Goal: Task Accomplishment & Management: Use online tool/utility

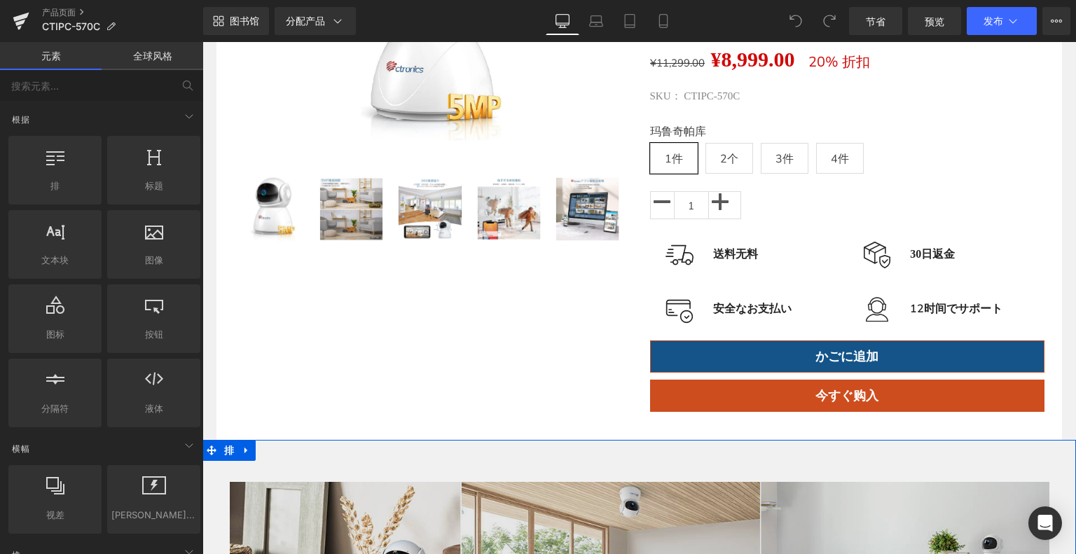
scroll to position [70, 0]
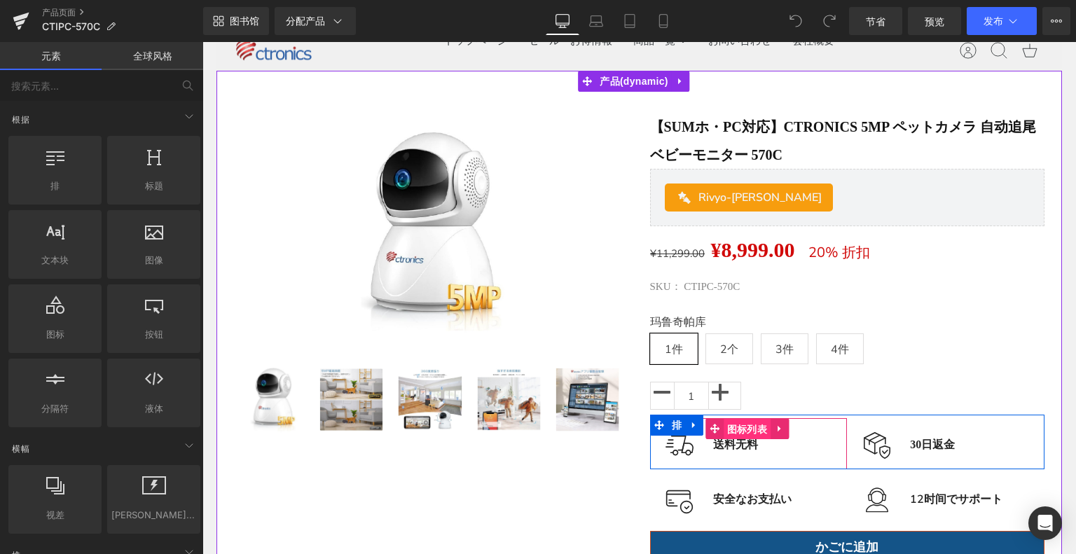
click at [753, 429] on font "图标列表" at bounding box center [747, 429] width 40 height 11
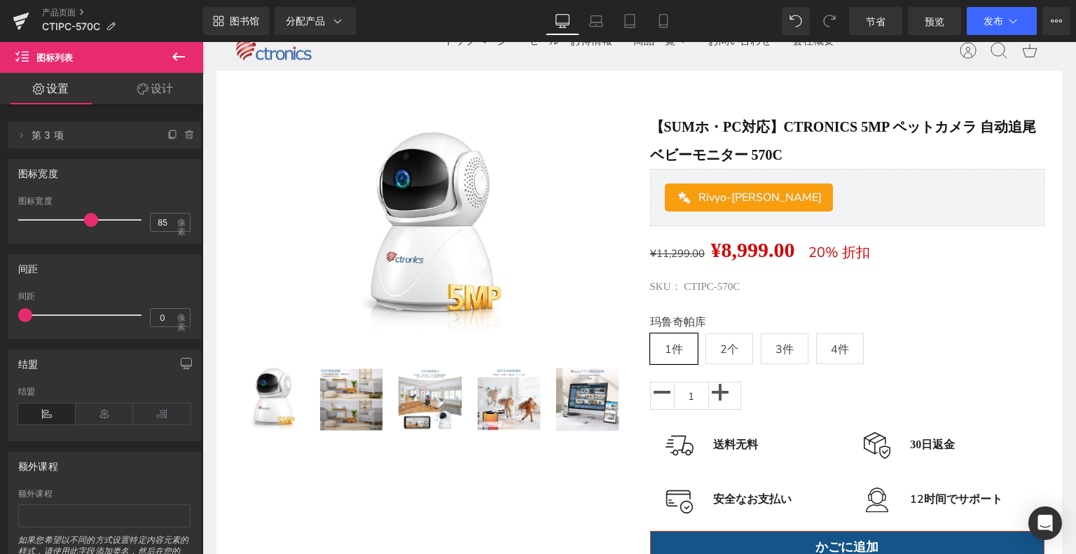
click at [162, 50] on button at bounding box center [178, 57] width 49 height 31
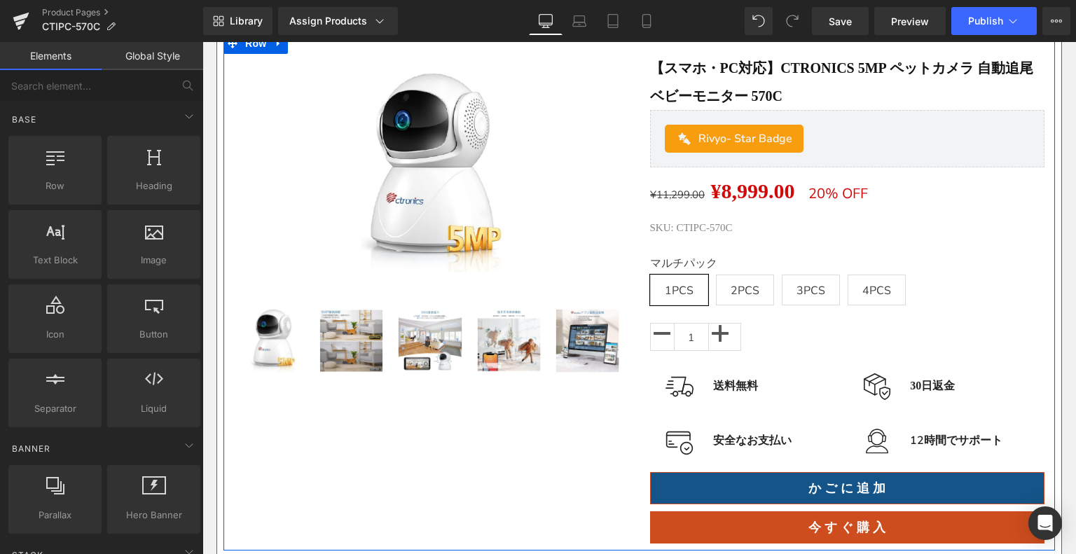
scroll to position [210, 0]
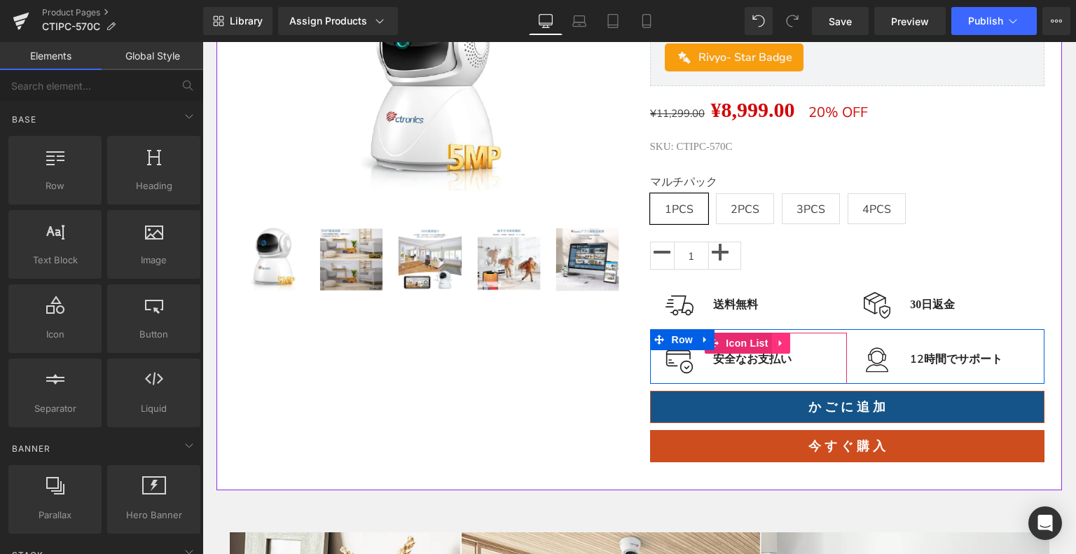
click at [777, 338] on icon at bounding box center [781, 343] width 10 height 11
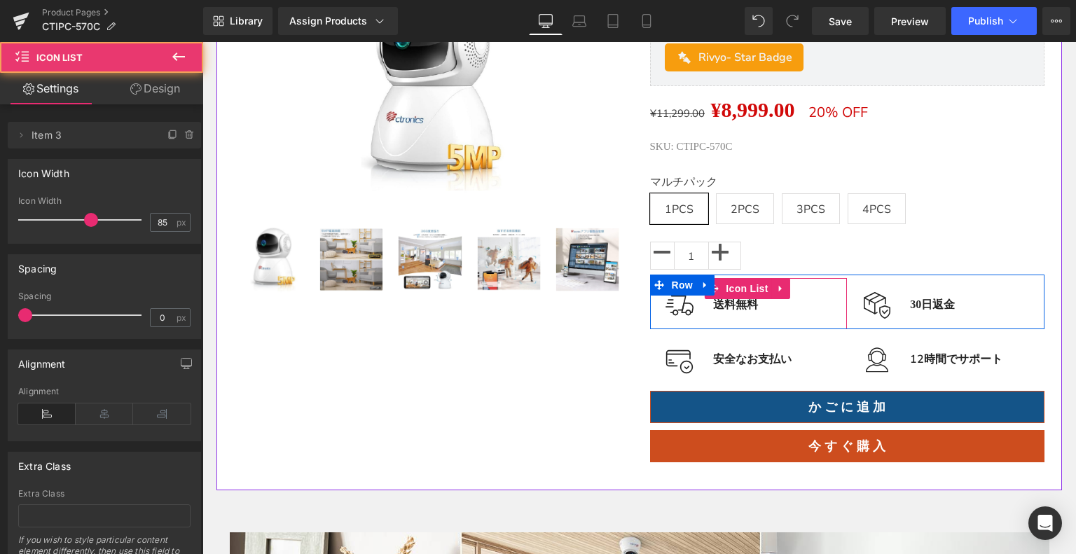
click at [830, 307] on div "Image 送料無料 Text Block" at bounding box center [748, 303] width 197 height 29
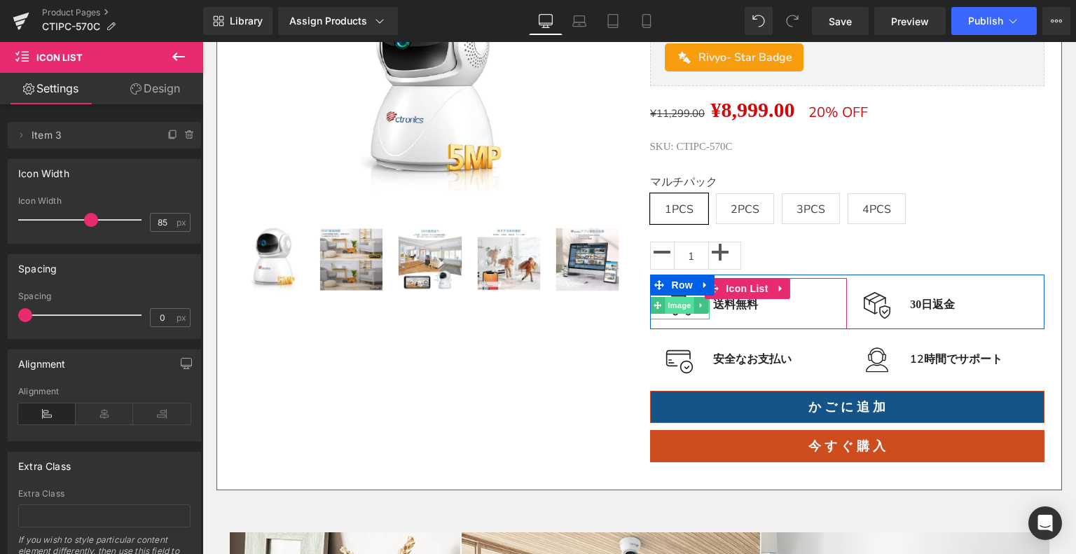
click at [676, 307] on span "Image" at bounding box center [679, 305] width 29 height 17
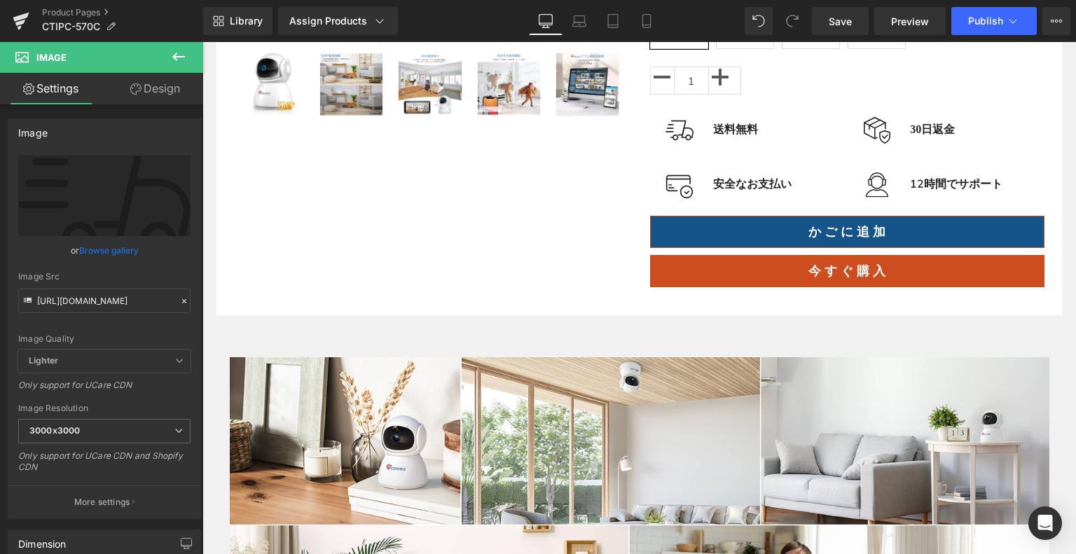
scroll to position [280, 0]
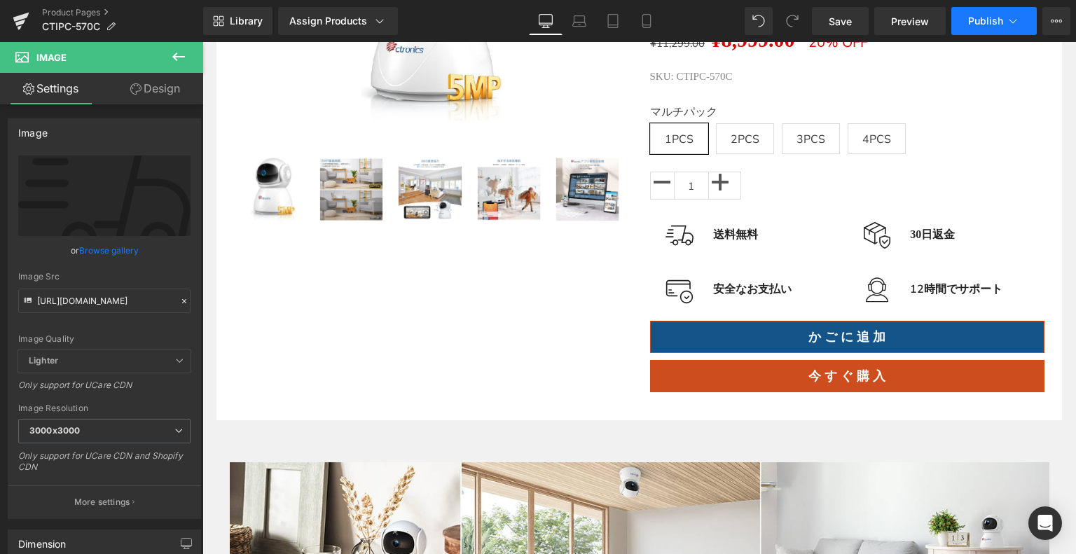
click at [986, 19] on span "Publish" at bounding box center [985, 20] width 35 height 11
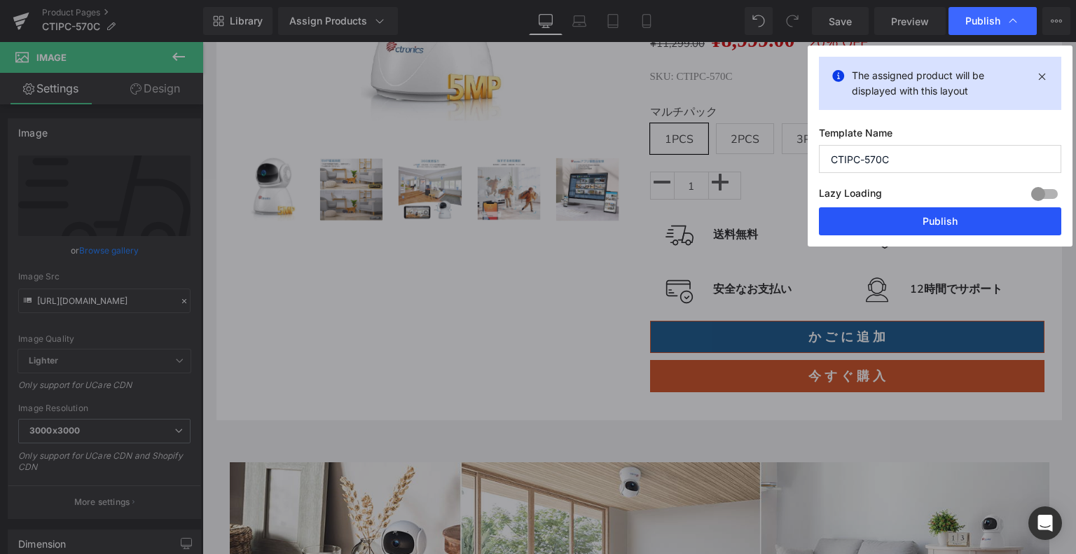
drag, startPoint x: 903, startPoint y: 204, endPoint x: 905, endPoint y: 218, distance: 14.2
click at [903, 204] on div "Lazy Loading Build Upgrade plan to unlock" at bounding box center [940, 195] width 242 height 23
drag, startPoint x: 905, startPoint y: 221, endPoint x: 375, endPoint y: 1, distance: 573.5
click at [905, 221] on button "Publish" at bounding box center [940, 221] width 242 height 28
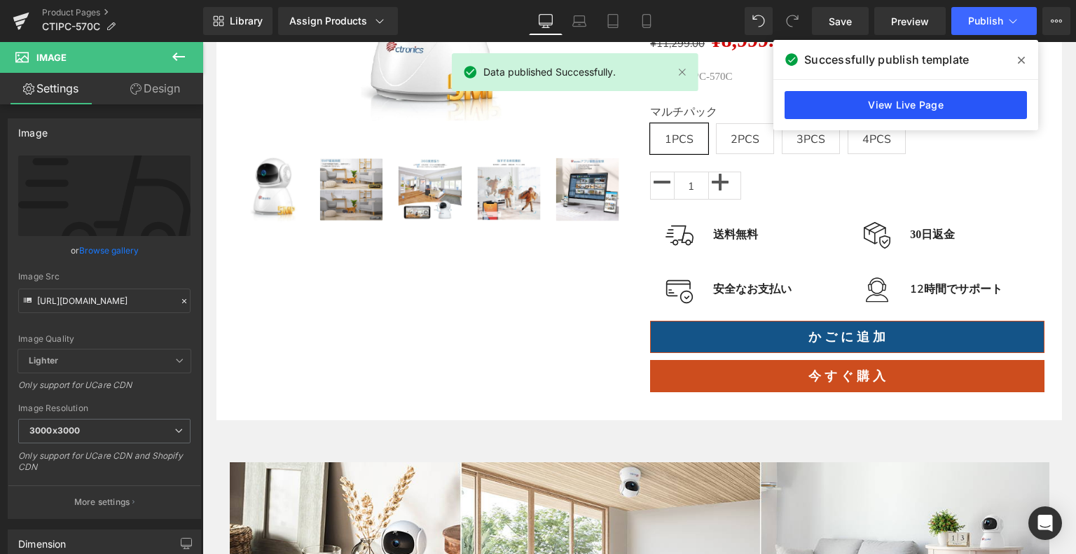
click at [931, 110] on link "View Live Page" at bounding box center [905, 105] width 242 height 28
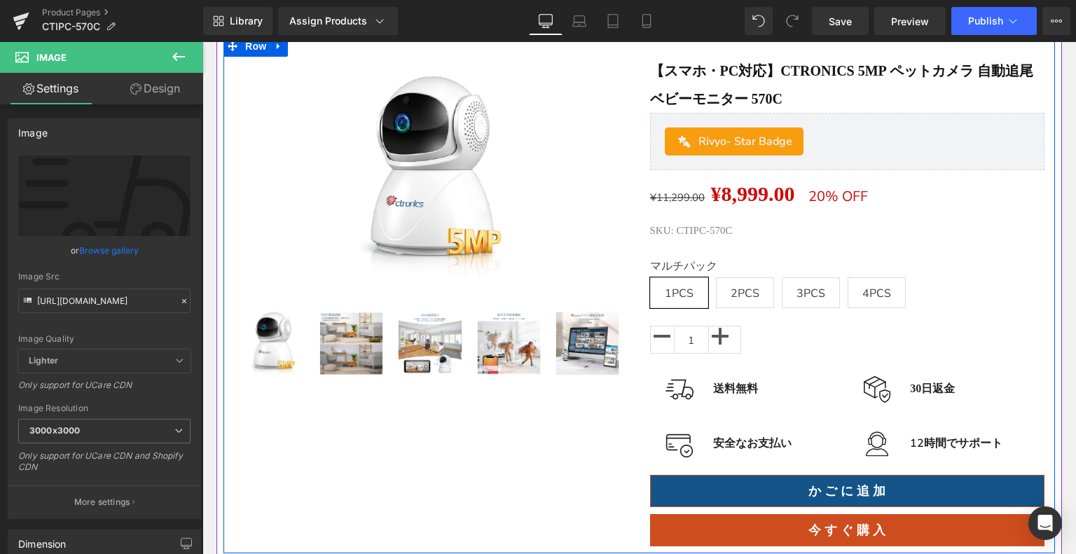
scroll to position [0, 0]
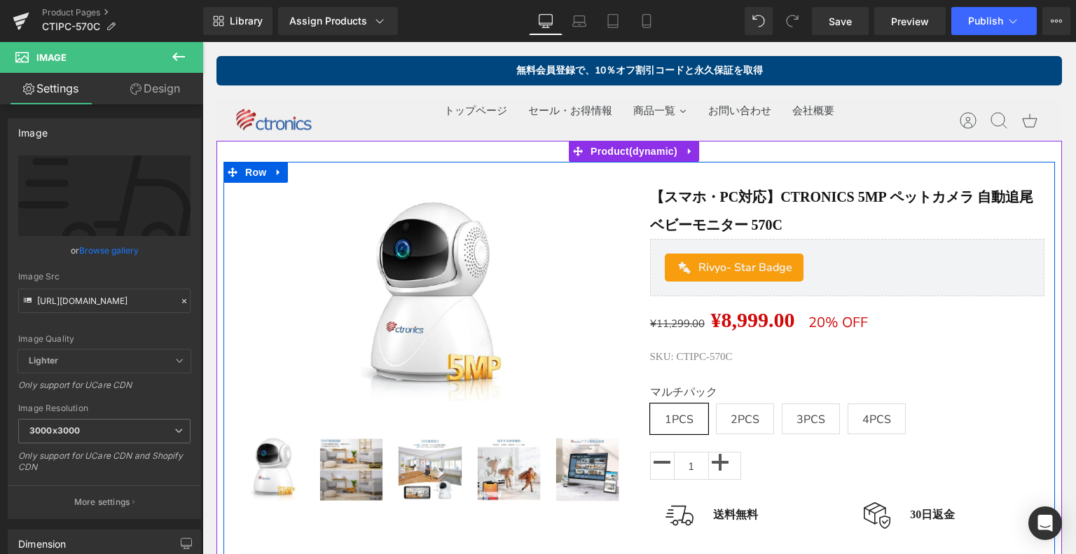
click at [492, 320] on img at bounding box center [431, 301] width 237 height 237
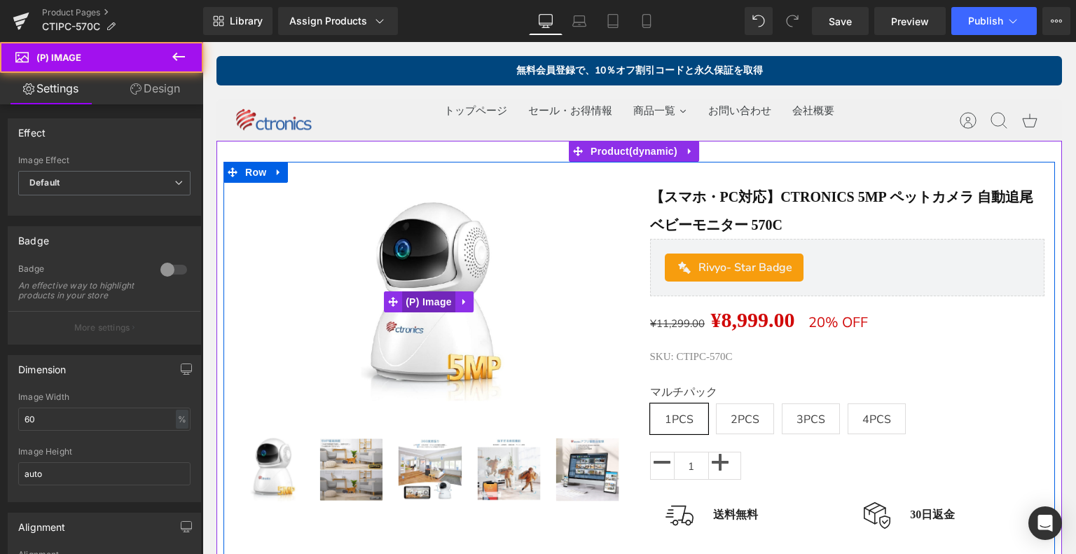
click at [424, 300] on span "(P) Image" at bounding box center [428, 301] width 53 height 21
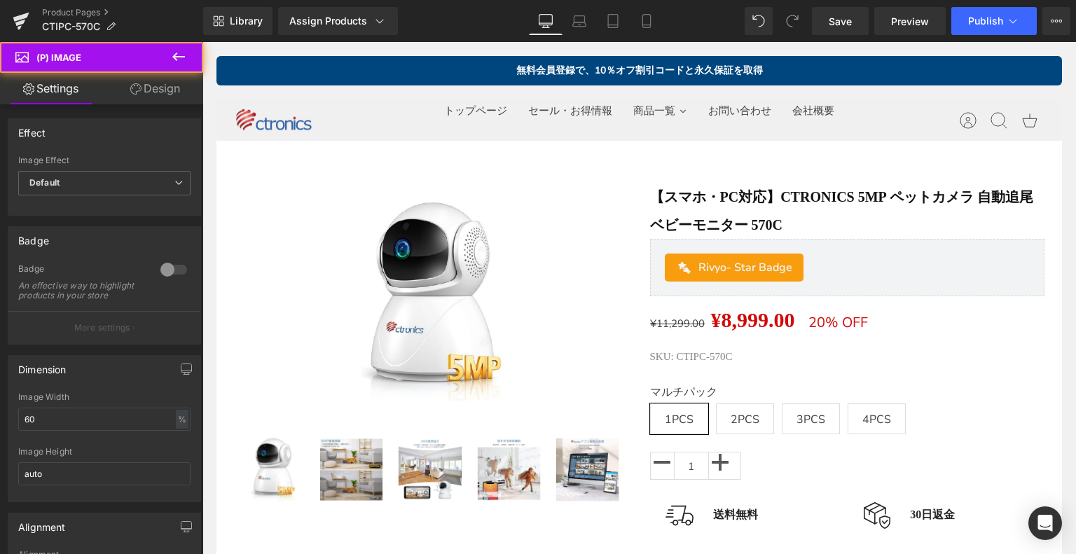
click at [176, 50] on icon at bounding box center [178, 56] width 17 height 17
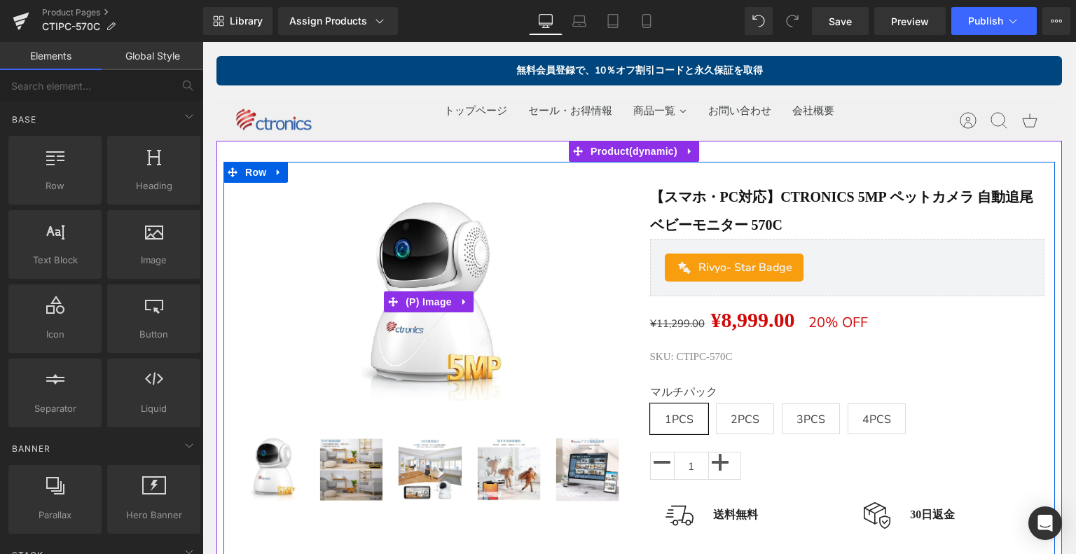
click at [354, 193] on img at bounding box center [431, 301] width 237 height 237
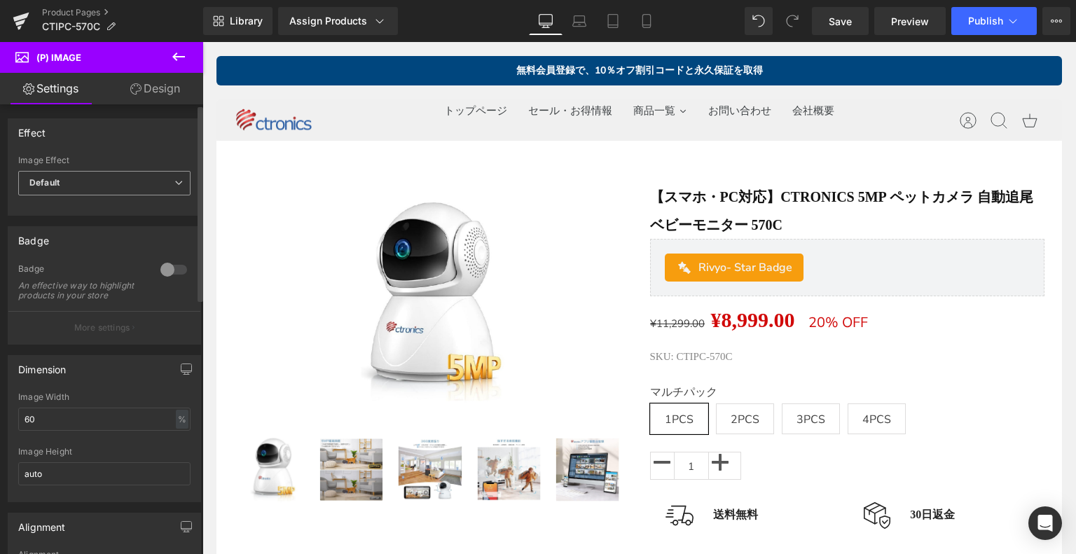
click at [188, 184] on div "Default Zoom Hover Image Effect Default Default Zoom Hover last Image Hover las…" at bounding box center [104, 185] width 192 height 60
click at [153, 183] on span "Default" at bounding box center [104, 183] width 172 height 25
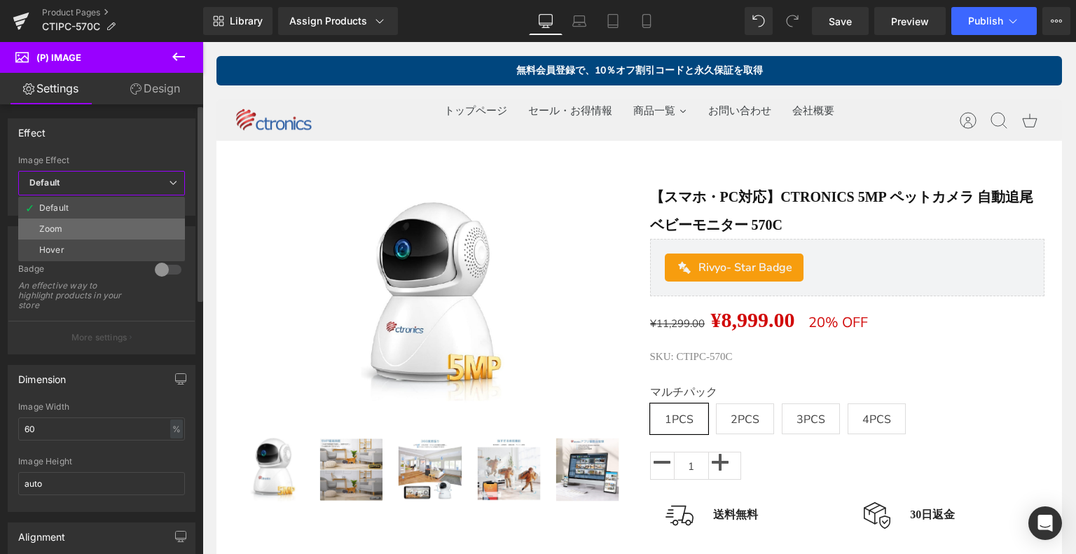
click at [126, 225] on li "Zoom" at bounding box center [101, 228] width 167 height 21
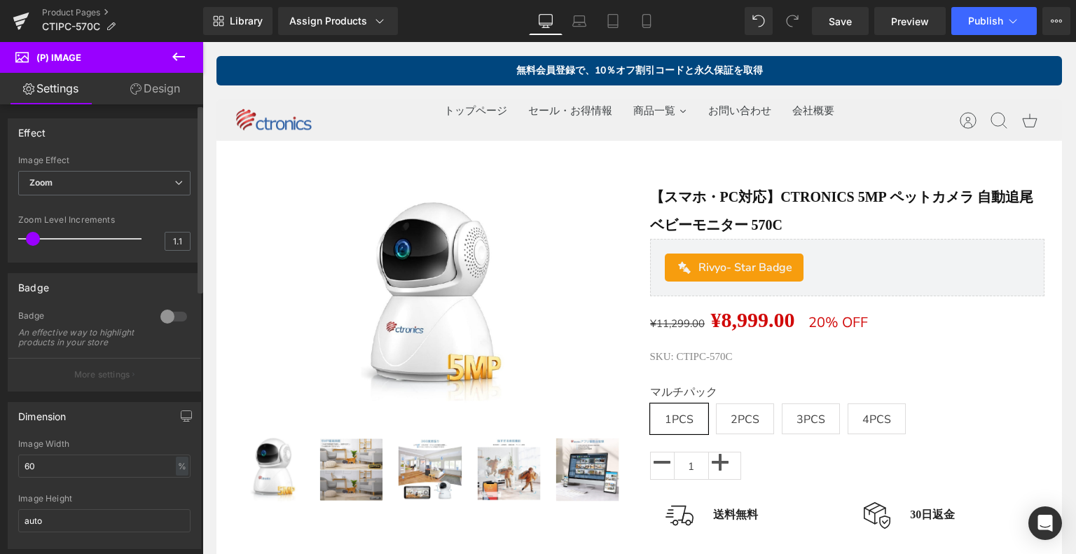
type input "1"
drag, startPoint x: 39, startPoint y: 237, endPoint x: 25, endPoint y: 241, distance: 14.0
click at [25, 241] on span at bounding box center [25, 239] width 14 height 14
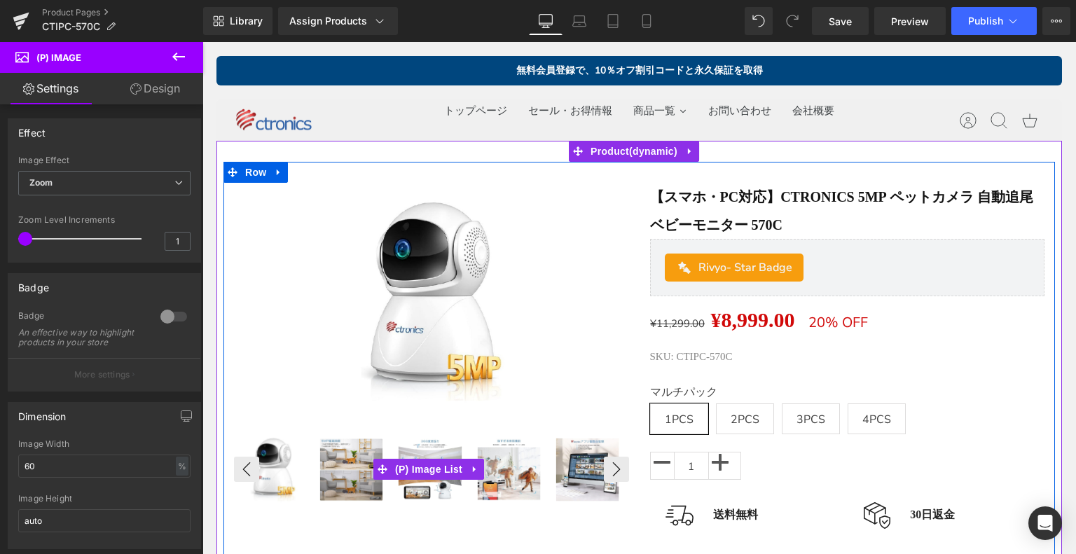
click at [347, 479] on img at bounding box center [351, 469] width 75 height 75
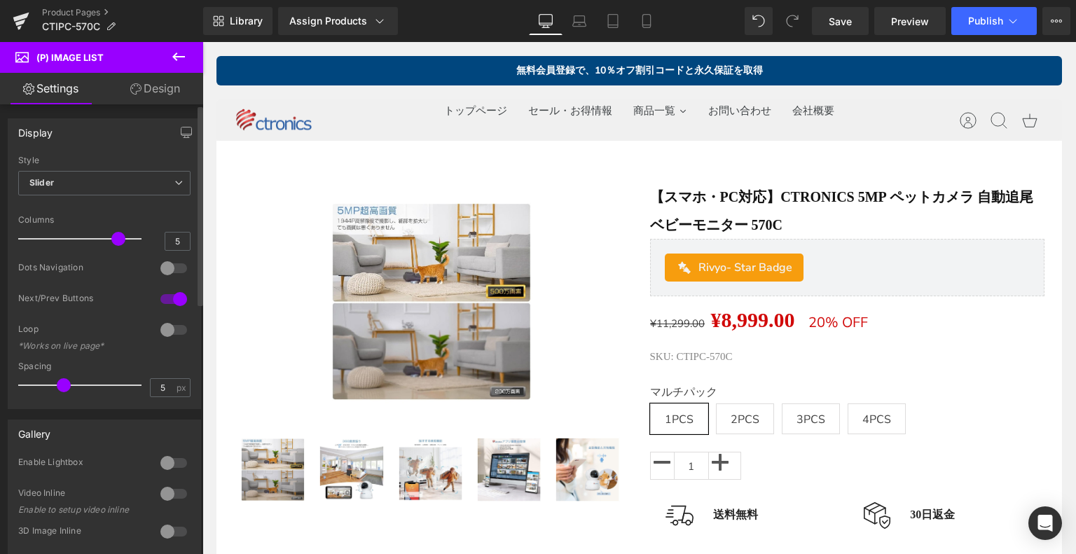
type input "4"
click at [99, 240] on div at bounding box center [83, 239] width 116 height 28
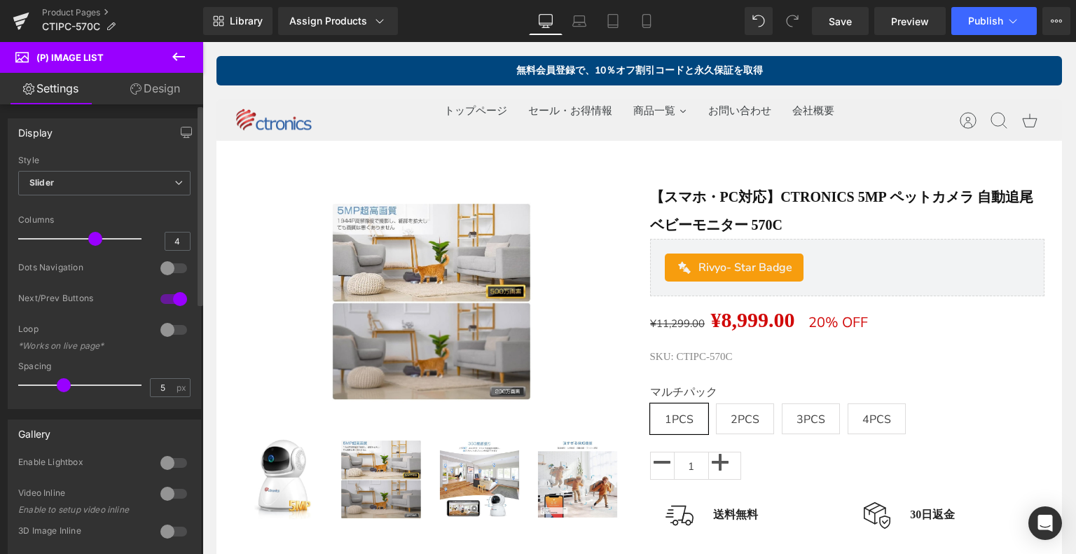
click at [177, 264] on div at bounding box center [174, 268] width 34 height 22
click at [163, 266] on div at bounding box center [174, 268] width 34 height 22
click at [176, 271] on div at bounding box center [174, 268] width 34 height 22
click at [173, 326] on div at bounding box center [174, 330] width 34 height 22
click at [162, 324] on div at bounding box center [174, 330] width 34 height 22
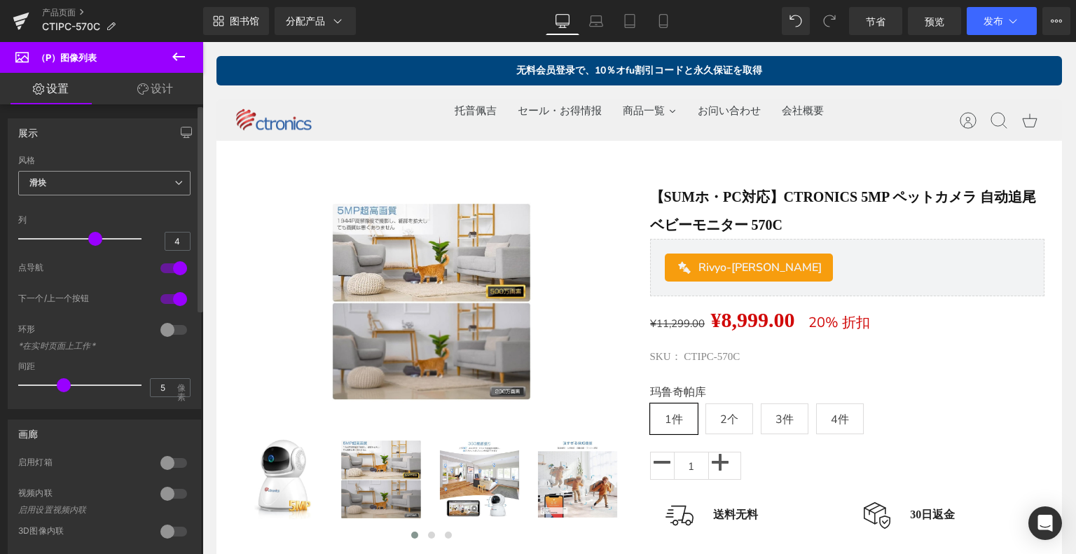
click at [123, 187] on span "滑块" at bounding box center [104, 183] width 172 height 25
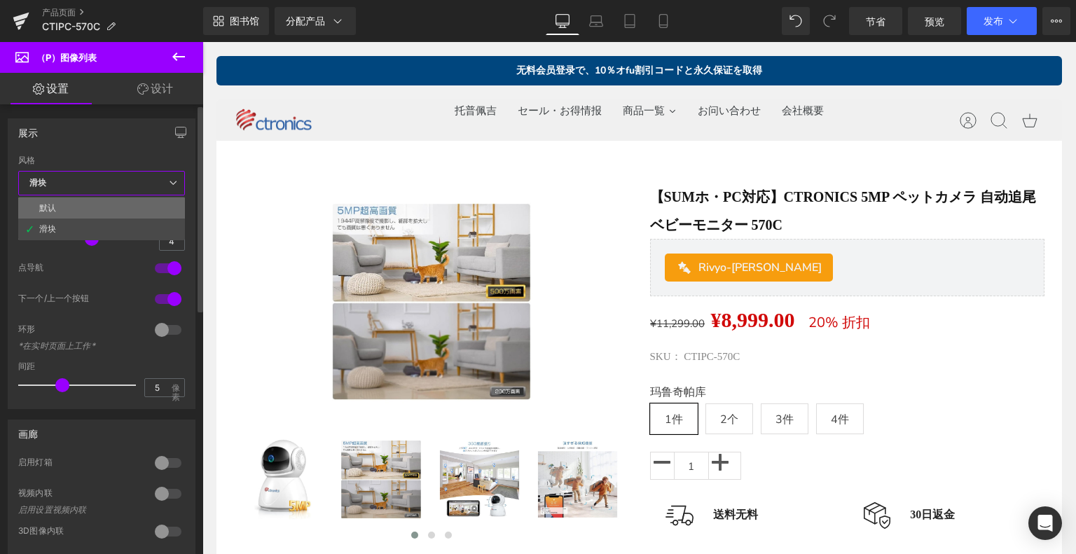
click at [111, 207] on li "默认" at bounding box center [101, 207] width 167 height 21
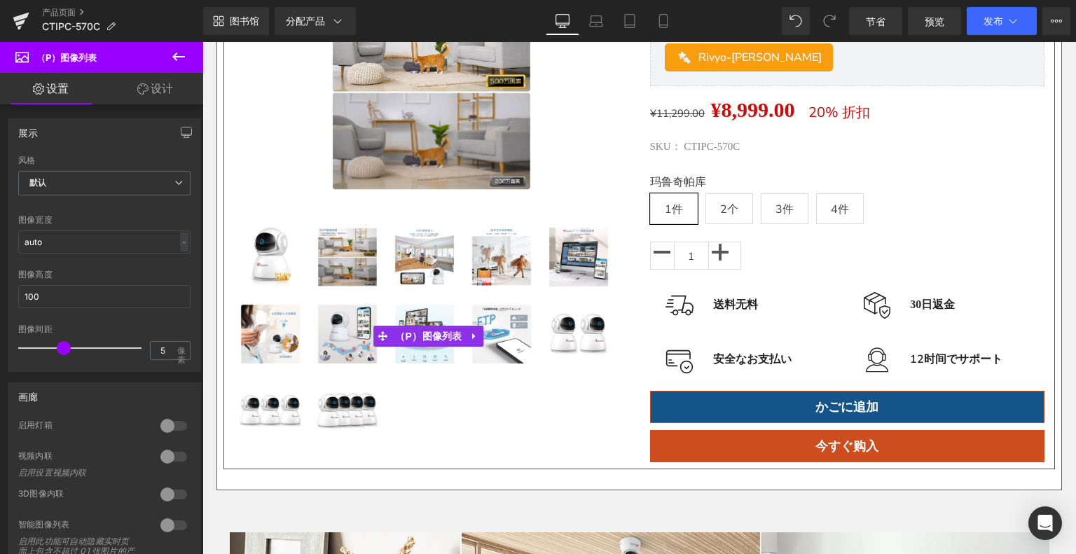
scroll to position [70, 0]
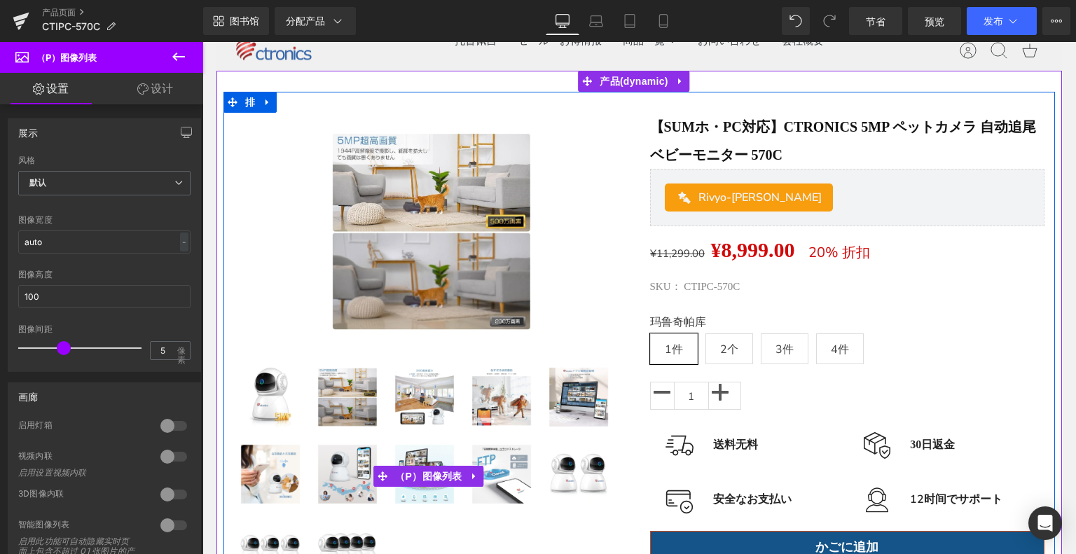
click at [291, 395] on img at bounding box center [270, 397] width 70 height 70
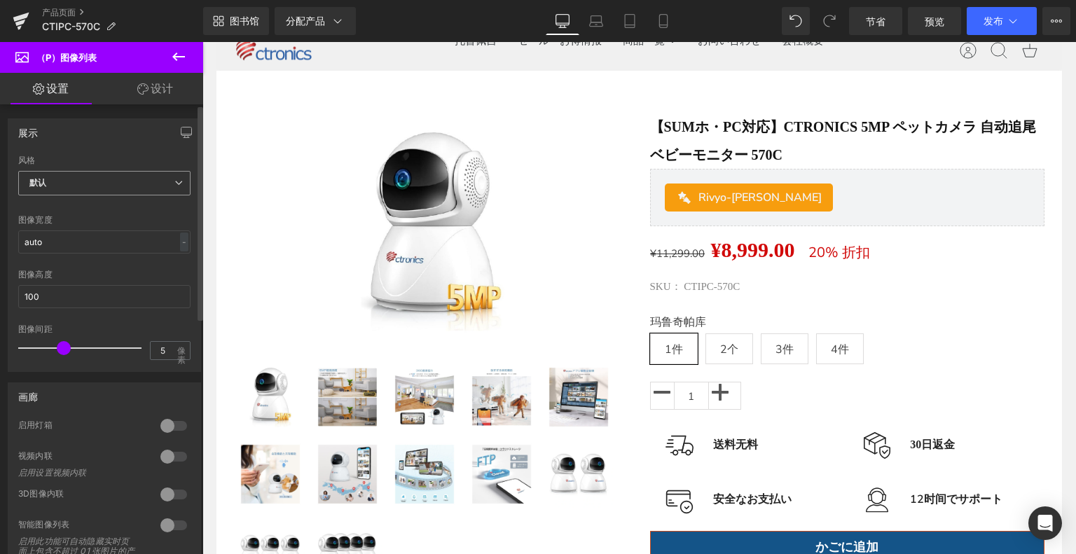
click at [101, 173] on span "默认" at bounding box center [104, 183] width 172 height 25
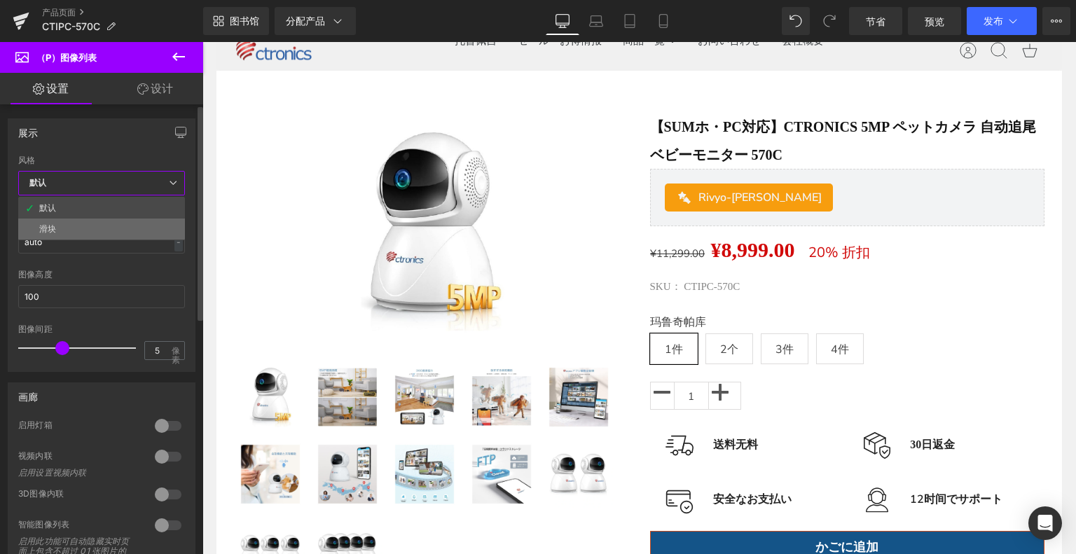
click at [87, 231] on li "滑块" at bounding box center [101, 228] width 167 height 21
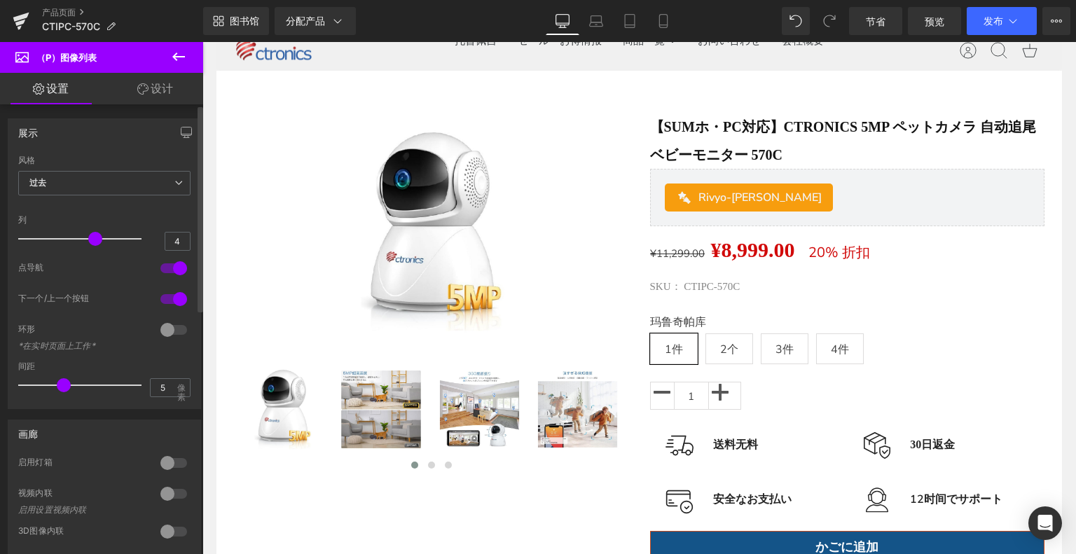
click at [166, 327] on div at bounding box center [174, 330] width 34 height 22
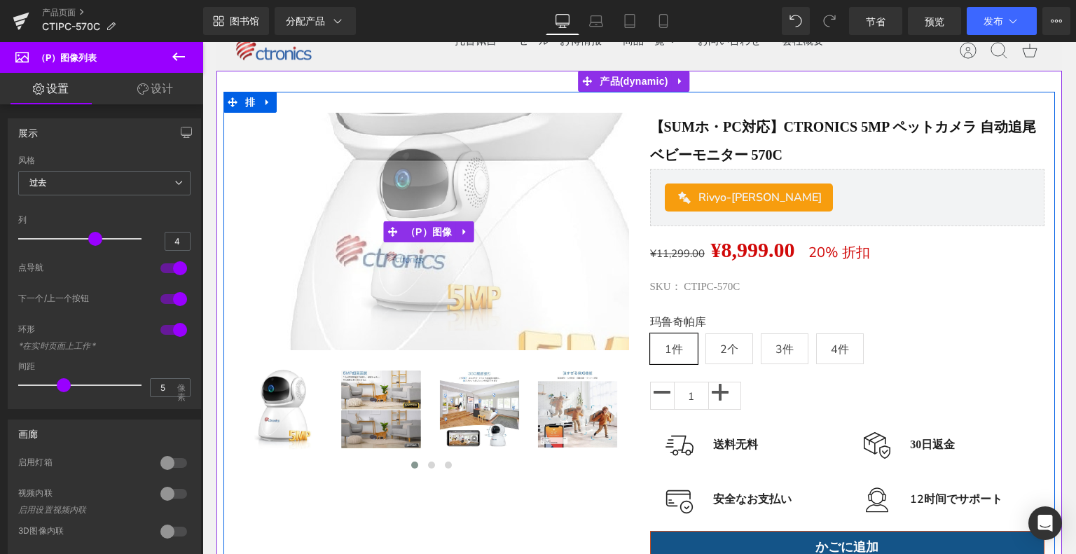
click at [377, 256] on img at bounding box center [469, 176] width 700 height 700
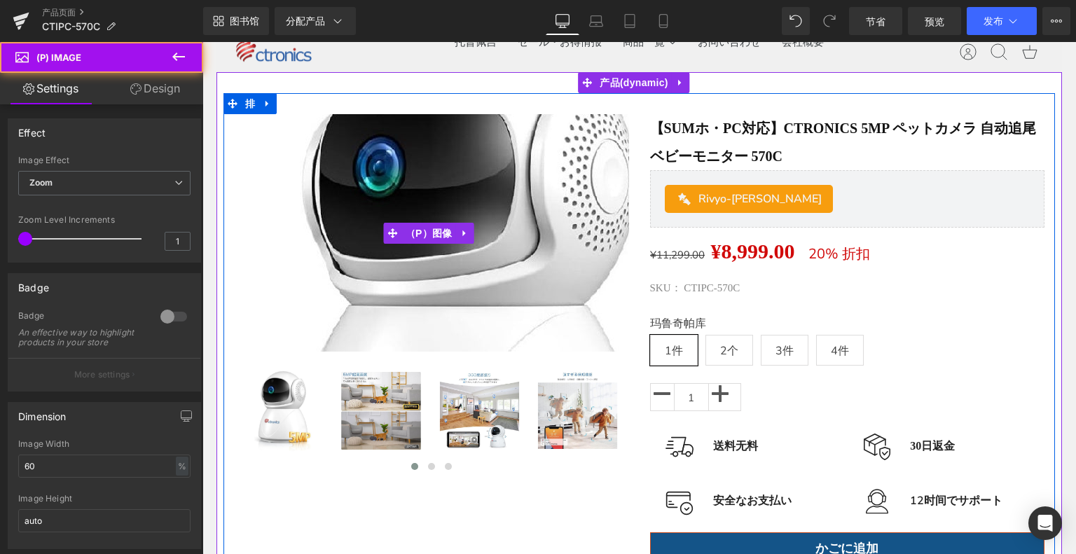
scroll to position [0, 0]
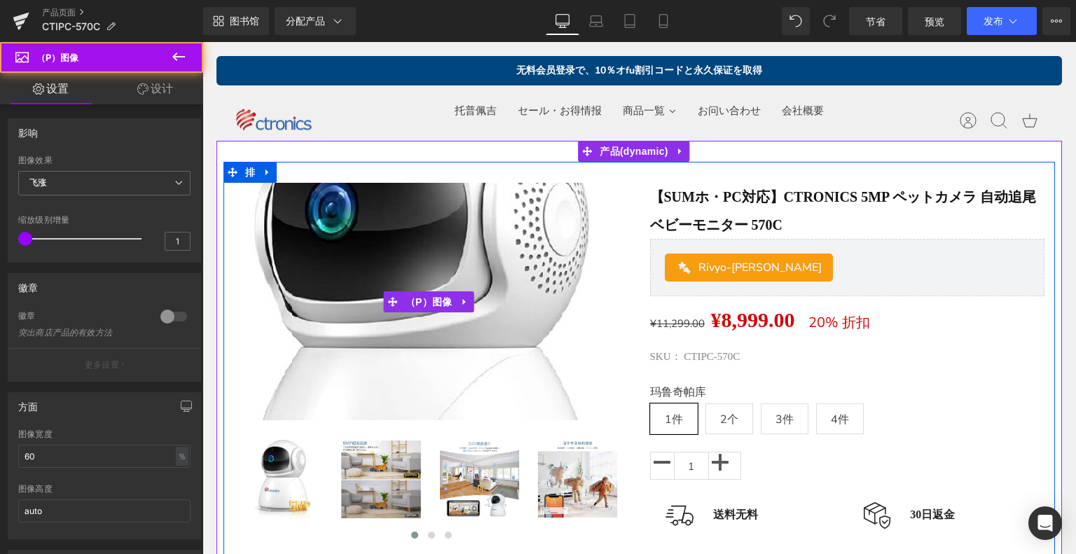
drag, startPoint x: 443, startPoint y: 268, endPoint x: 434, endPoint y: 263, distance: 9.7
click at [443, 267] on img at bounding box center [417, 363] width 700 height 700
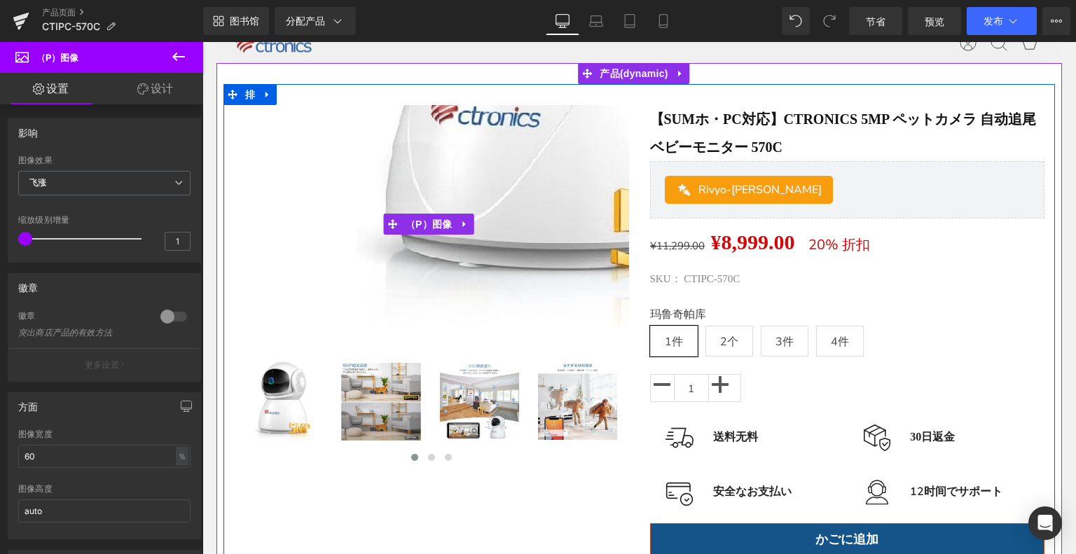
scroll to position [140, 0]
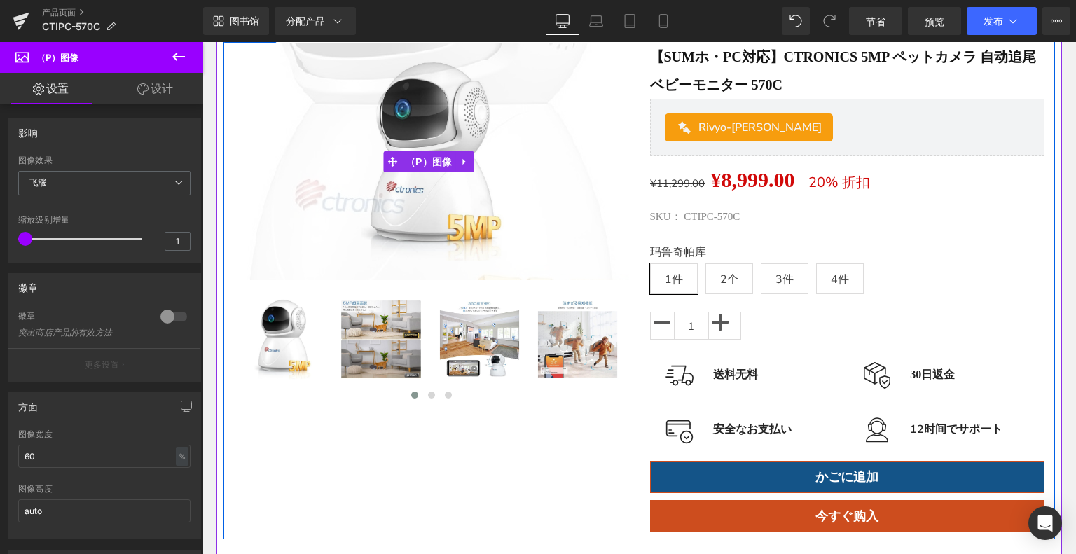
drag, startPoint x: 426, startPoint y: 162, endPoint x: 246, endPoint y: 173, distance: 179.6
click at [426, 162] on font "（P）图像" at bounding box center [428, 161] width 47 height 11
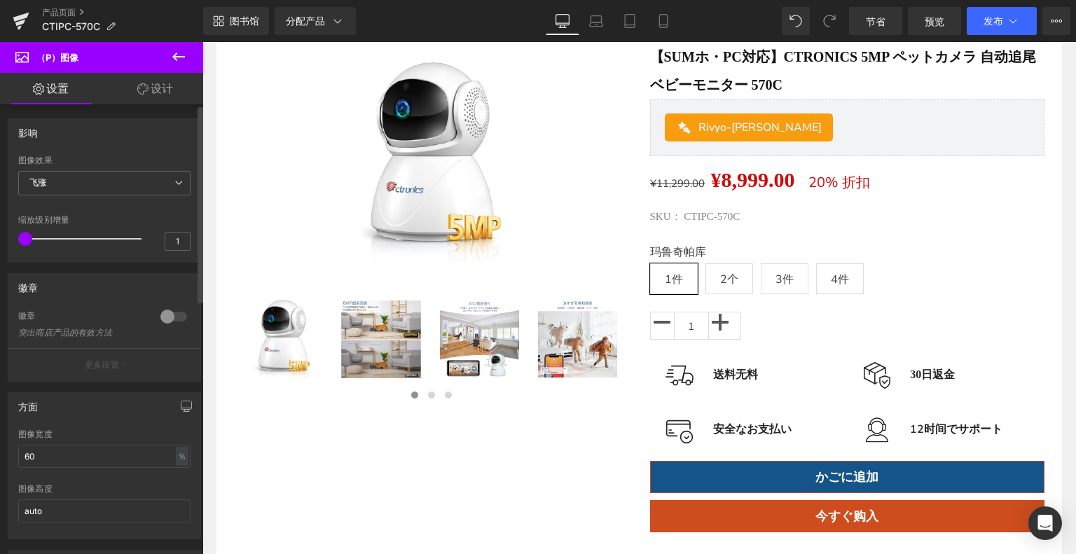
click at [170, 316] on div at bounding box center [174, 316] width 34 height 22
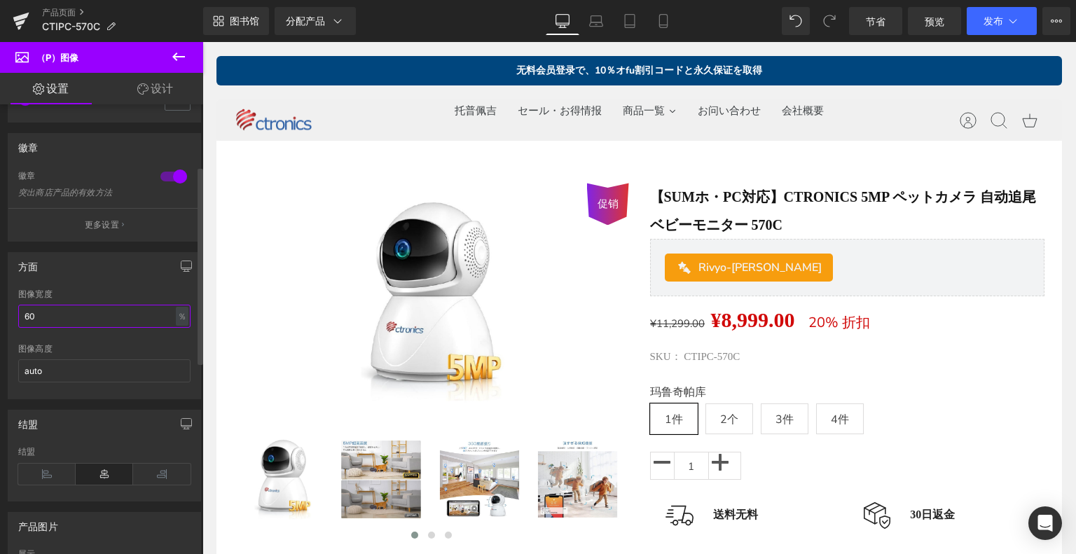
drag, startPoint x: 118, startPoint y: 321, endPoint x: 0, endPoint y: 312, distance: 118.0
click at [0, 312] on div "方面 60% 图像宽度 60 ％ ％ 像素 auto 图像高度 auto" at bounding box center [104, 321] width 209 height 158
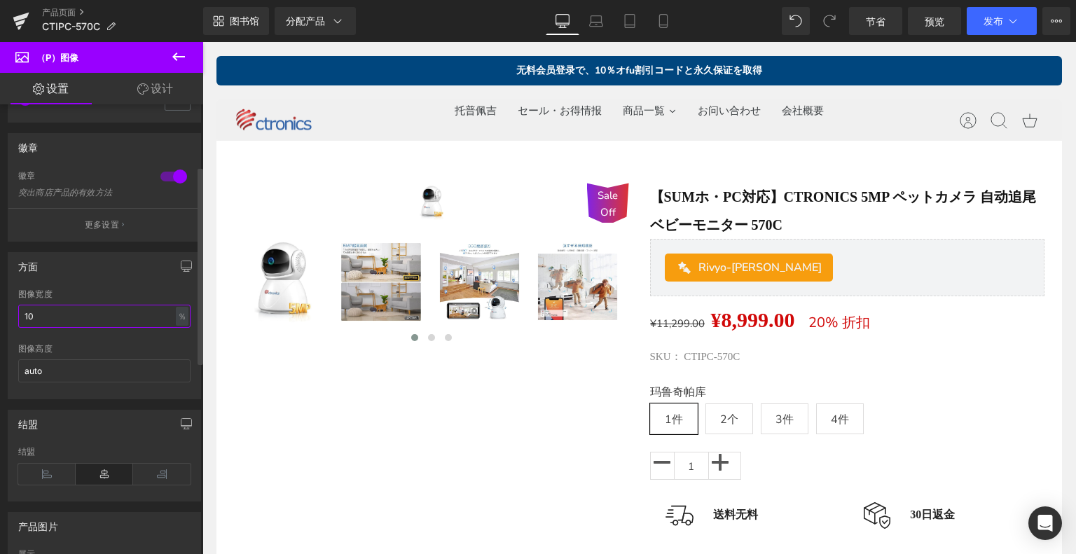
type input "100"
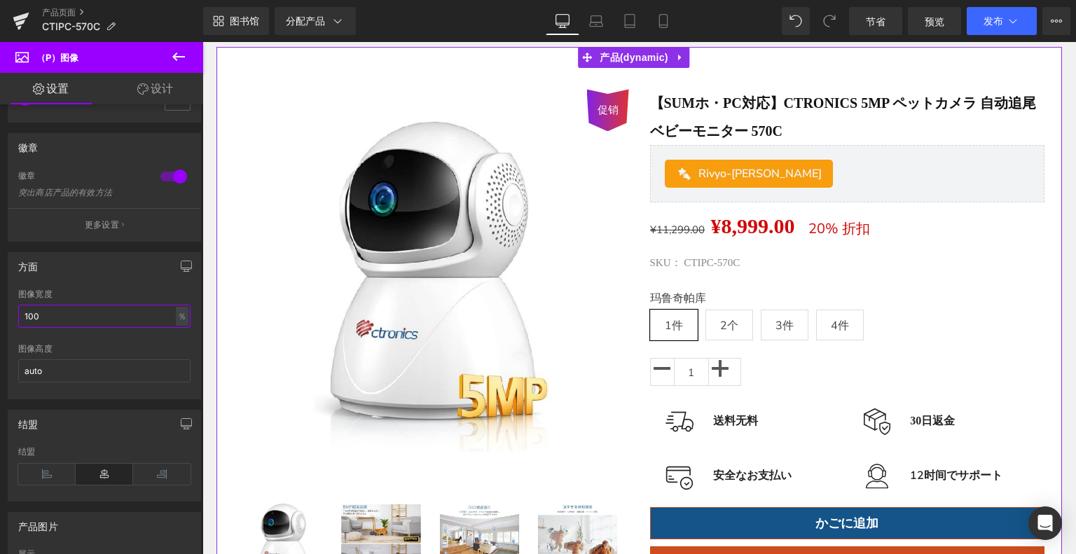
scroll to position [70, 0]
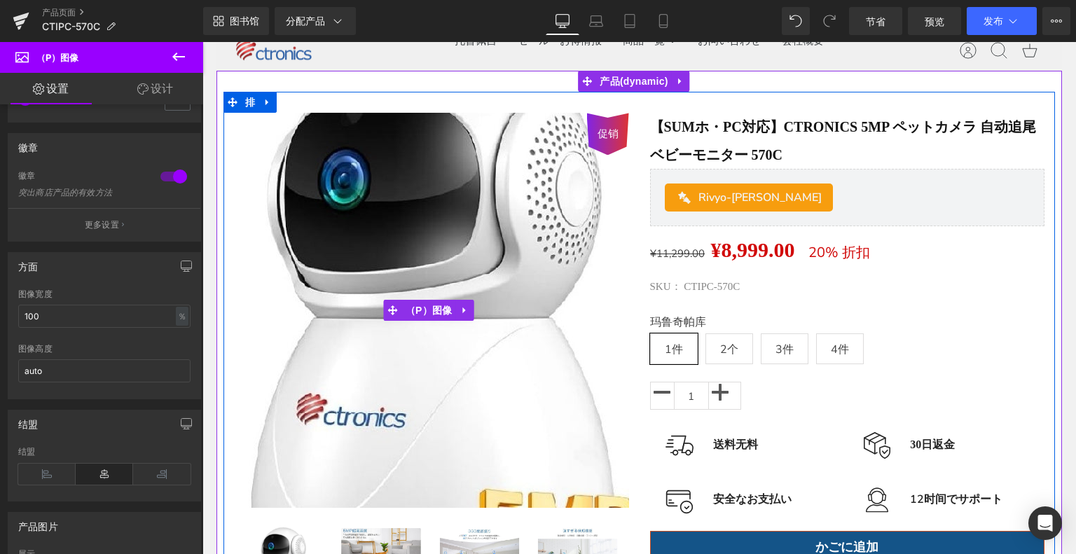
click at [427, 274] on img at bounding box center [430, 334] width 700 height 700
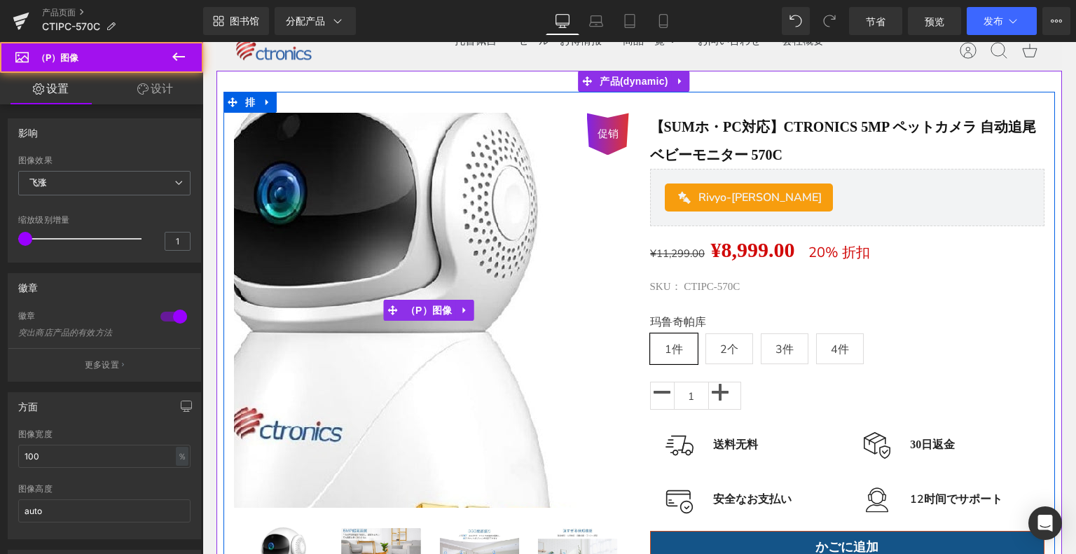
click at [504, 257] on img at bounding box center [366, 348] width 700 height 700
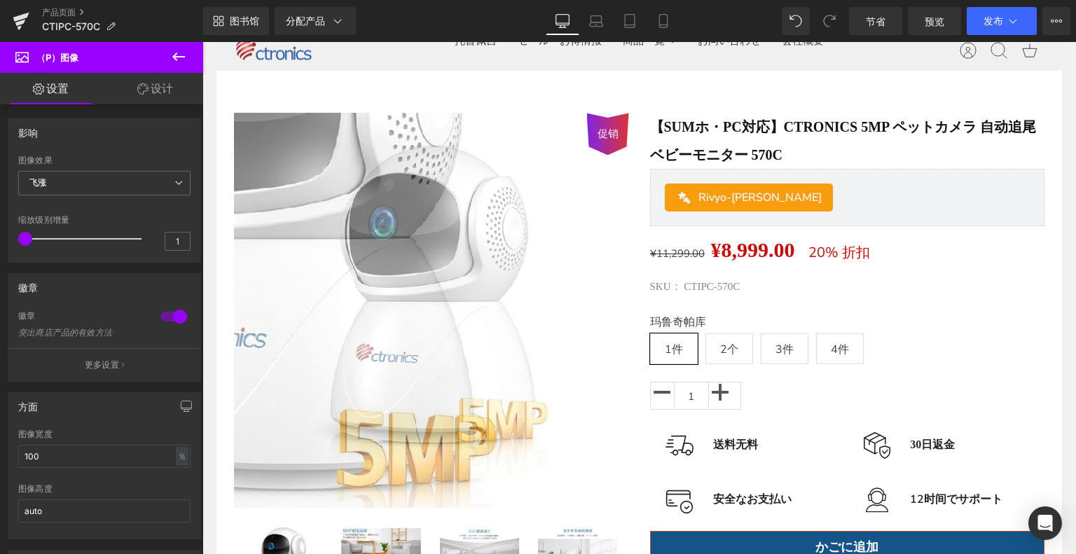
scroll to position [350, 0]
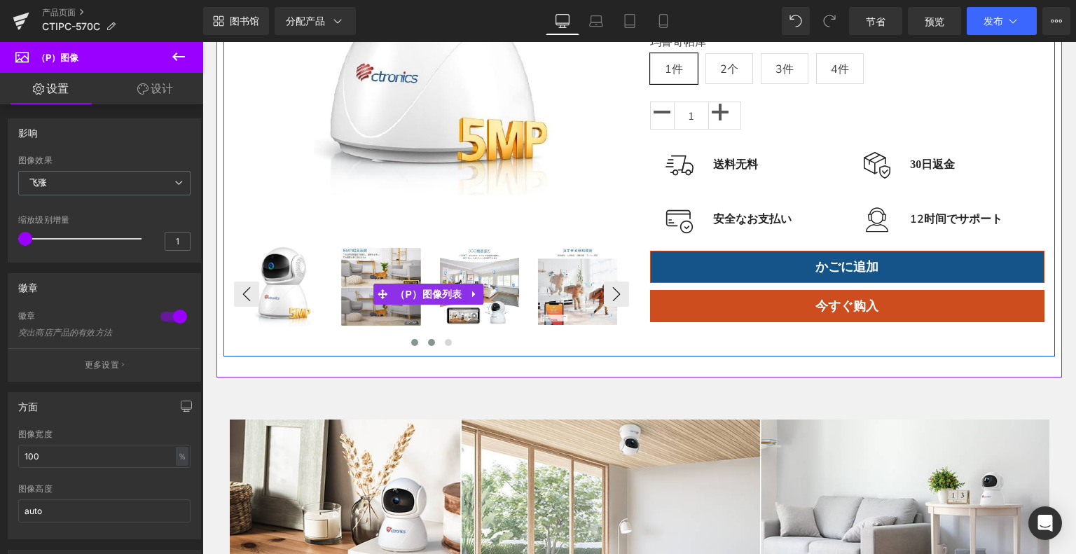
click at [428, 339] on span at bounding box center [431, 342] width 7 height 7
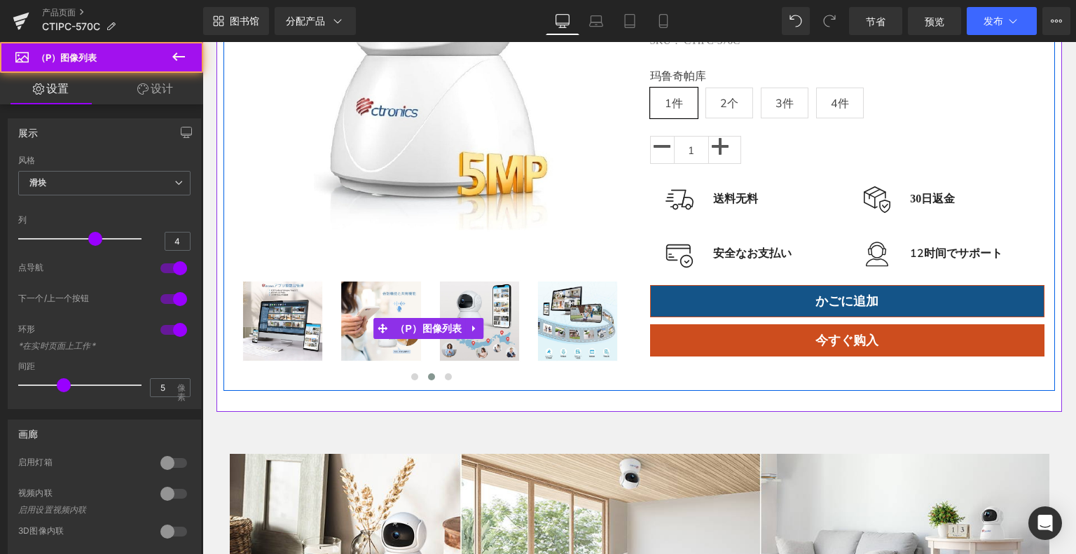
scroll to position [140, 0]
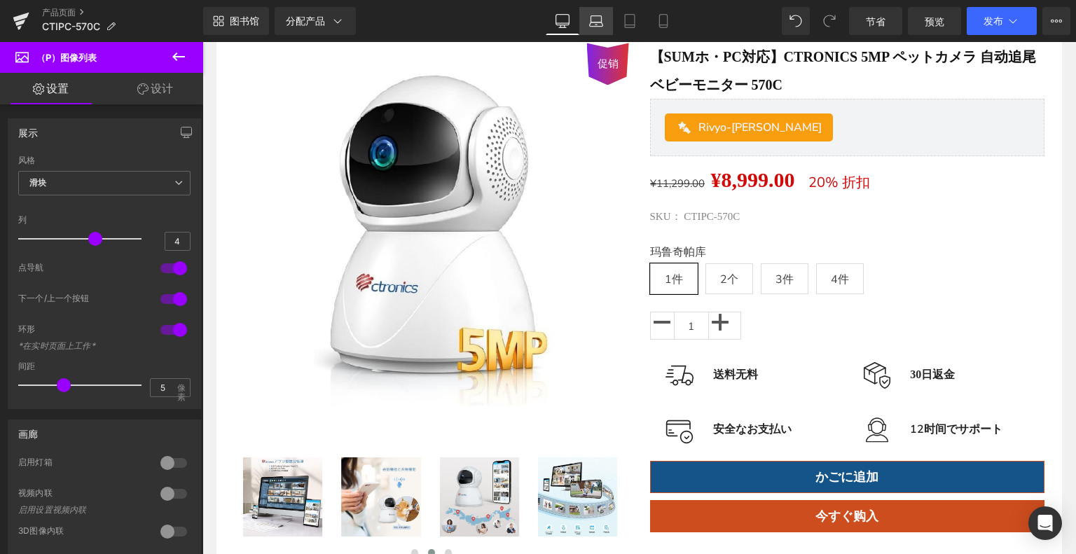
click at [594, 19] on icon at bounding box center [596, 21] width 14 height 14
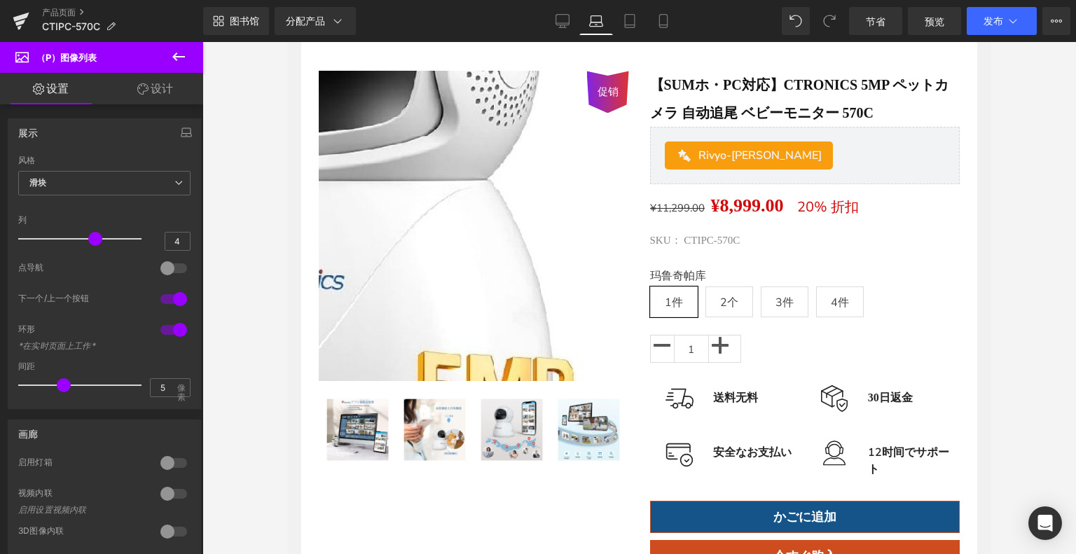
scroll to position [3, 0]
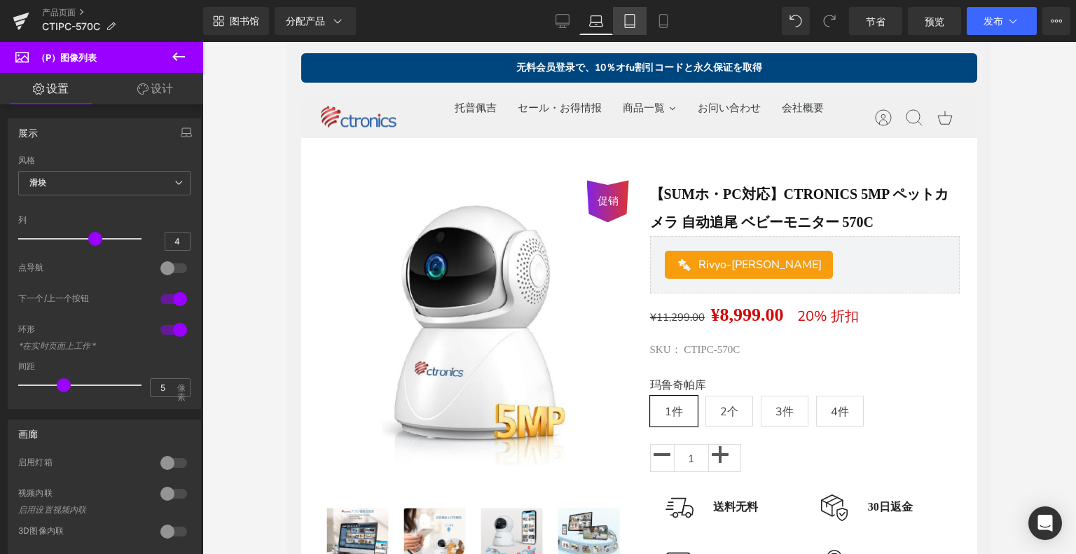
click at [623, 22] on icon at bounding box center [630, 21] width 14 height 14
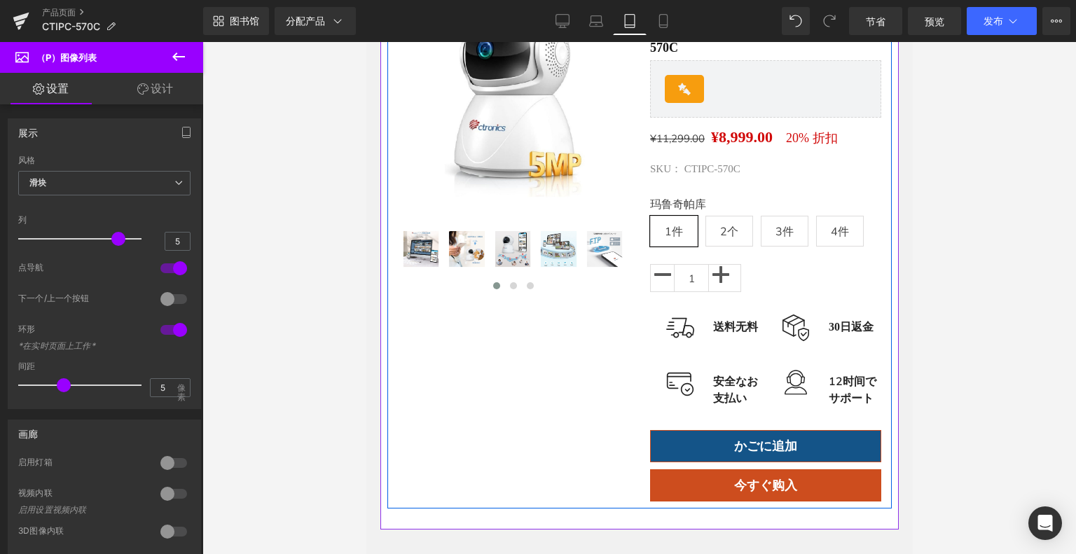
scroll to position [70, 0]
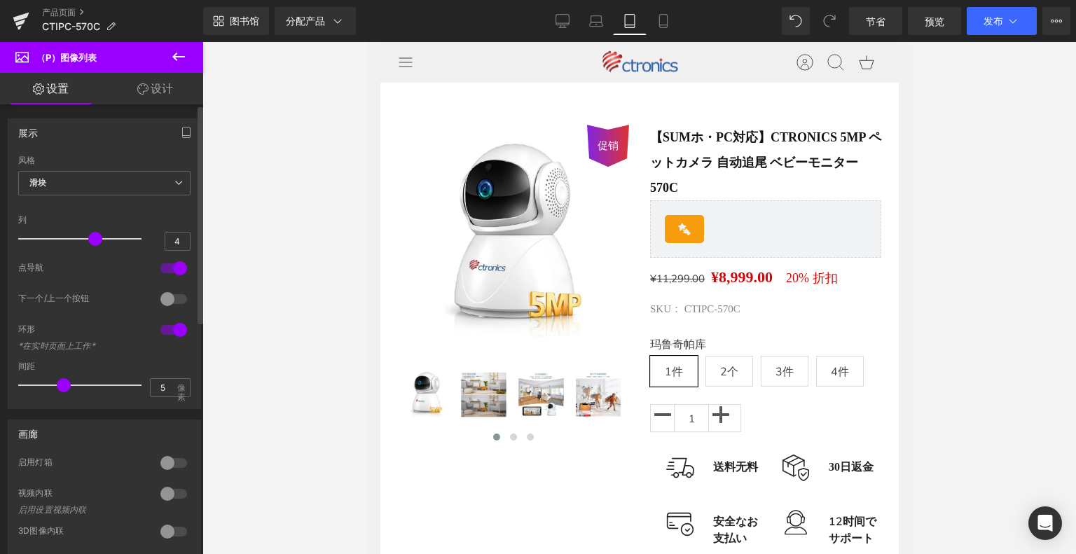
click at [91, 240] on span at bounding box center [95, 239] width 14 height 14
drag, startPoint x: 88, startPoint y: 238, endPoint x: 77, endPoint y: 238, distance: 10.5
click at [77, 238] on div at bounding box center [83, 239] width 116 height 28
click at [81, 238] on p at bounding box center [79, 238] width 123 height 1
drag, startPoint x: 86, startPoint y: 237, endPoint x: 78, endPoint y: 237, distance: 7.7
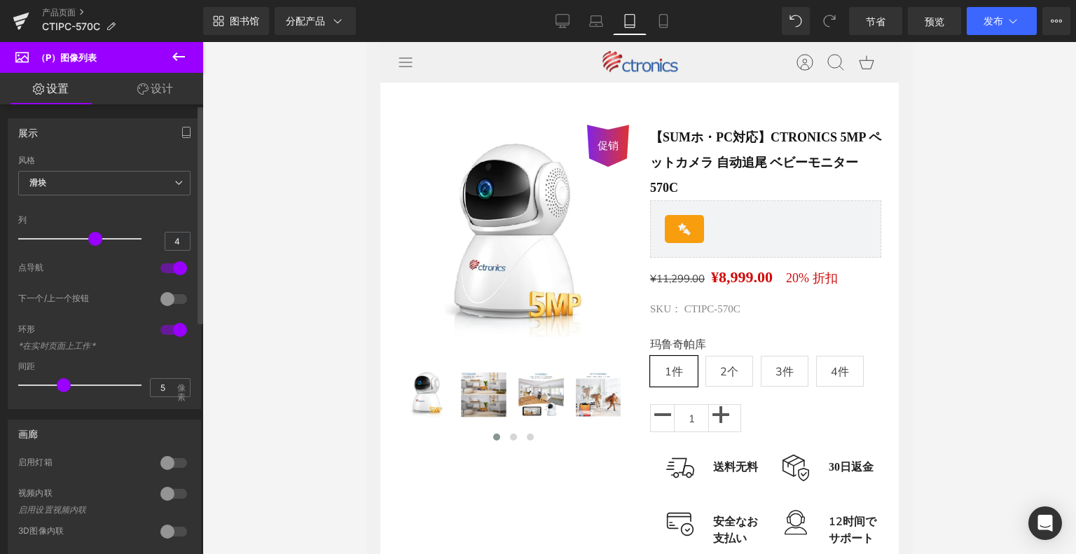
click at [78, 237] on div at bounding box center [83, 239] width 116 height 28
type input "3"
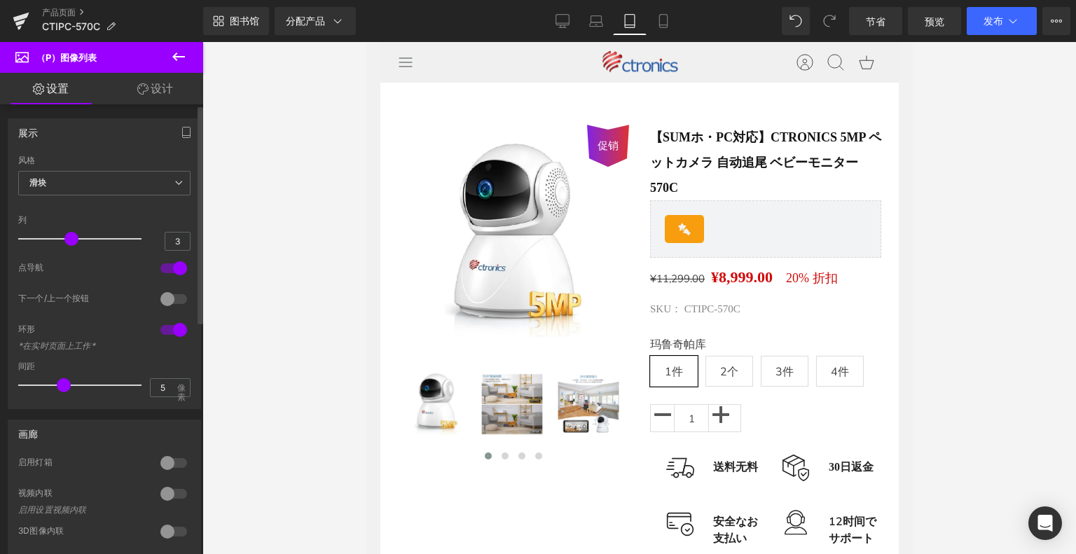
drag, startPoint x: 95, startPoint y: 238, endPoint x: 78, endPoint y: 239, distance: 16.2
click at [78, 239] on div at bounding box center [83, 239] width 116 height 28
click at [667, 13] on link "移动的" at bounding box center [663, 21] width 34 height 28
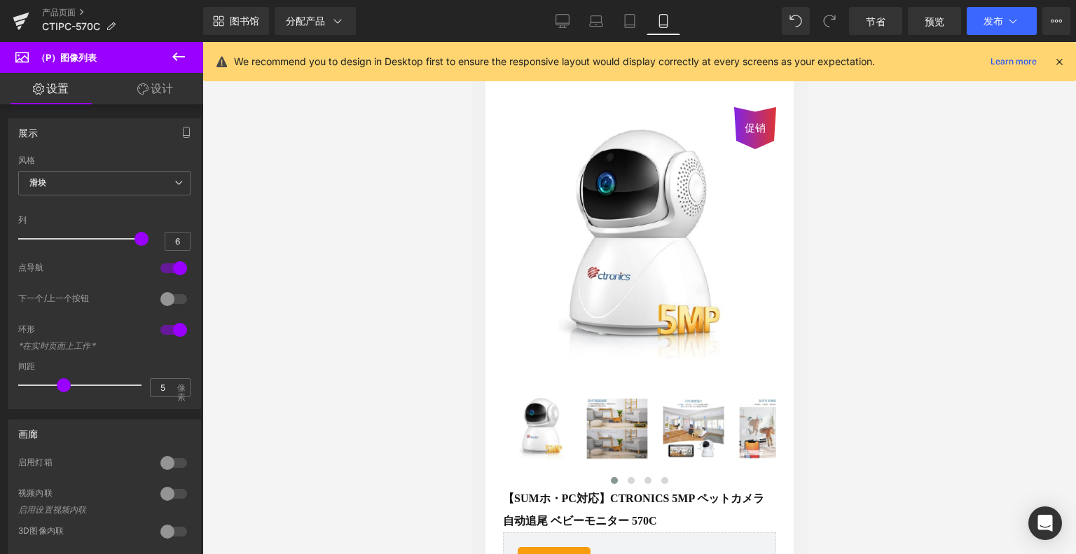
scroll to position [101, 0]
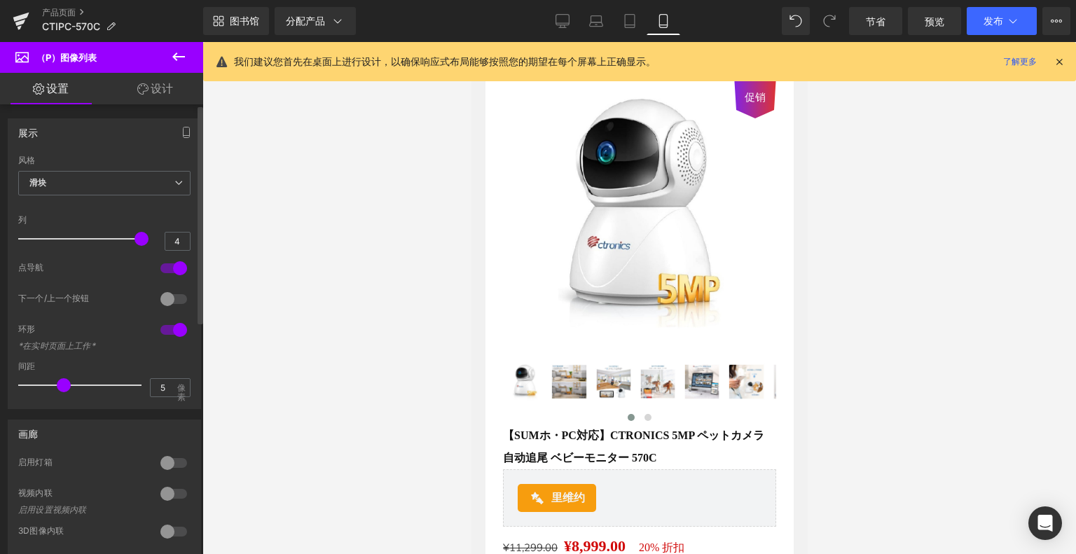
click at [89, 237] on div at bounding box center [83, 239] width 116 height 28
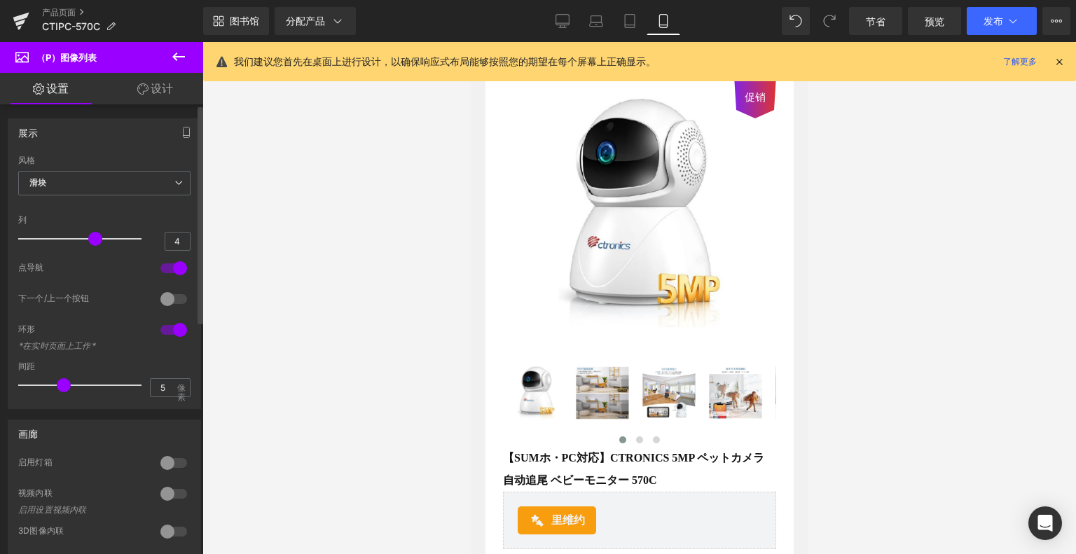
type input "3"
click at [76, 244] on div at bounding box center [83, 239] width 116 height 28
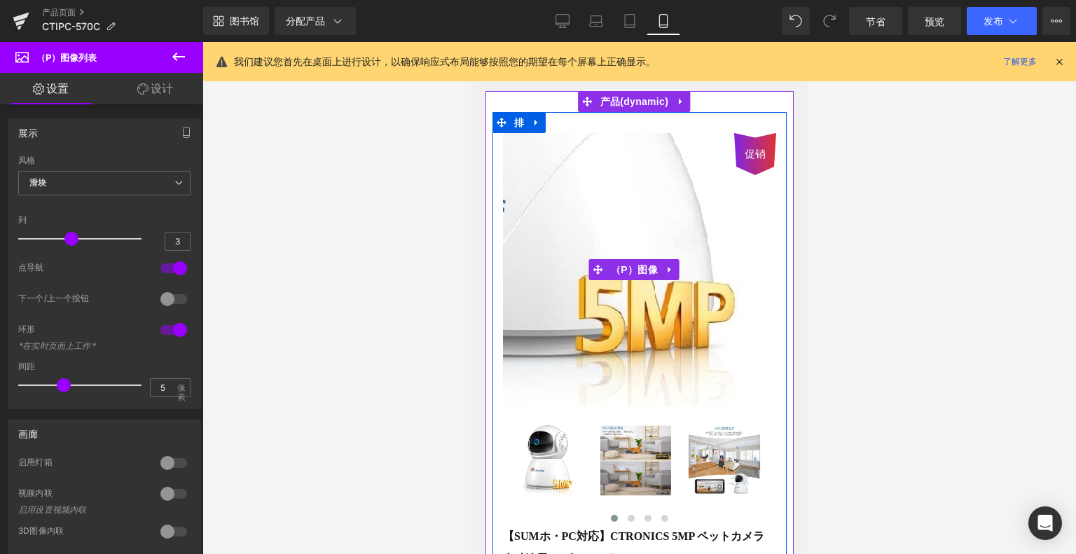
scroll to position [0, 0]
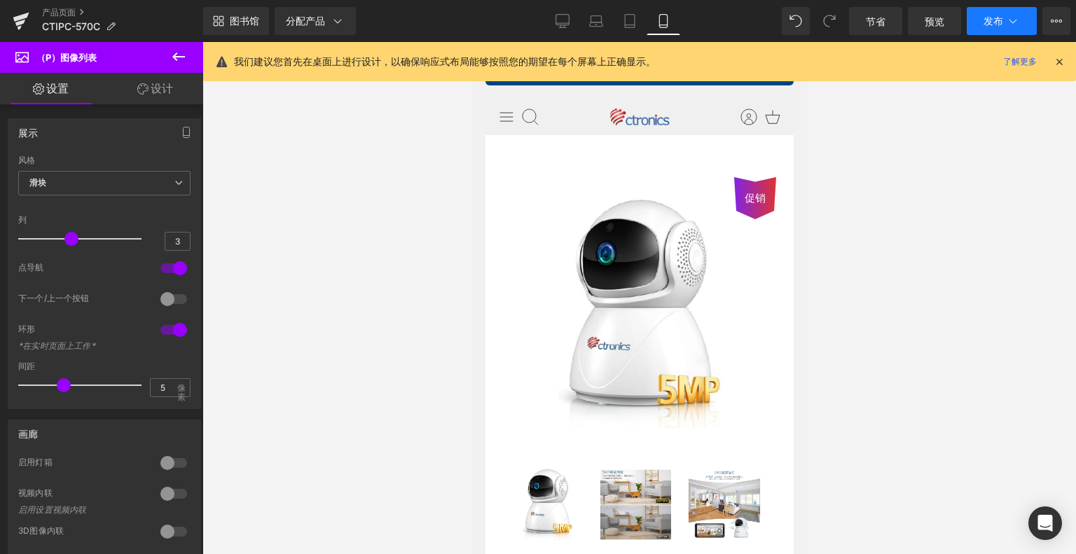
click at [994, 25] on font "发布" at bounding box center [993, 21] width 20 height 12
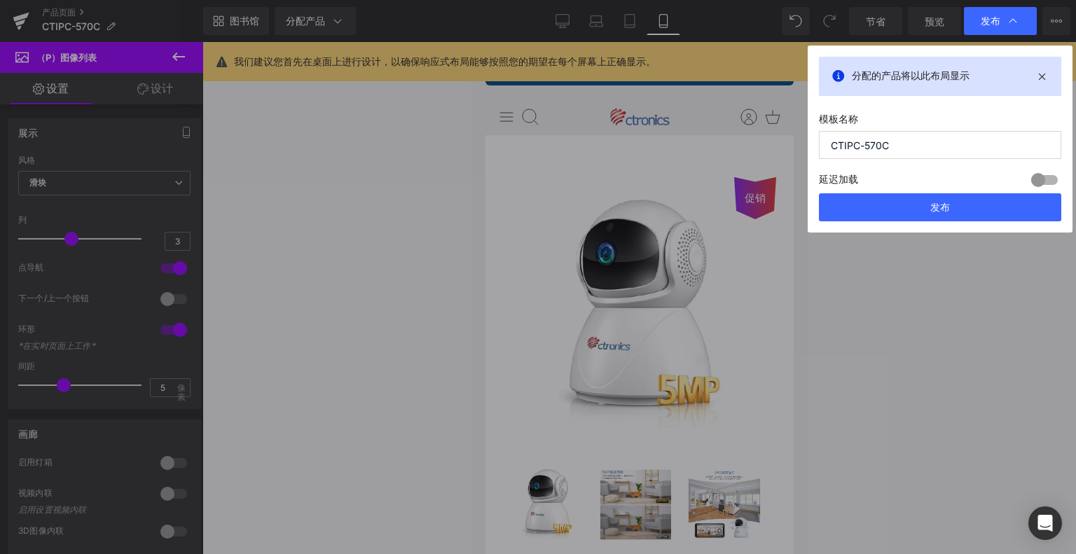
click at [933, 224] on div "分配的产品将以此布局显示 模板名称 CTIPC-570C 延迟加载 [PERSON_NAME] 升级计划解锁 延迟加载功能可帮助您缩短页面加载时间，提升用户体…" at bounding box center [939, 139] width 265 height 187
click at [931, 207] on font "发布" at bounding box center [940, 207] width 20 height 12
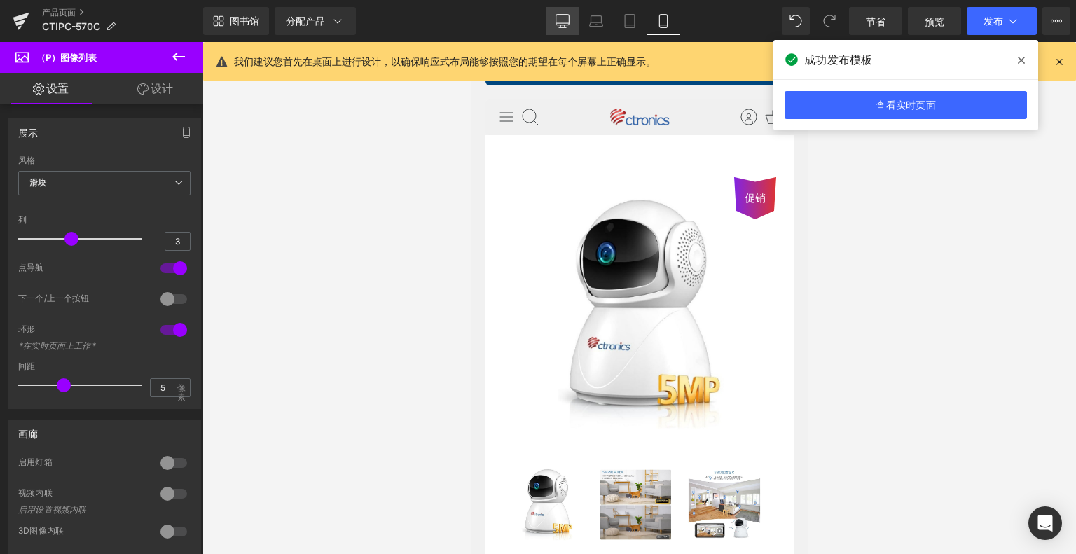
click at [574, 22] on link "桌面" at bounding box center [562, 21] width 34 height 28
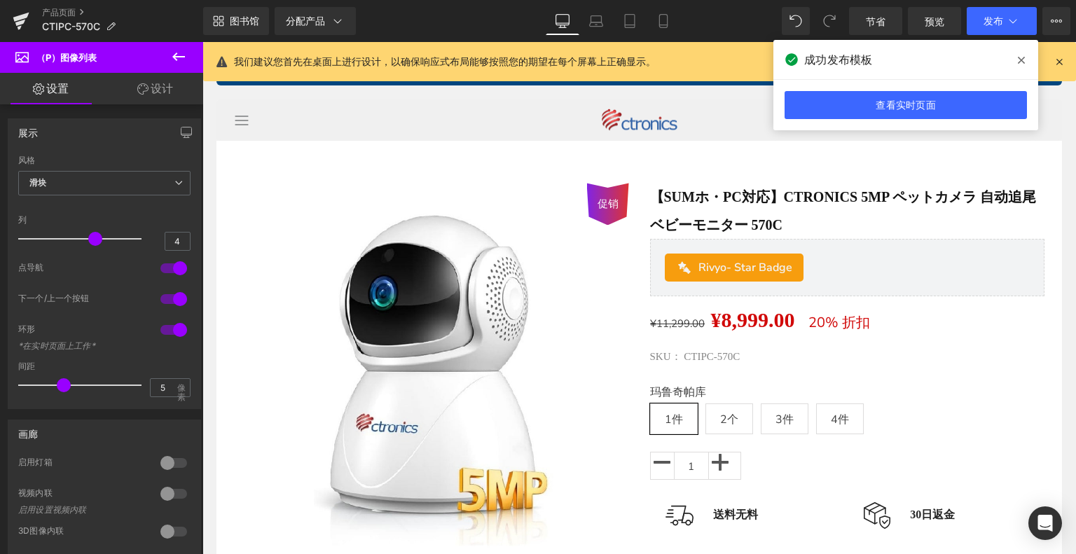
scroll to position [120, 0]
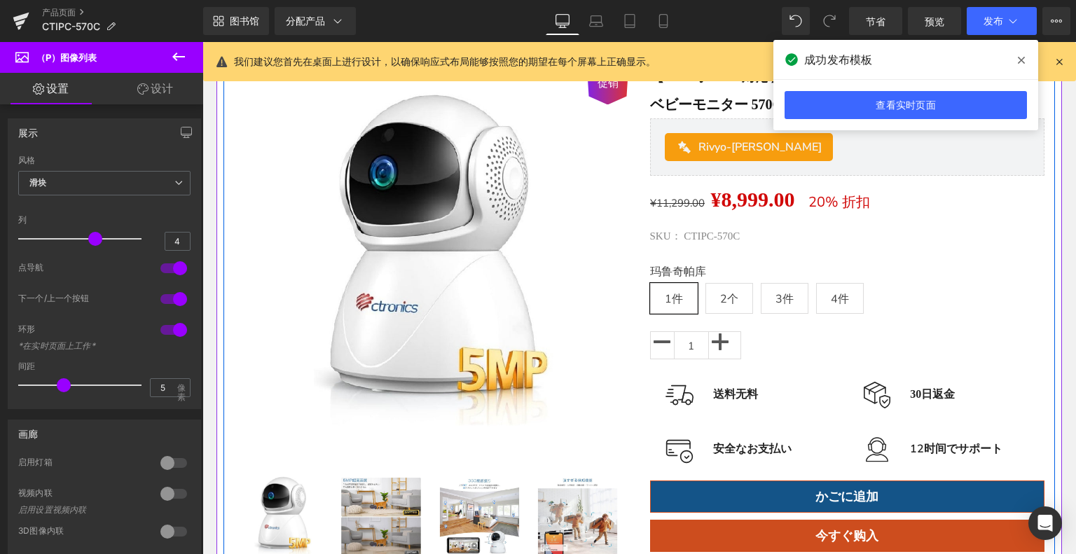
click at [880, 223] on p at bounding box center [847, 221] width 395 height 11
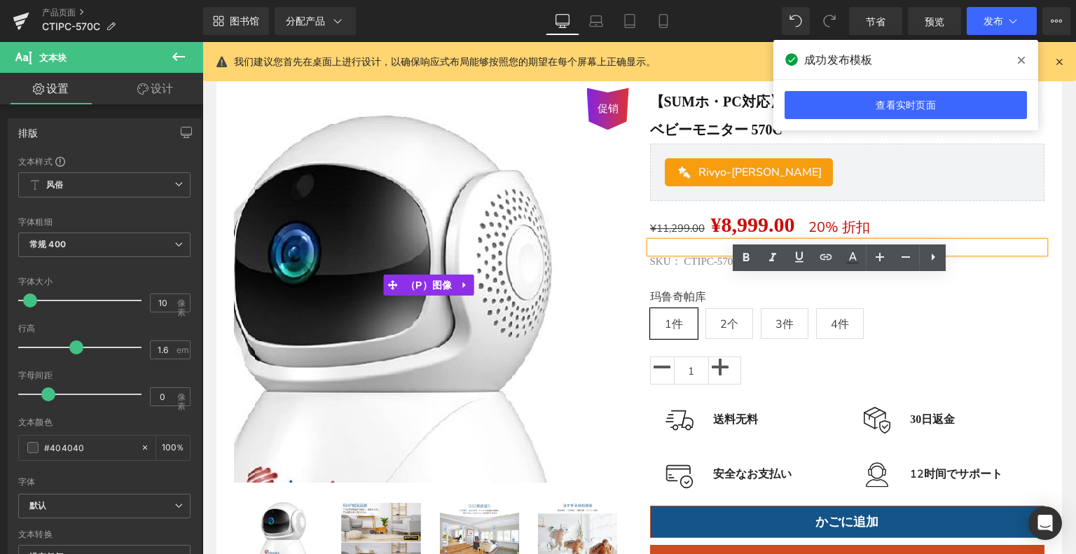
scroll to position [0, 0]
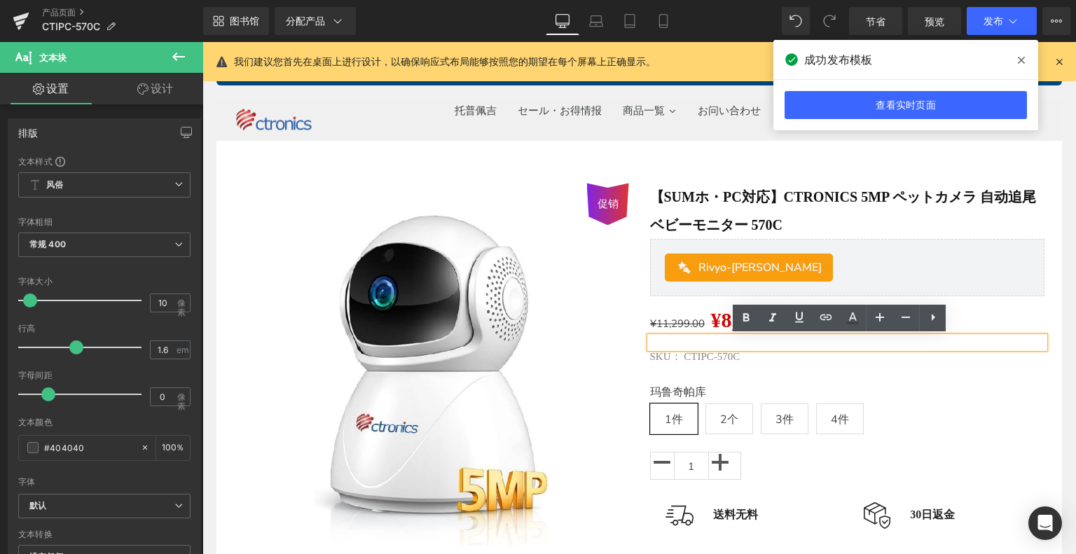
click at [308, 165] on div "促销 （P）图像 ‹ ›" at bounding box center [638, 434] width 831 height 545
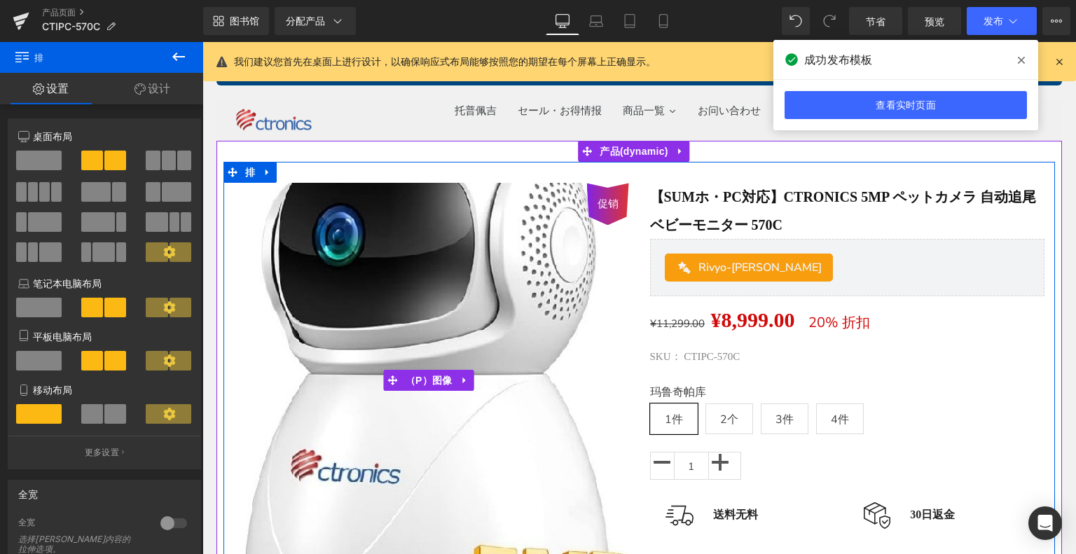
click at [487, 347] on img at bounding box center [424, 390] width 700 height 700
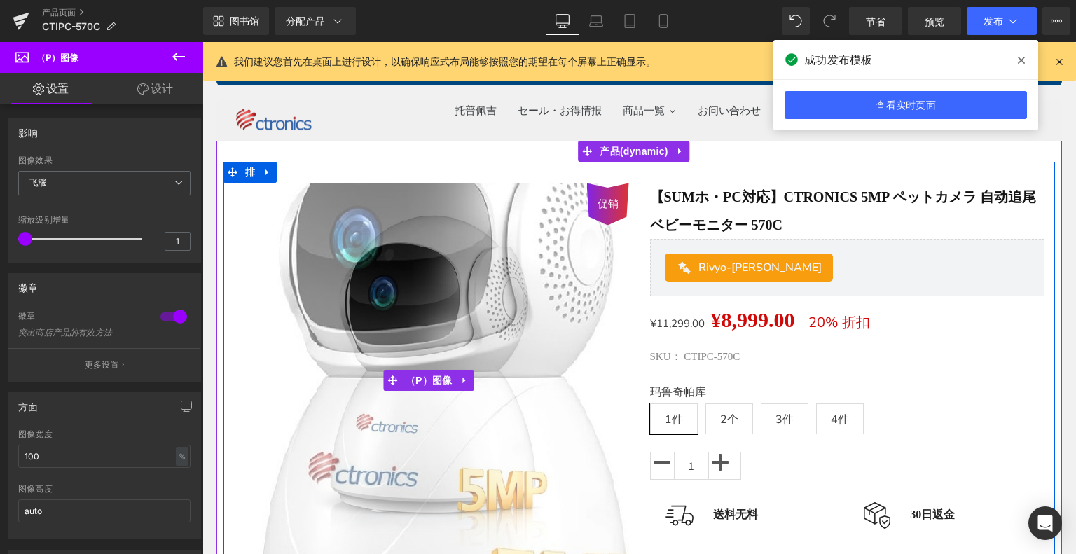
drag, startPoint x: 408, startPoint y: 372, endPoint x: 363, endPoint y: 331, distance: 61.0
click at [408, 375] on font "（P）图像" at bounding box center [428, 380] width 47 height 11
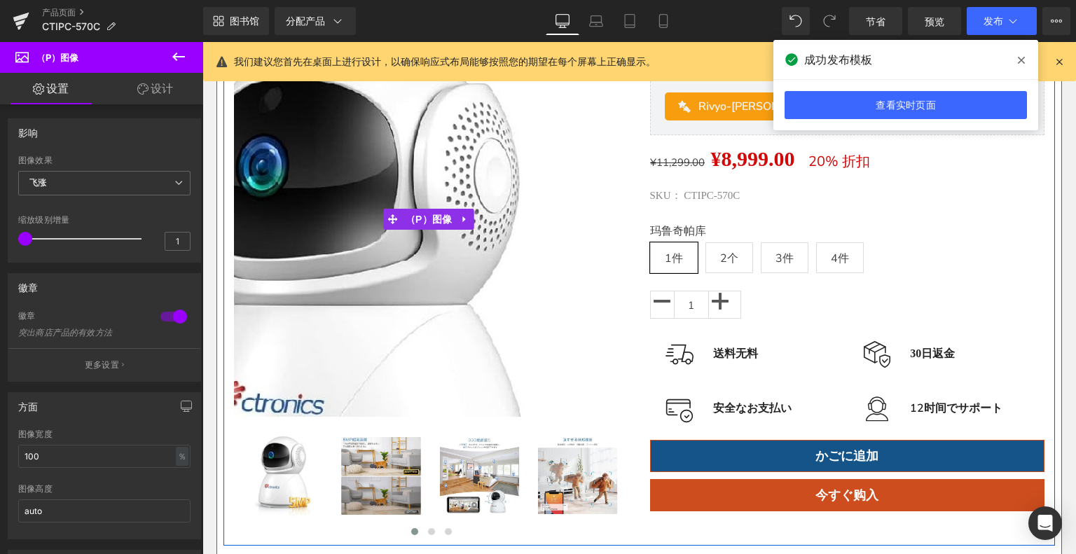
scroll to position [280, 0]
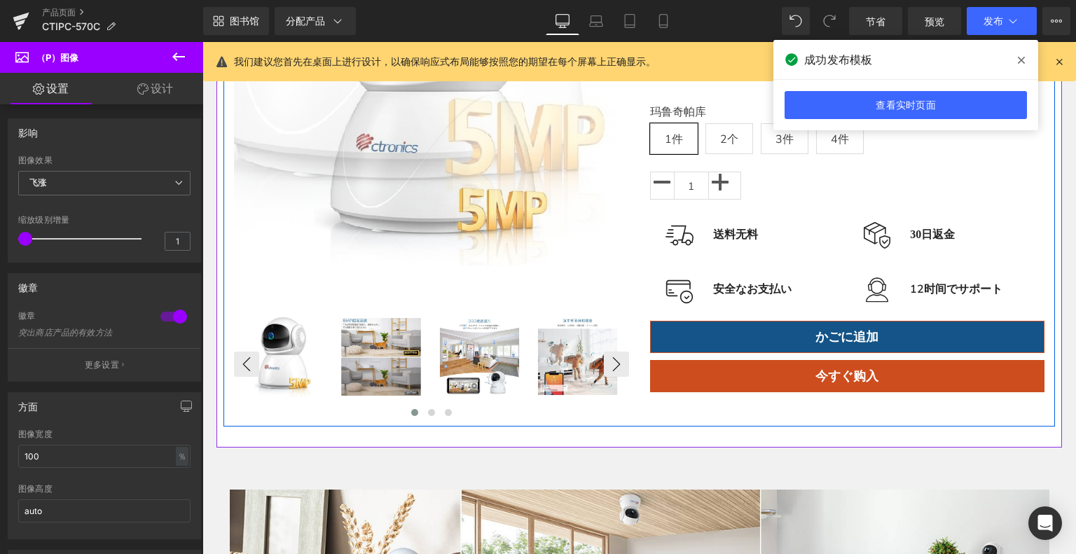
click at [356, 338] on img at bounding box center [380, 357] width 95 height 95
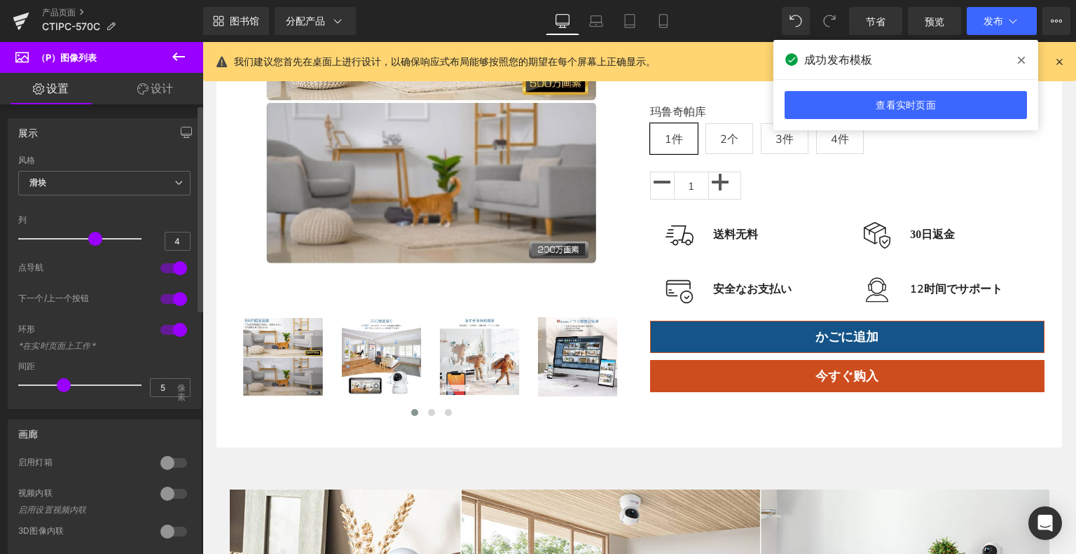
click at [158, 266] on div at bounding box center [174, 268] width 34 height 22
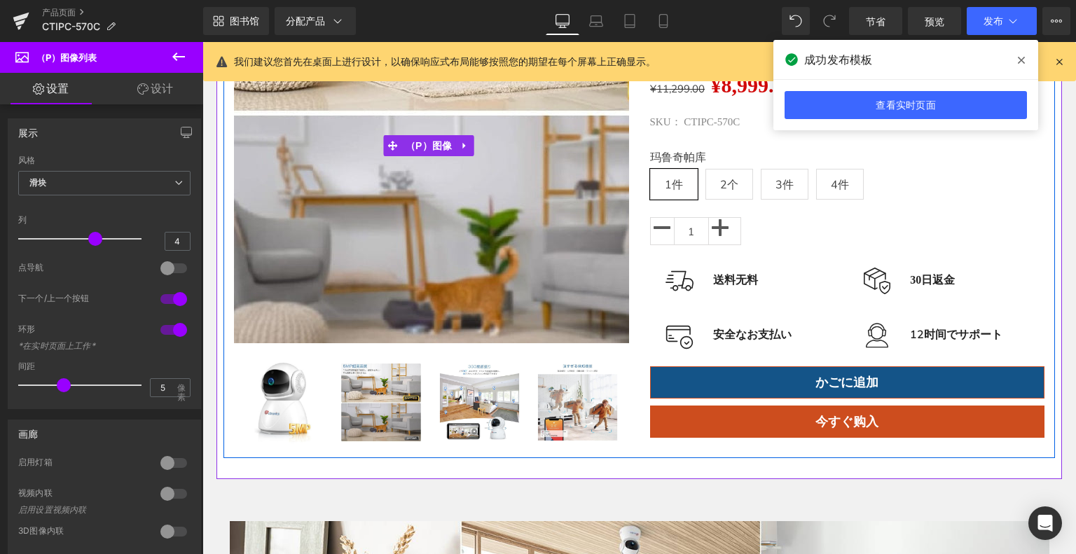
scroll to position [210, 0]
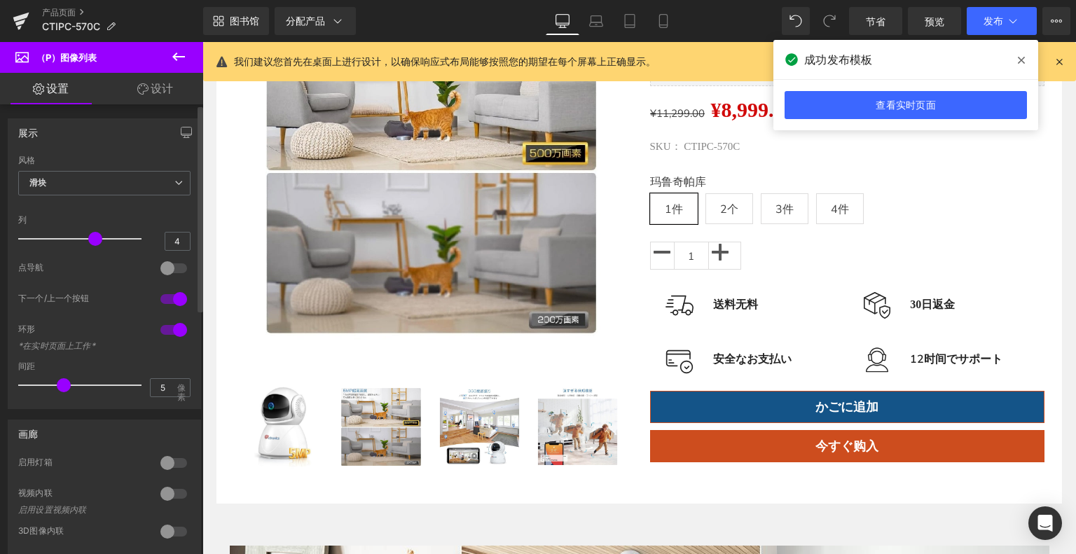
click at [171, 267] on div at bounding box center [174, 268] width 34 height 22
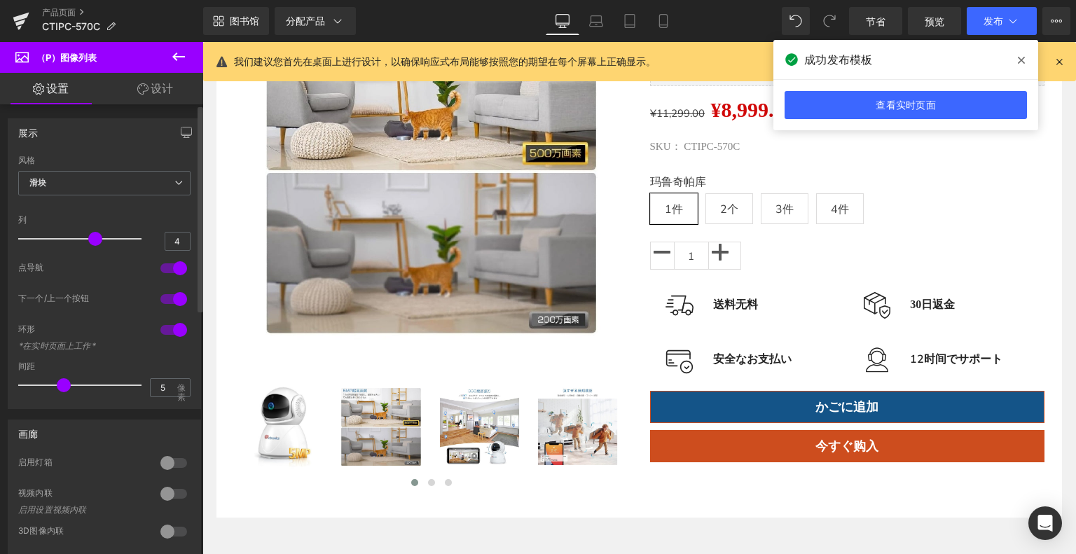
click at [144, 300] on div "下一个/上一个按钮" at bounding box center [104, 308] width 172 height 31
click at [157, 298] on div at bounding box center [174, 299] width 34 height 22
click at [172, 296] on div at bounding box center [174, 299] width 34 height 22
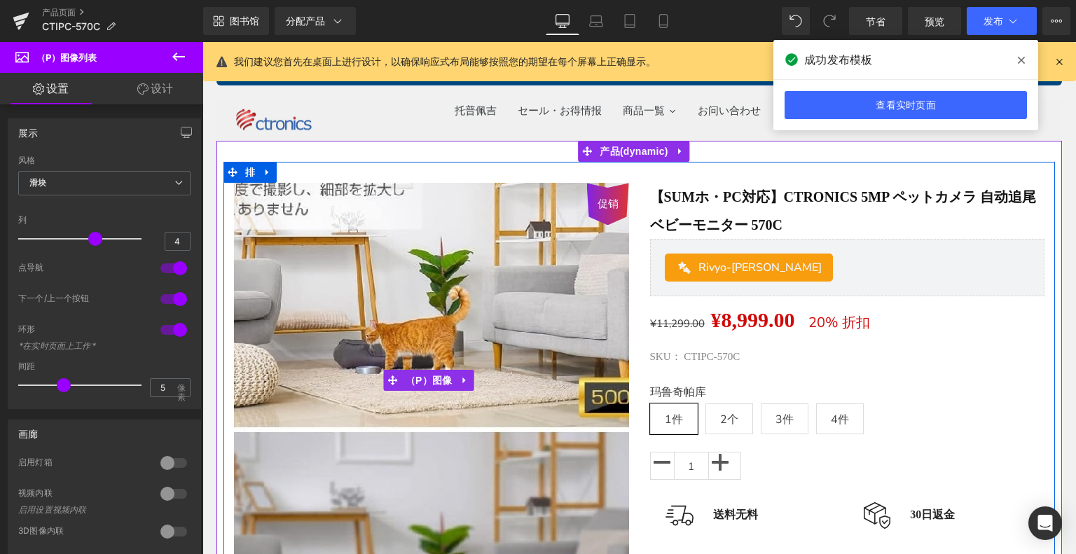
scroll to position [0, 0]
click at [466, 304] on img at bounding box center [417, 427] width 700 height 700
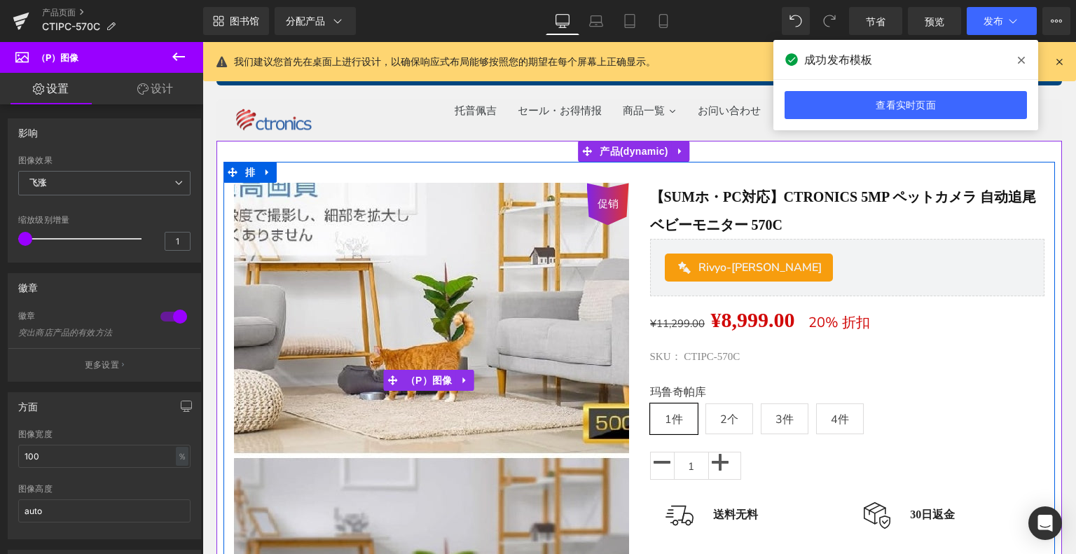
drag, startPoint x: 437, startPoint y: 284, endPoint x: 347, endPoint y: 272, distance: 90.3
click at [436, 283] on img at bounding box center [421, 453] width 700 height 700
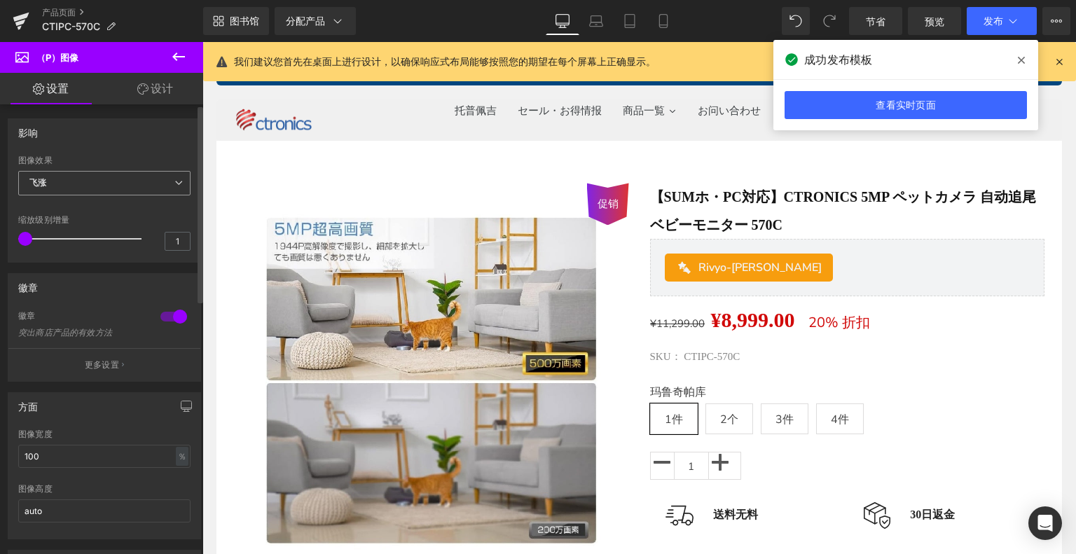
click at [146, 178] on span "飞涨" at bounding box center [104, 183] width 172 height 25
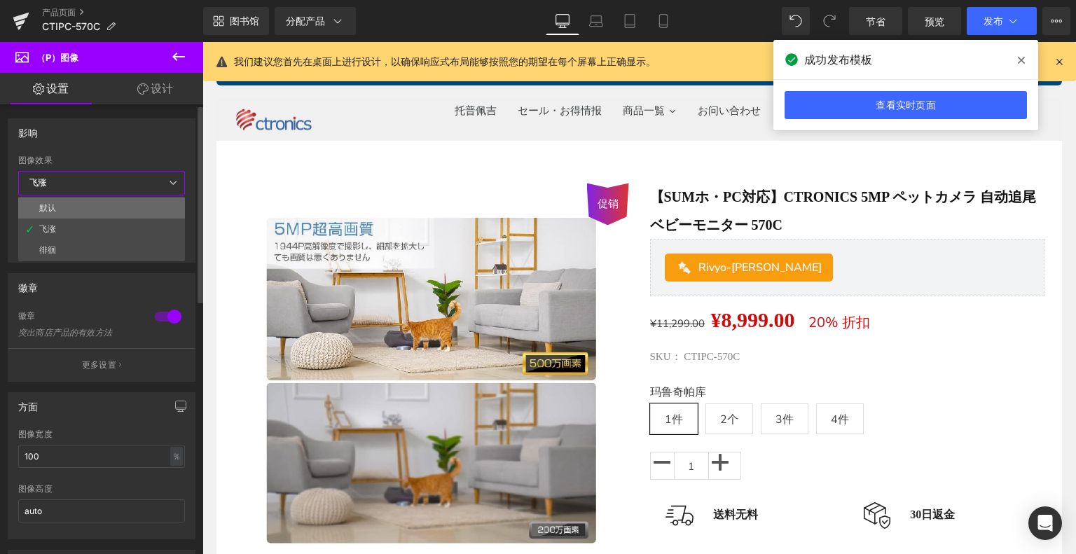
click at [97, 202] on li "默认" at bounding box center [101, 207] width 167 height 21
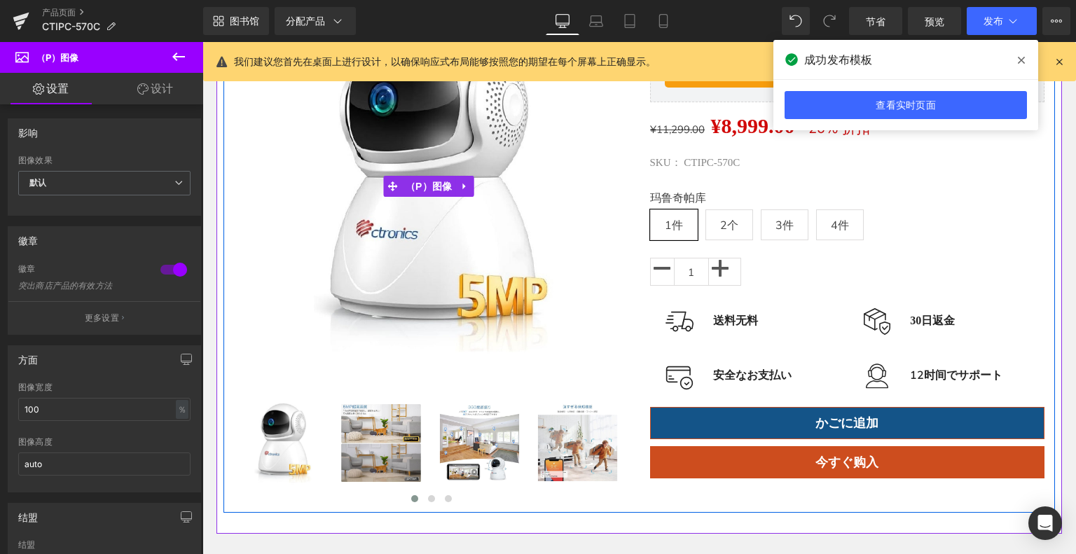
scroll to position [280, 0]
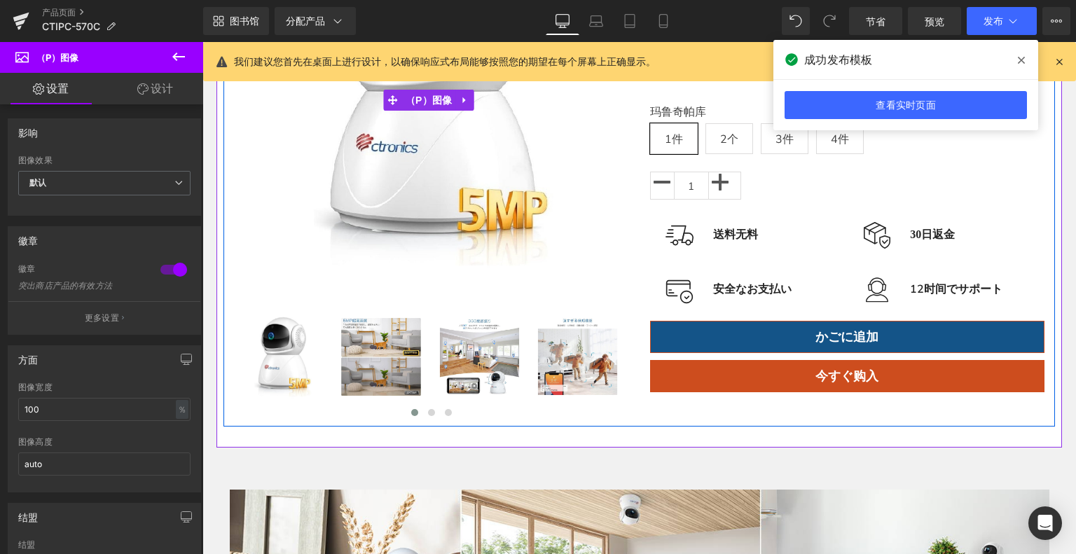
click at [368, 188] on img at bounding box center [431, 100] width 395 height 395
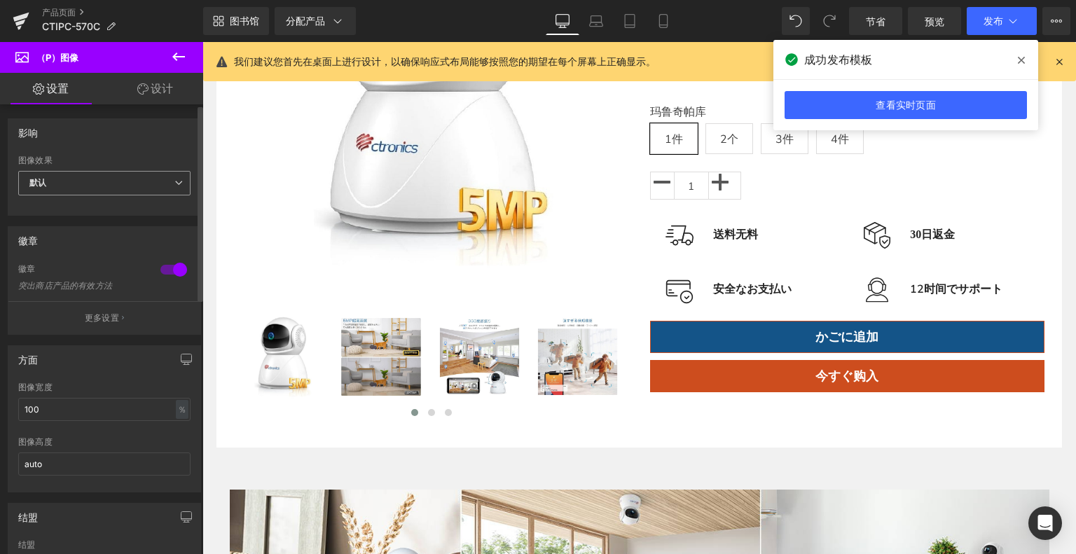
click at [136, 187] on span "默认" at bounding box center [104, 183] width 172 height 25
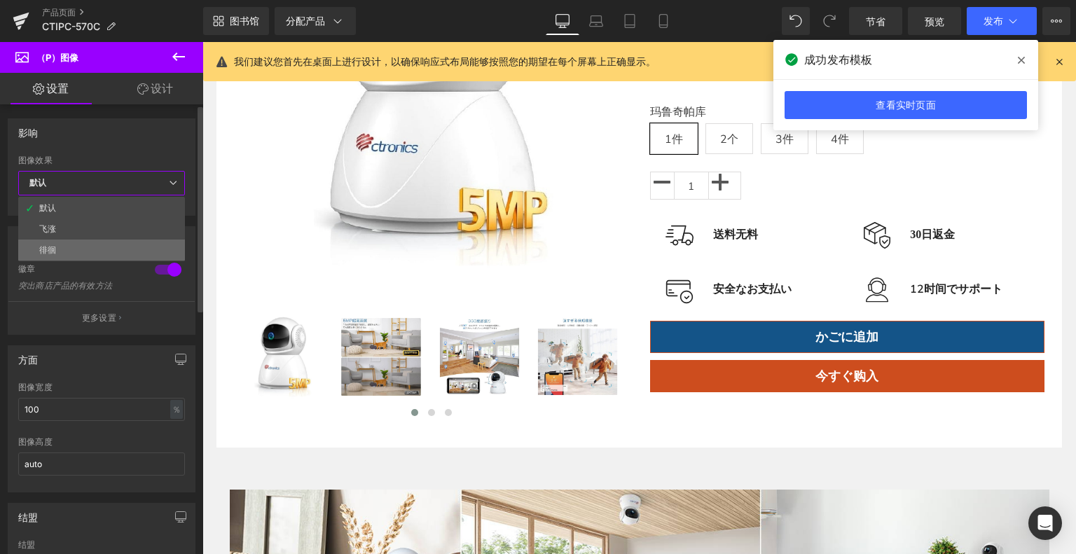
click at [104, 246] on li "徘徊" at bounding box center [101, 249] width 167 height 21
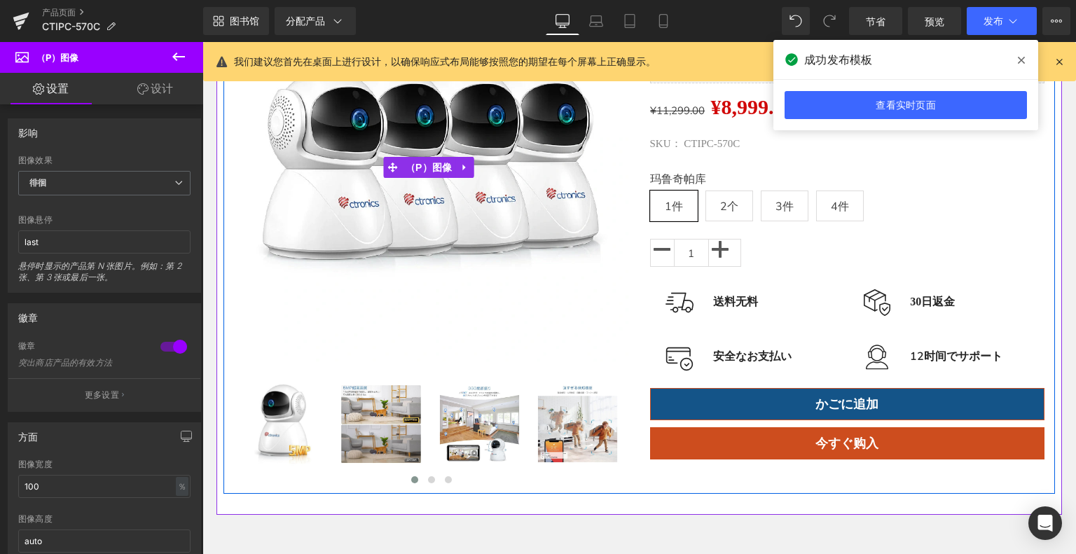
scroll to position [140, 0]
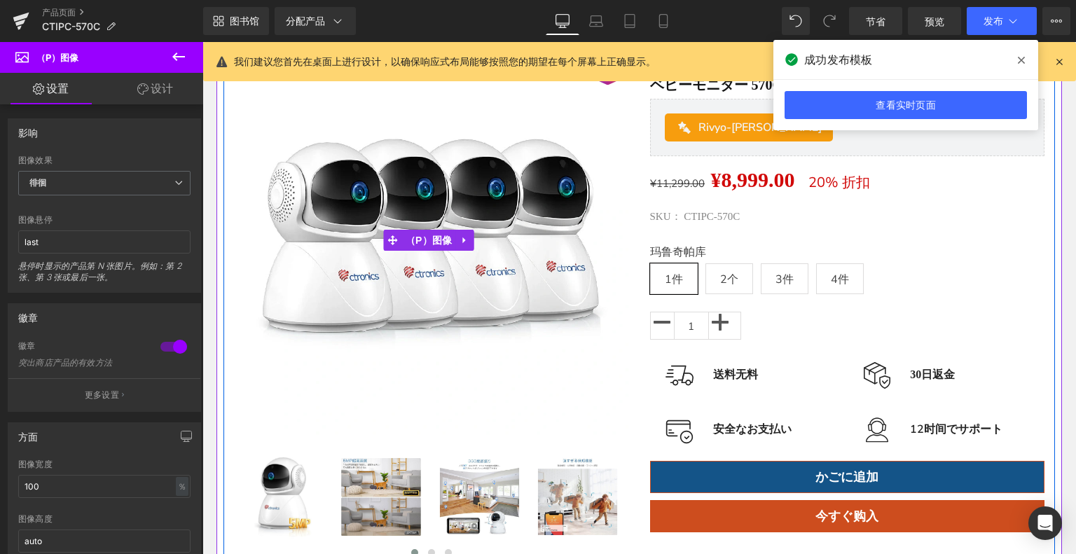
click at [461, 254] on img at bounding box center [431, 240] width 395 height 395
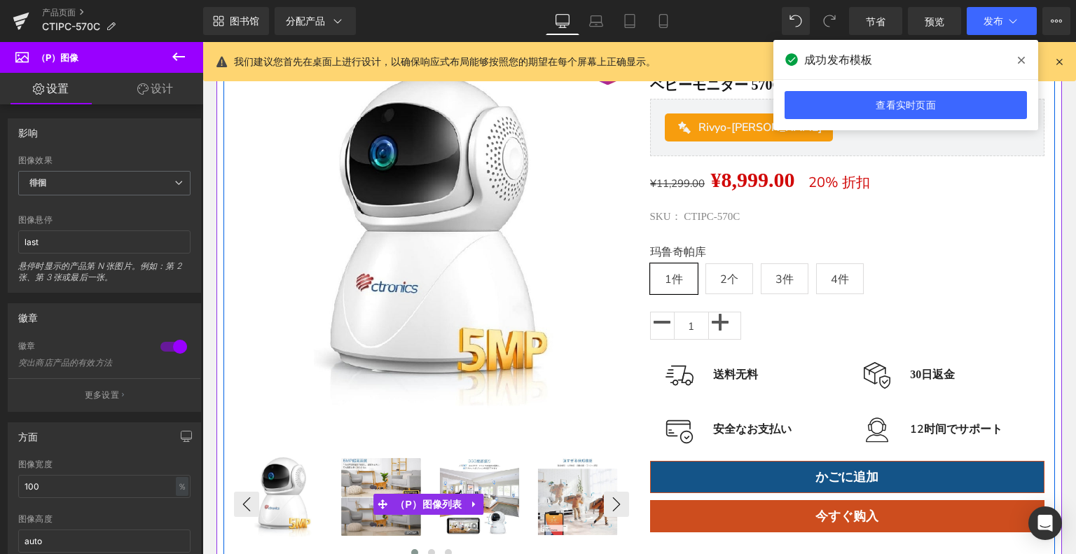
click at [495, 478] on img at bounding box center [479, 497] width 95 height 95
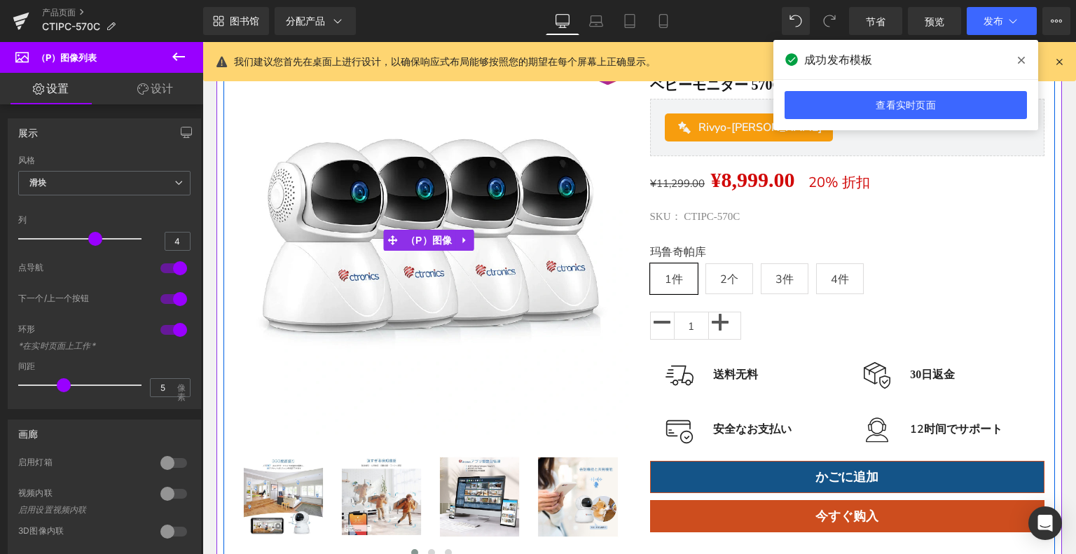
click at [441, 190] on img at bounding box center [431, 240] width 395 height 395
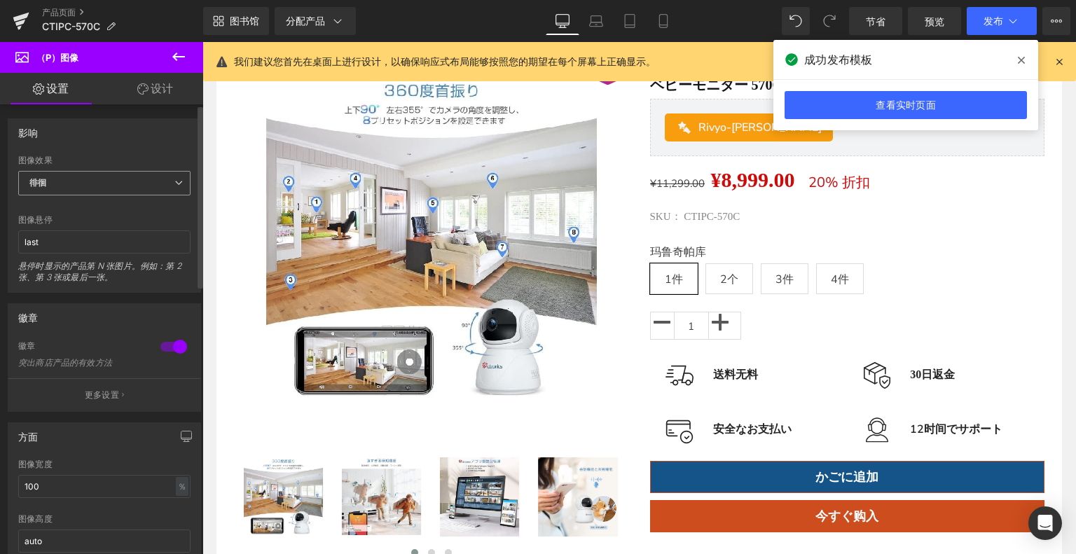
click at [78, 179] on span "徘徊" at bounding box center [104, 183] width 172 height 25
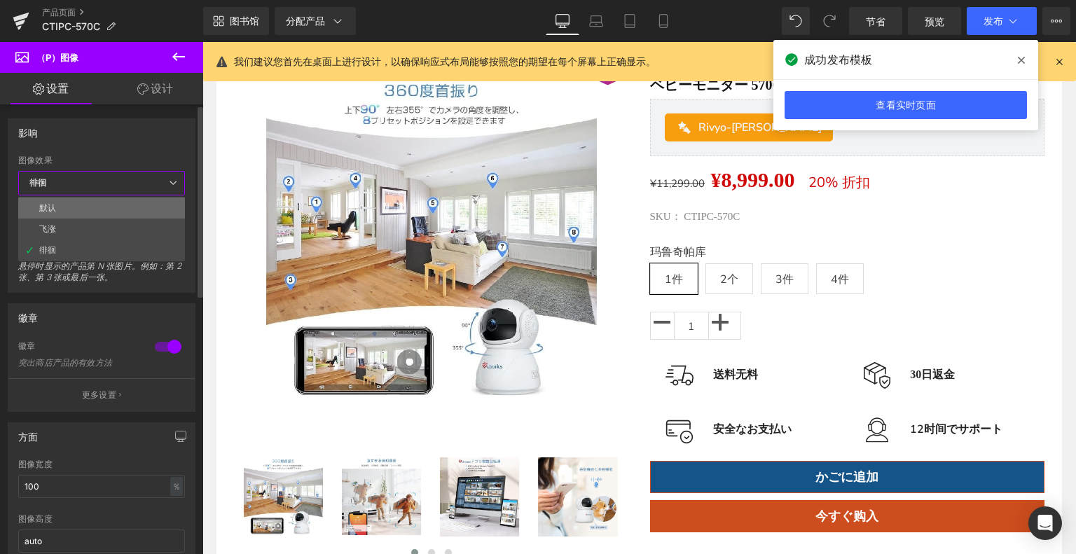
click at [74, 204] on li "默认" at bounding box center [101, 207] width 167 height 21
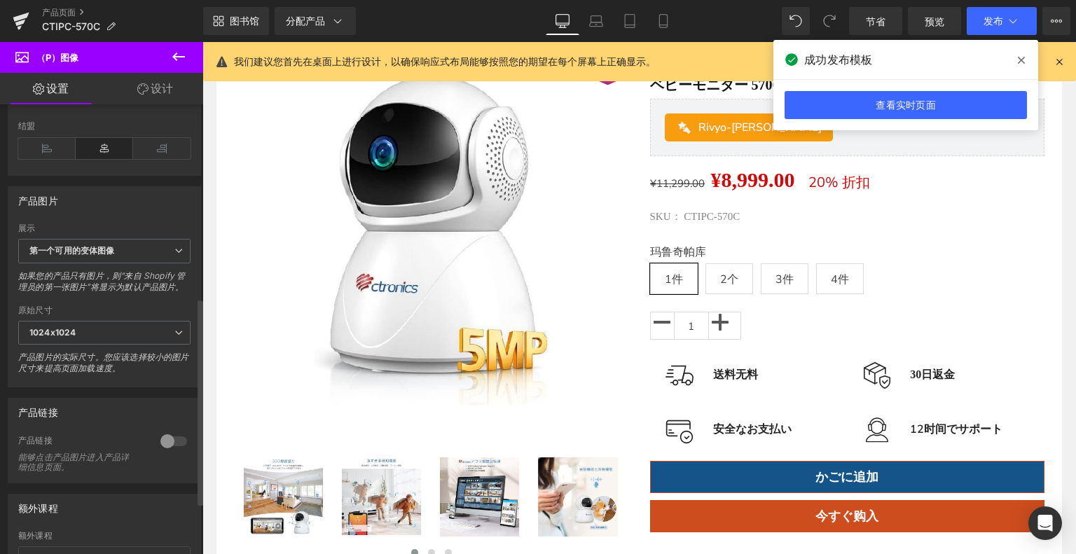
scroll to position [420, 0]
click at [125, 244] on span "第一个可用的变体图像" at bounding box center [104, 249] width 172 height 25
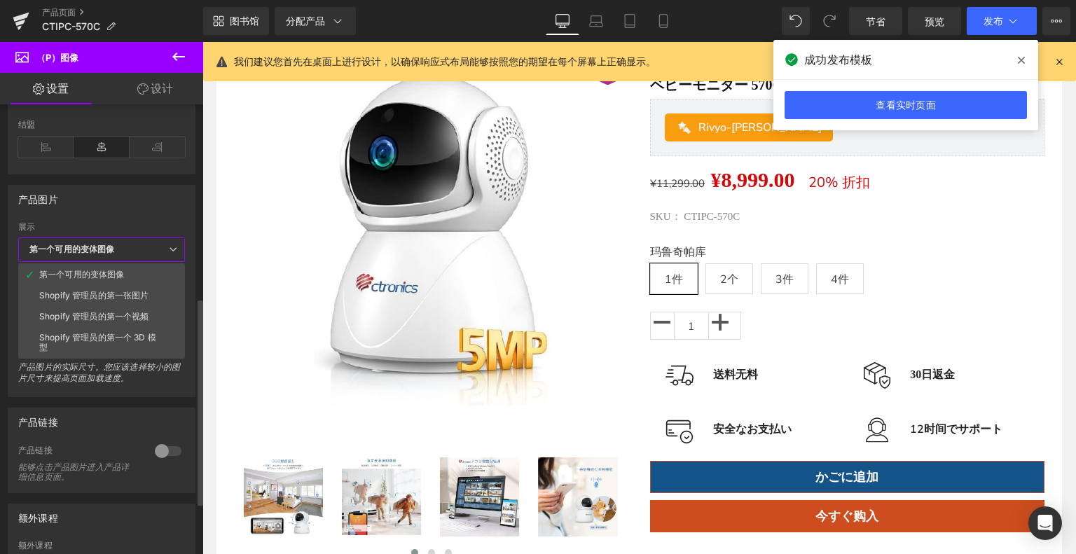
click at [125, 244] on span "第一个可用的变体图像" at bounding box center [101, 249] width 167 height 25
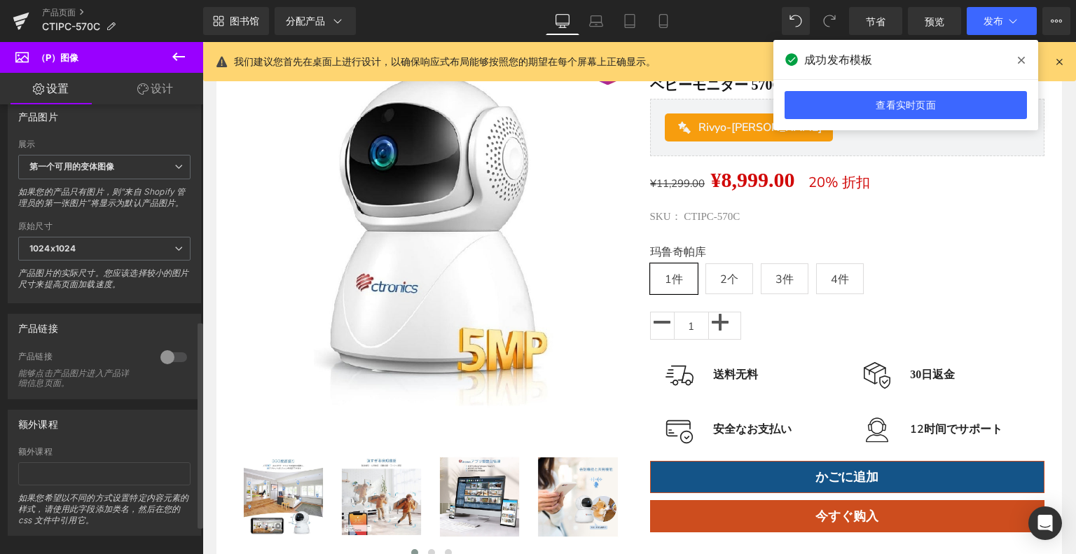
scroll to position [532, 0]
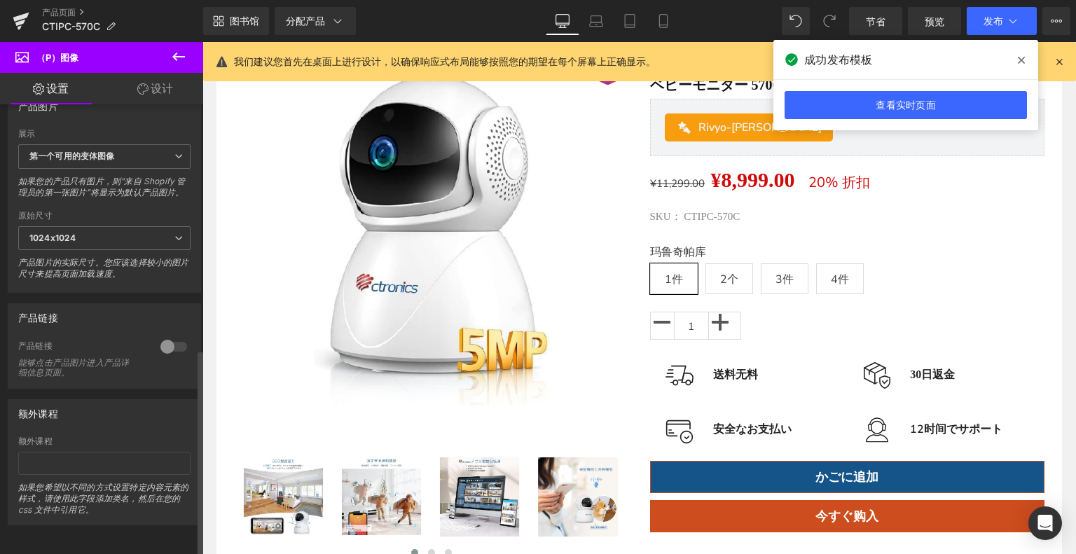
click at [169, 335] on div at bounding box center [174, 346] width 34 height 22
click at [1020, 64] on icon at bounding box center [1020, 60] width 7 height 11
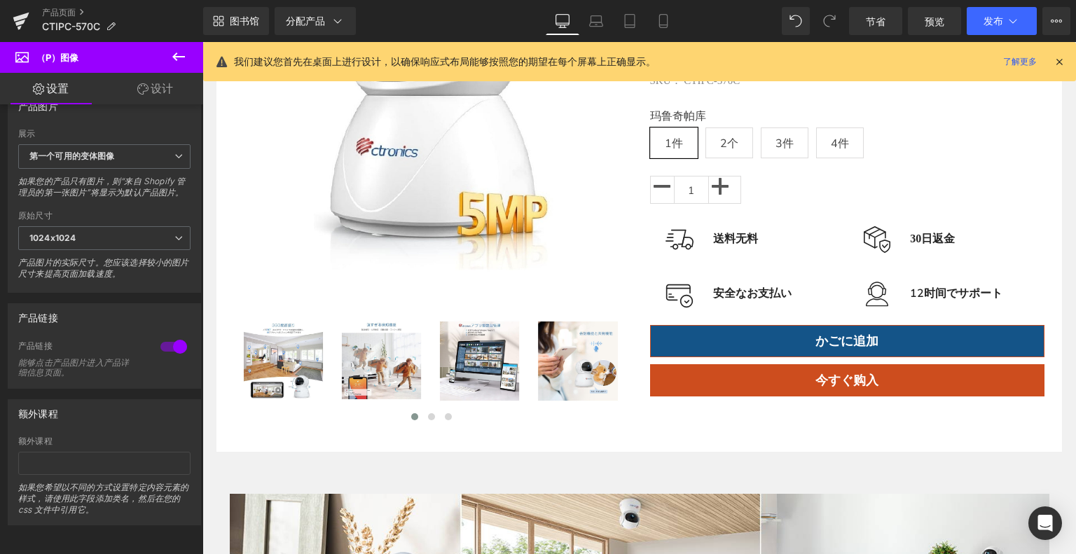
scroll to position [210, 0]
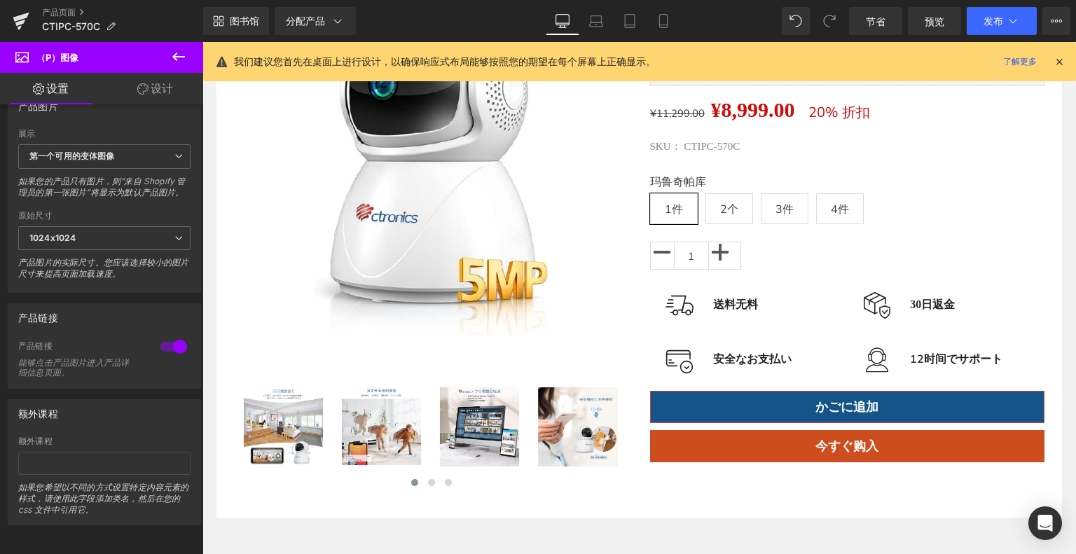
click at [893, 302] on div "图像" at bounding box center [877, 305] width 60 height 28
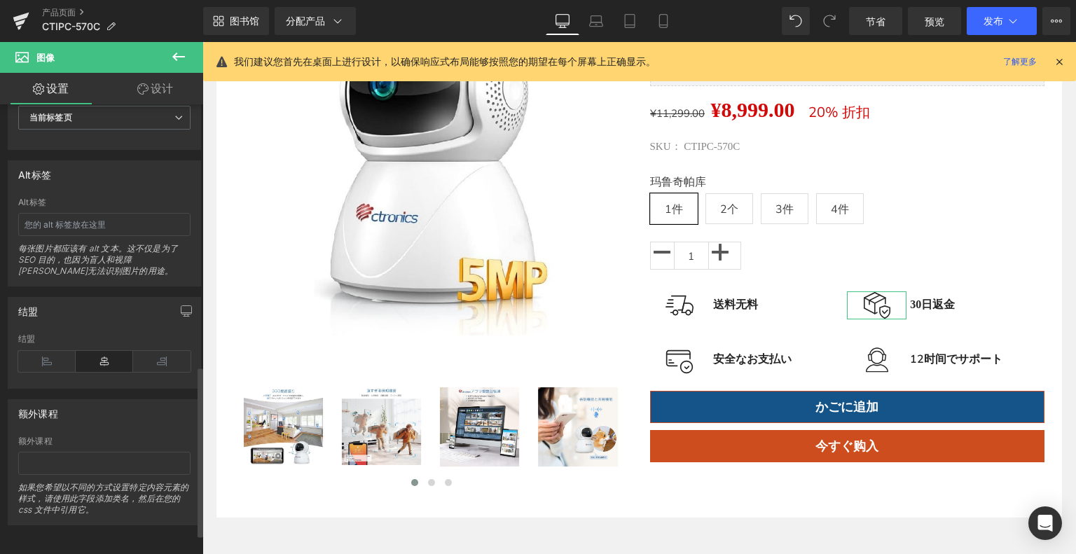
scroll to position [745, 0]
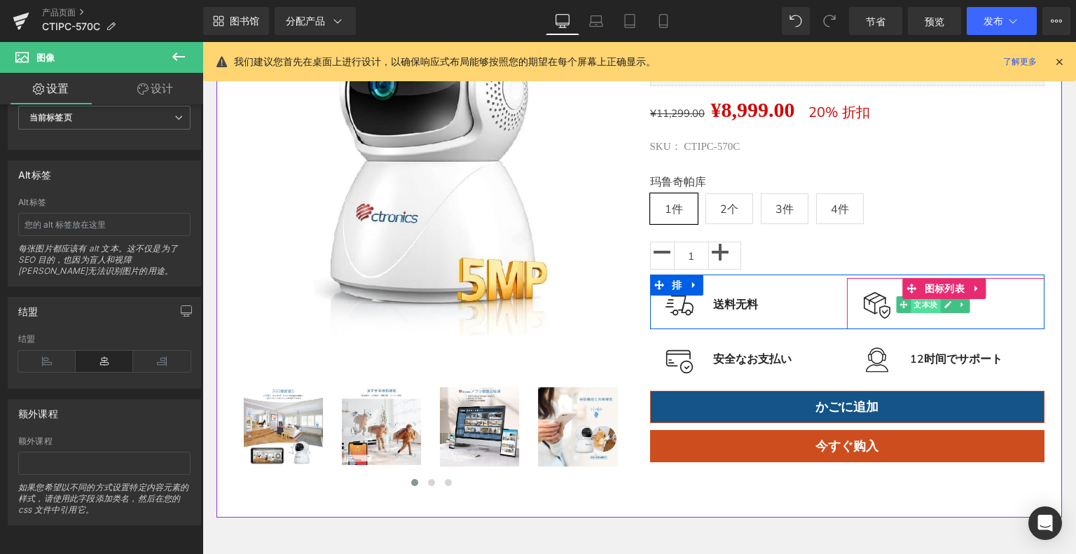
click at [922, 307] on font "文本块" at bounding box center [925, 304] width 24 height 9
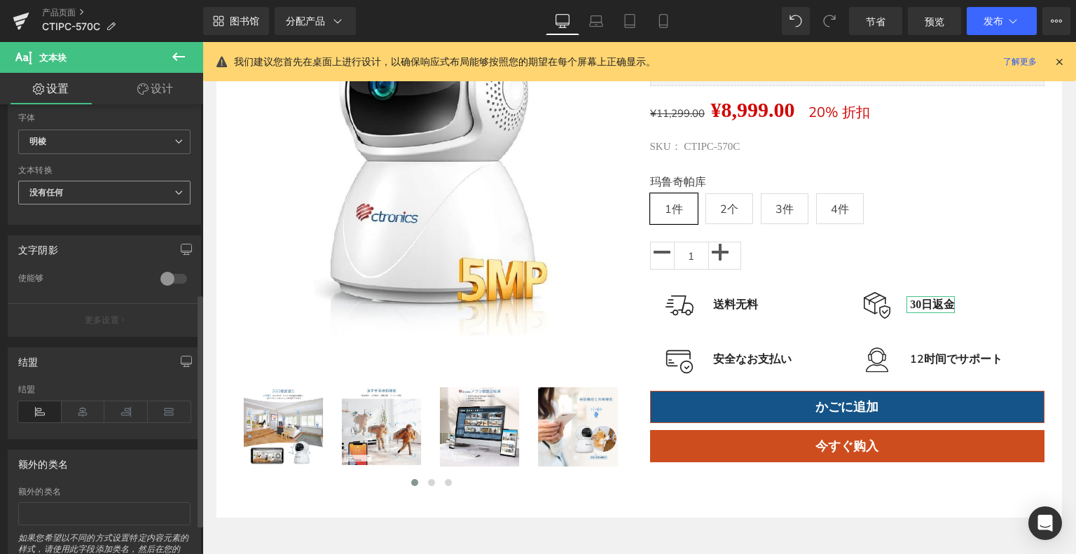
scroll to position [350, 0]
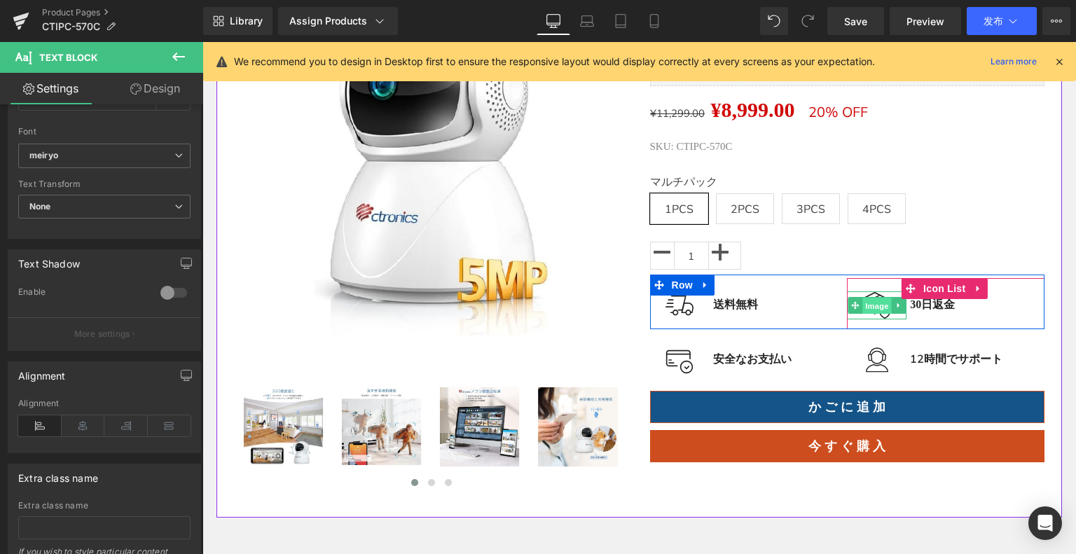
click at [880, 297] on span "Image" at bounding box center [876, 305] width 29 height 17
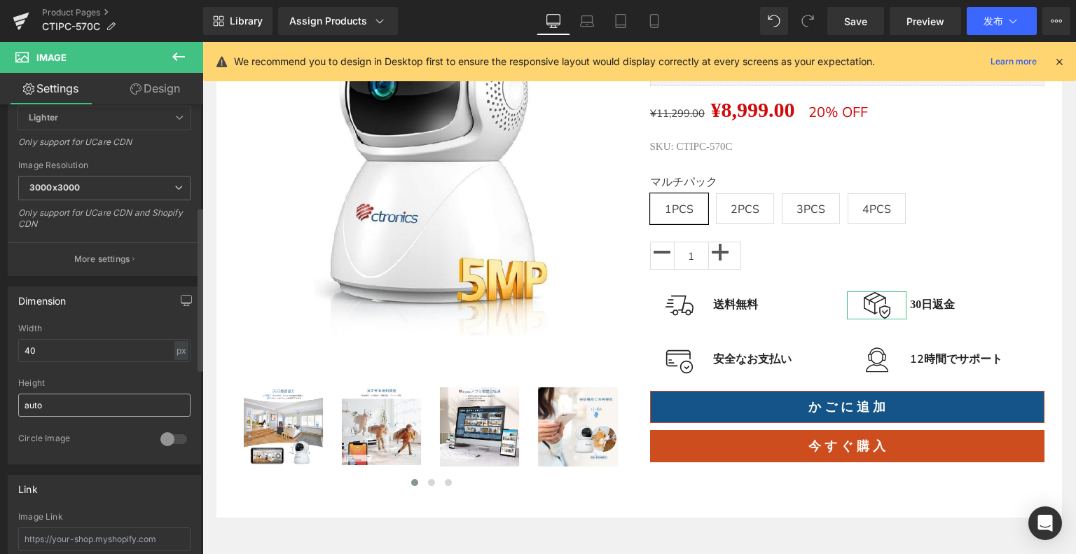
scroll to position [280, 0]
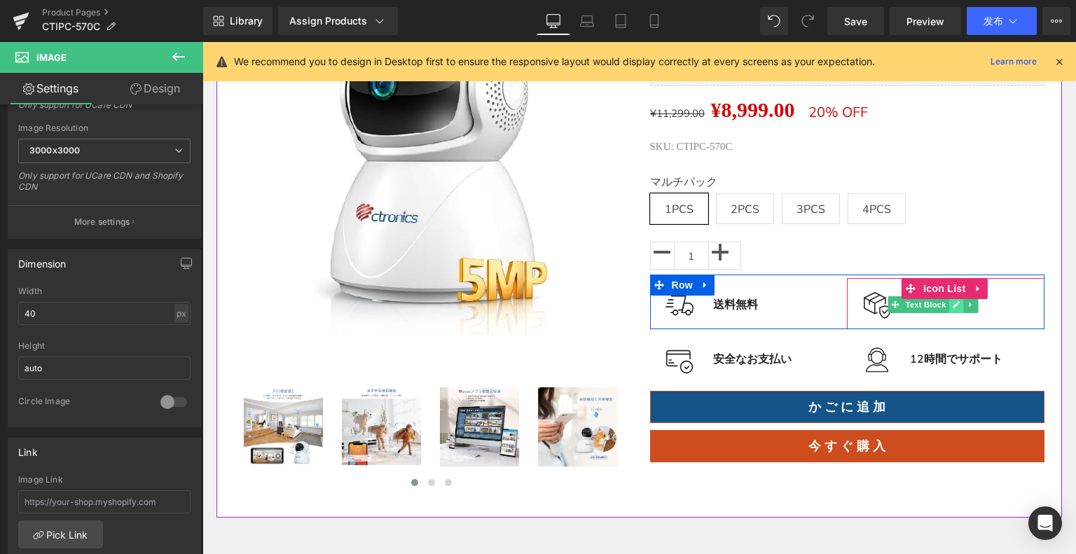
click at [952, 307] on icon at bounding box center [956, 304] width 8 height 8
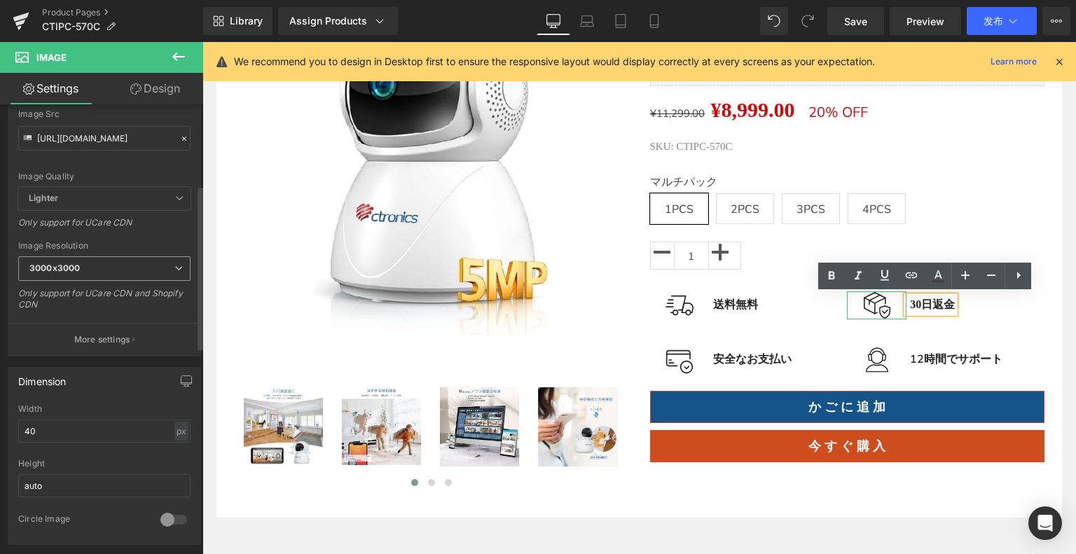
scroll to position [160, 0]
click at [912, 304] on div "30日返金" at bounding box center [930, 304] width 48 height 17
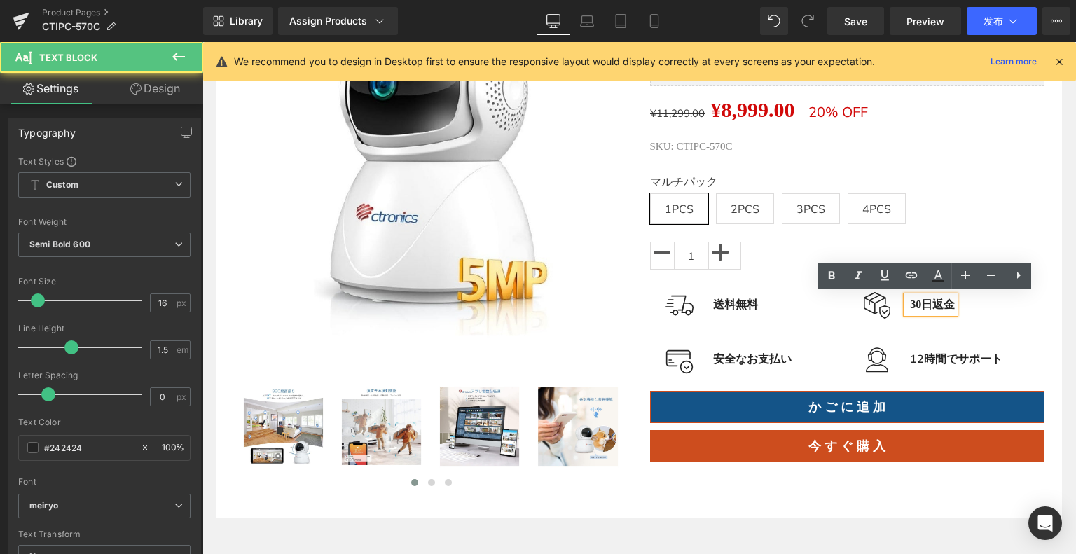
click at [952, 323] on div "Image 30日返金 Text Block Icon List" at bounding box center [945, 303] width 197 height 51
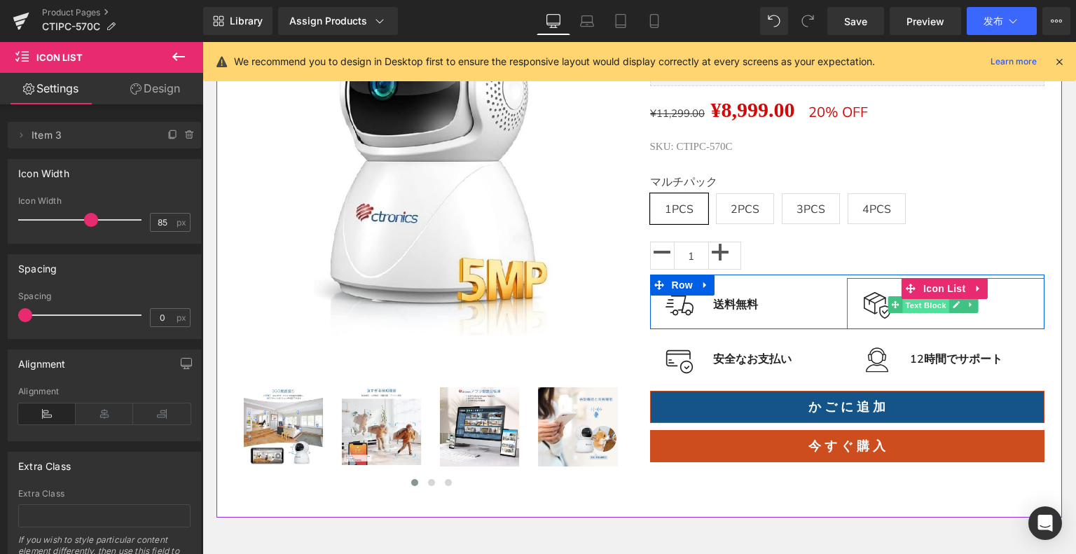
click at [919, 302] on span "Text Block" at bounding box center [925, 304] width 46 height 17
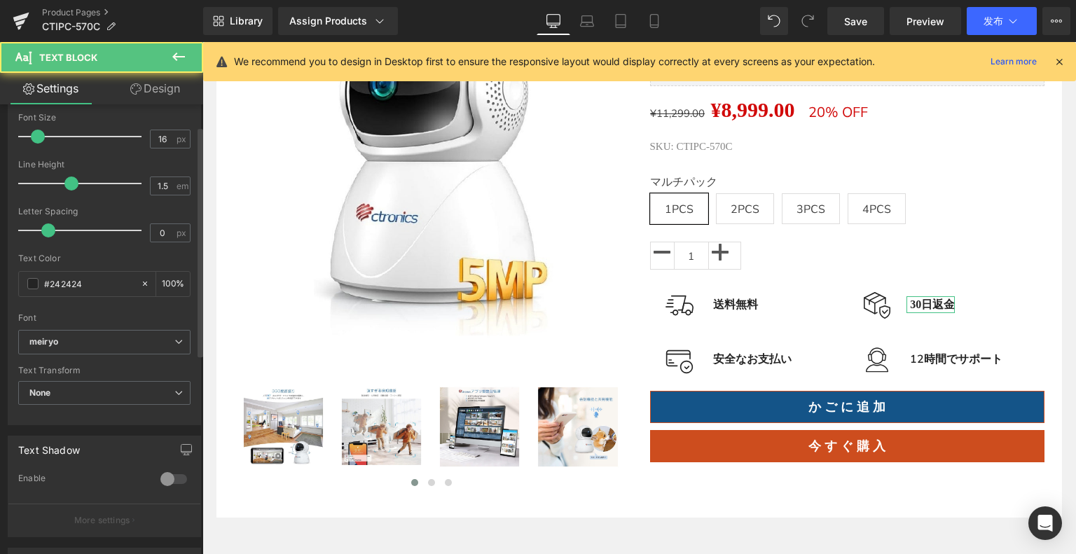
scroll to position [280, 0]
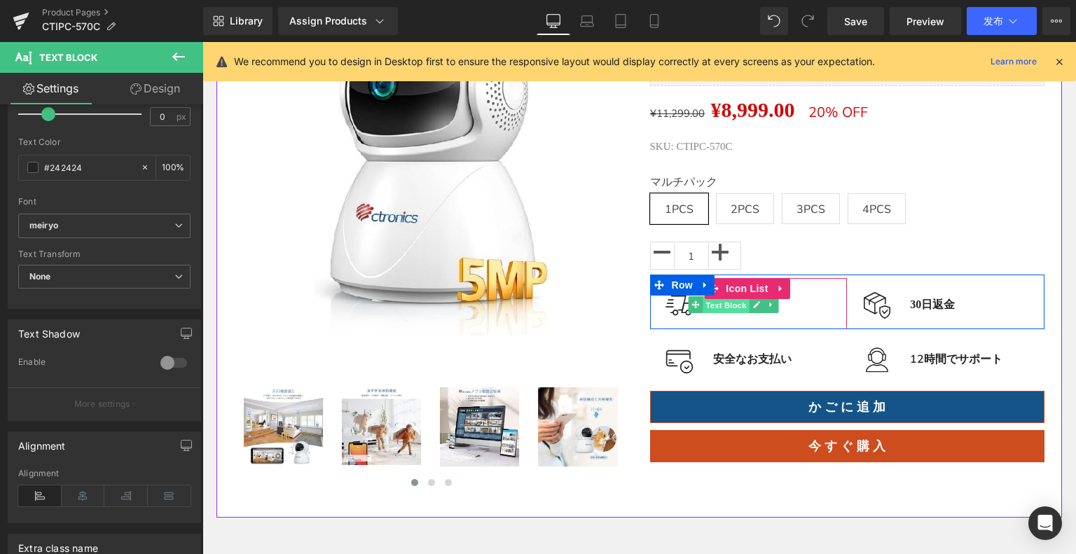
click at [725, 304] on span "Text Block" at bounding box center [725, 304] width 46 height 17
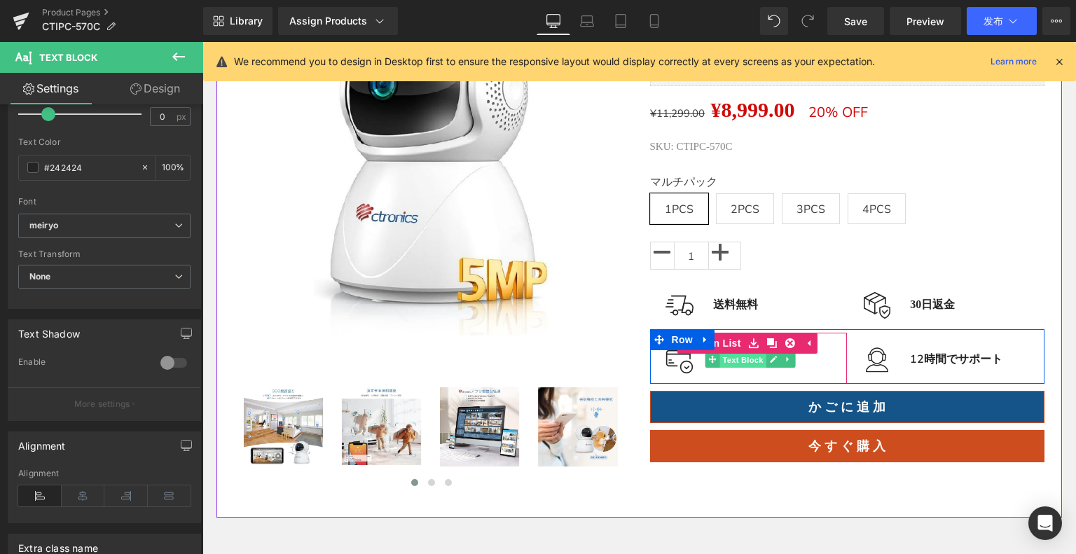
click at [735, 357] on span "Text Block" at bounding box center [742, 359] width 46 height 17
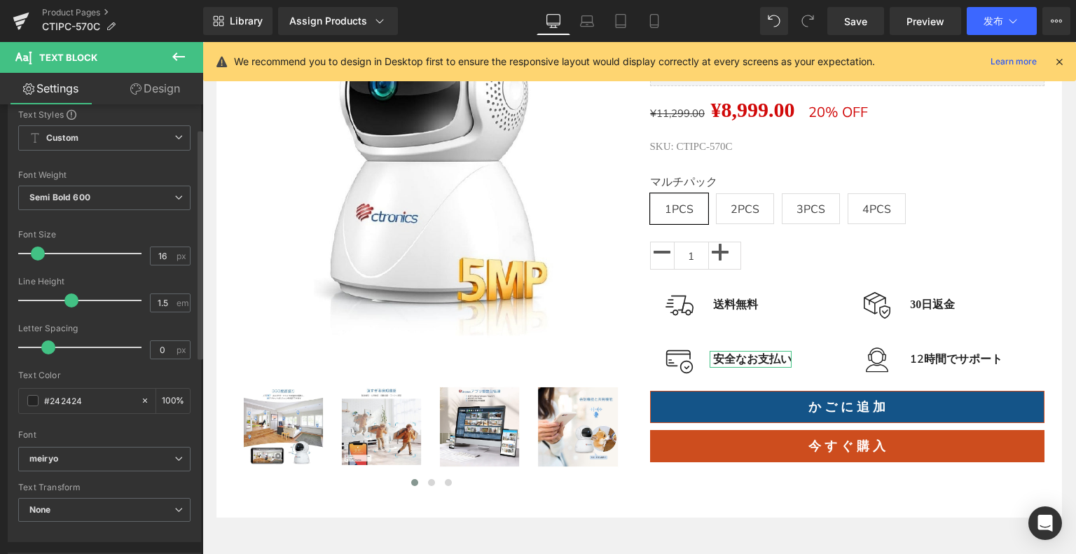
scroll to position [140, 0]
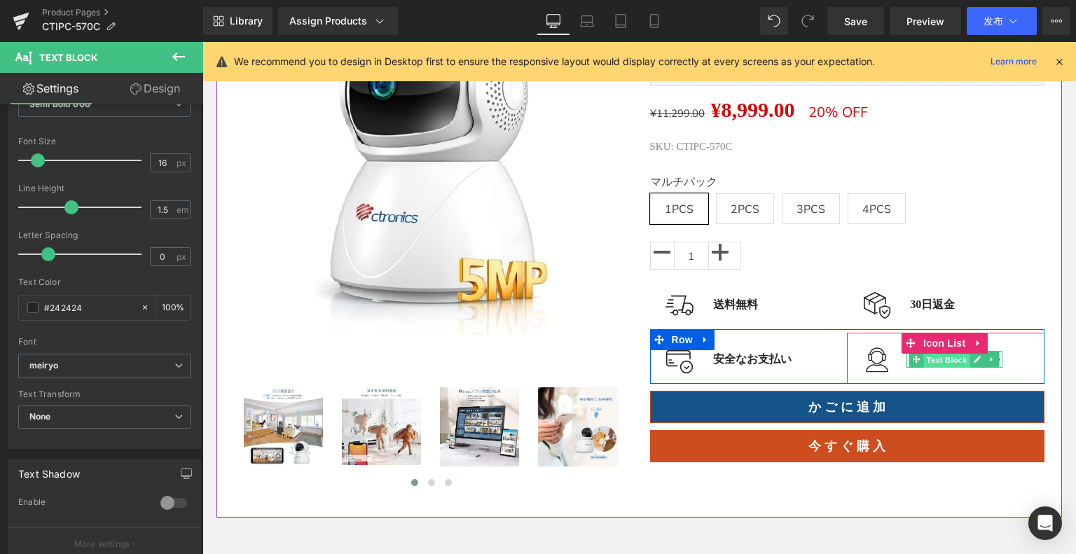
click at [929, 360] on span "Text Block" at bounding box center [947, 359] width 46 height 17
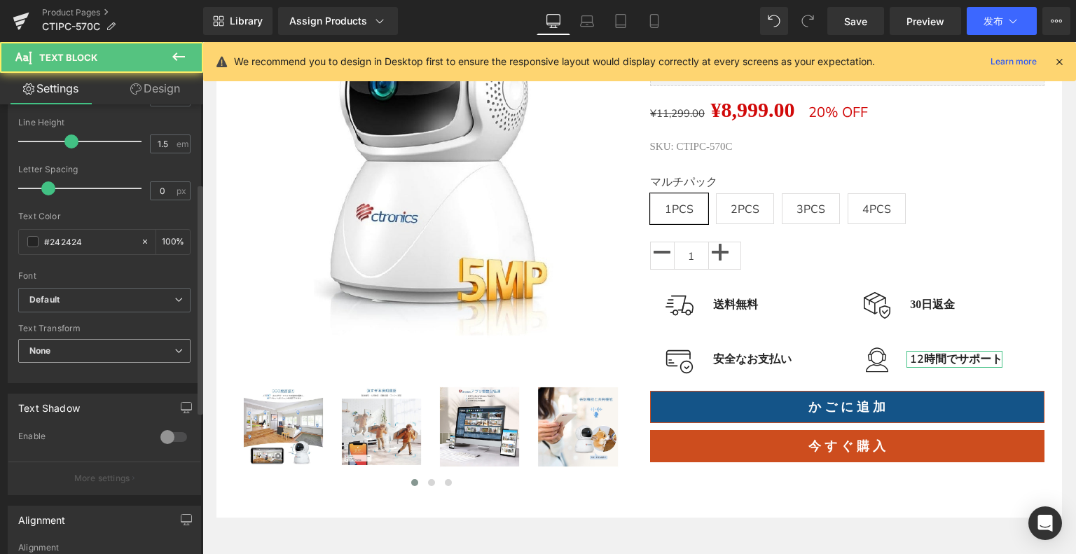
scroll to position [280, 0]
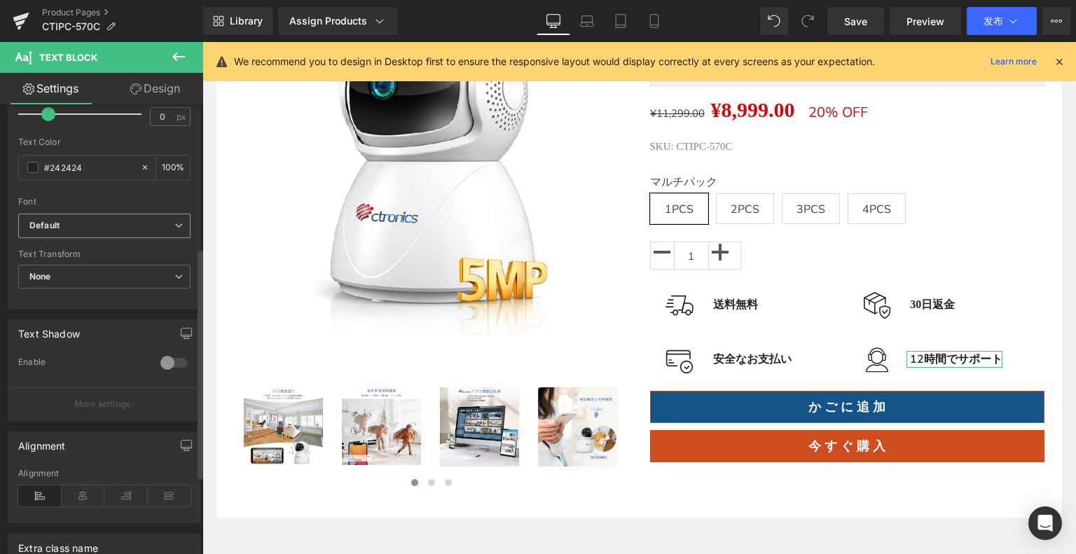
click at [76, 230] on b "Default" at bounding box center [101, 226] width 145 height 12
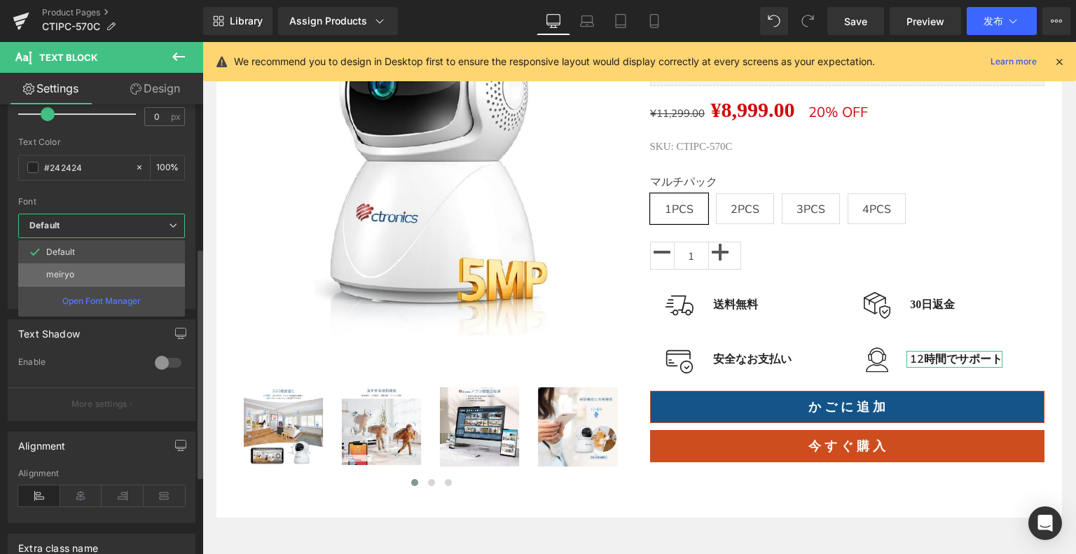
click at [73, 267] on li "meiryo" at bounding box center [101, 274] width 167 height 22
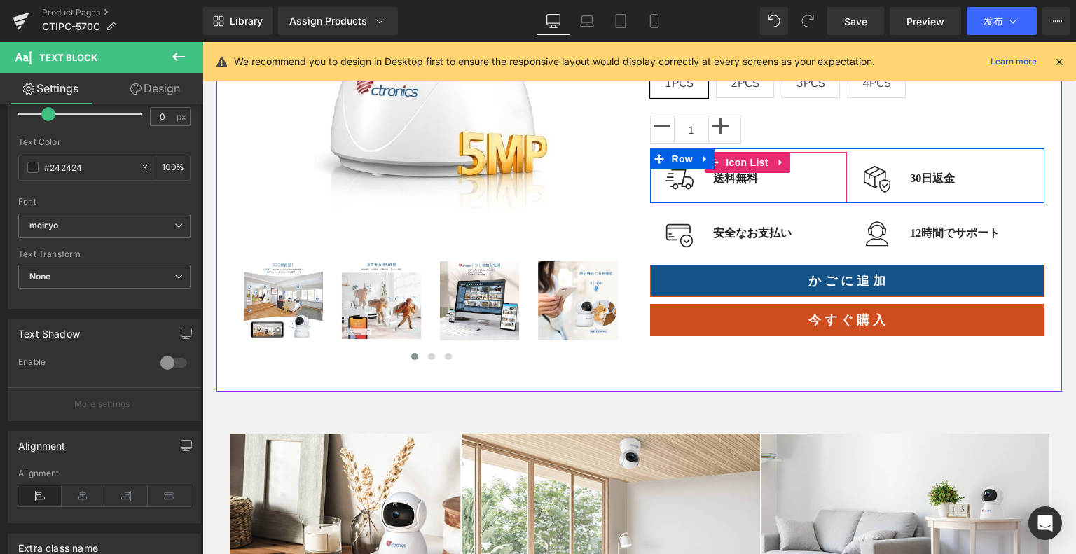
scroll to position [350, 0]
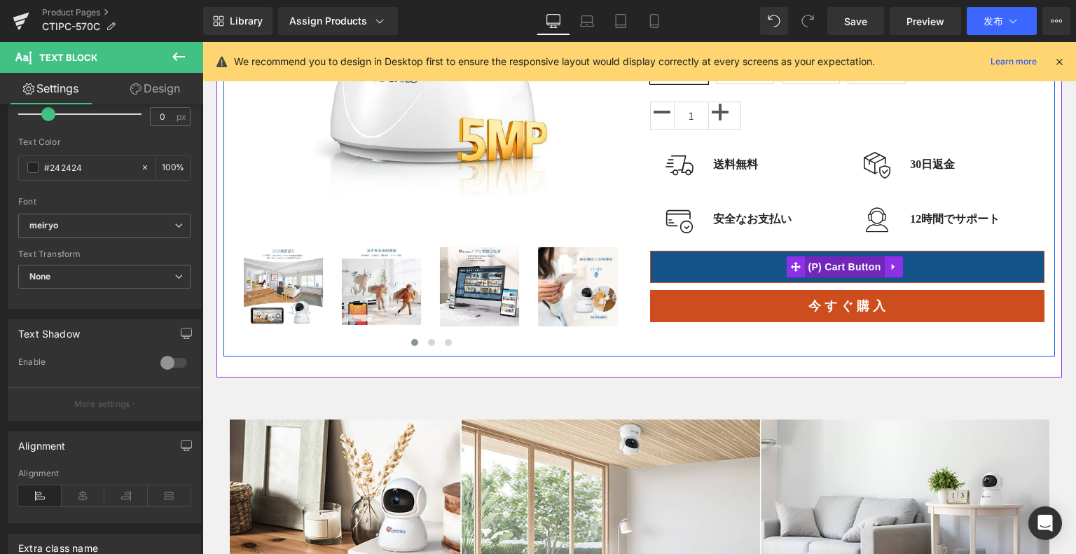
click at [842, 260] on span "(P) Cart Button" at bounding box center [844, 266] width 80 height 21
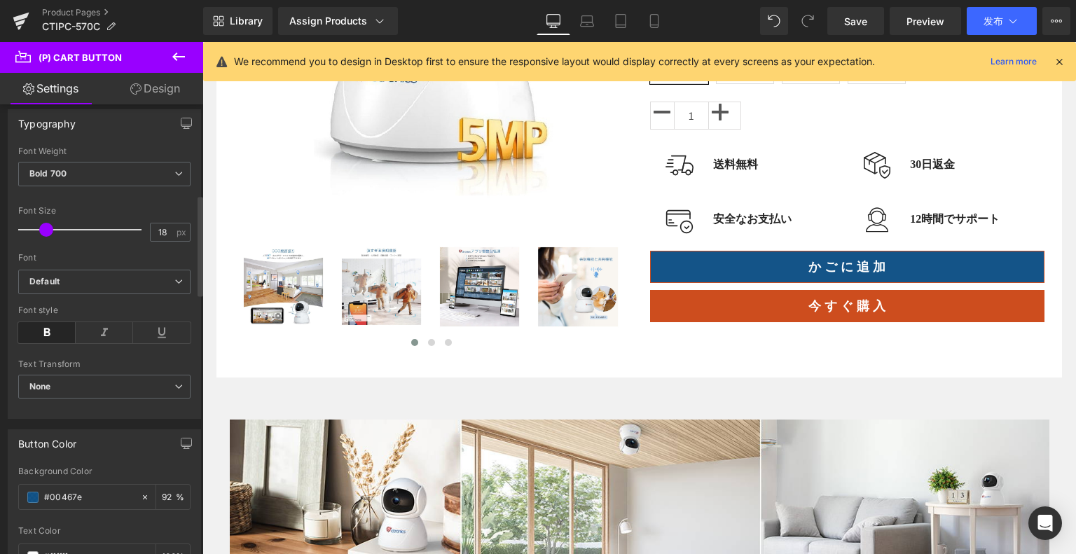
scroll to position [560, 0]
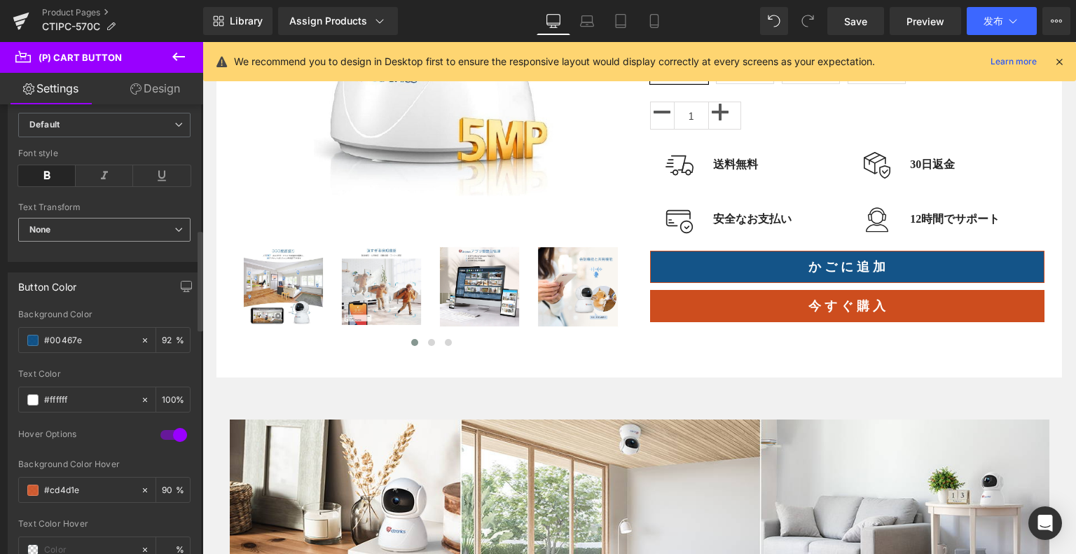
click at [61, 232] on span "None" at bounding box center [104, 230] width 172 height 25
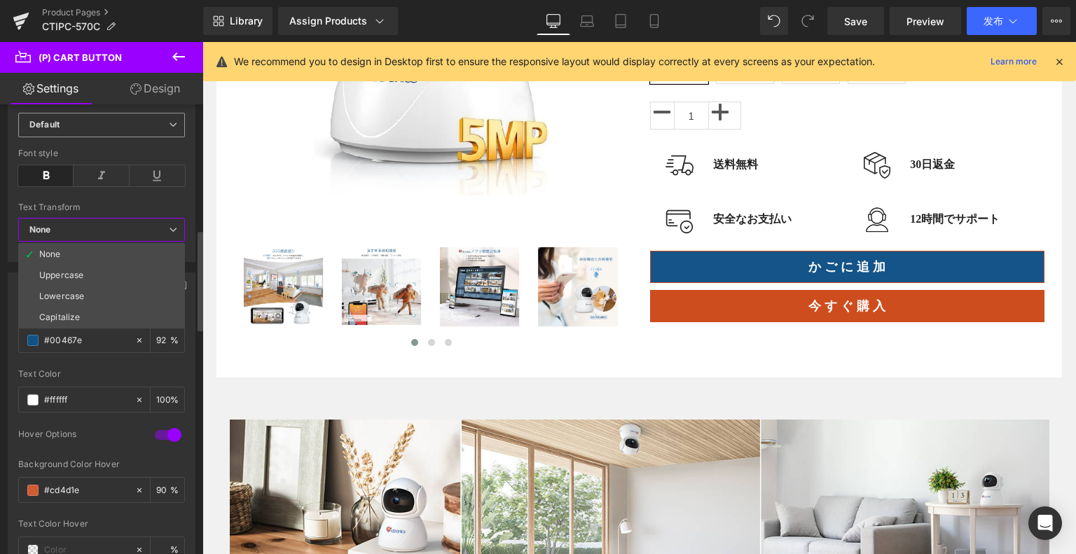
click at [83, 120] on b "Default" at bounding box center [98, 125] width 139 height 12
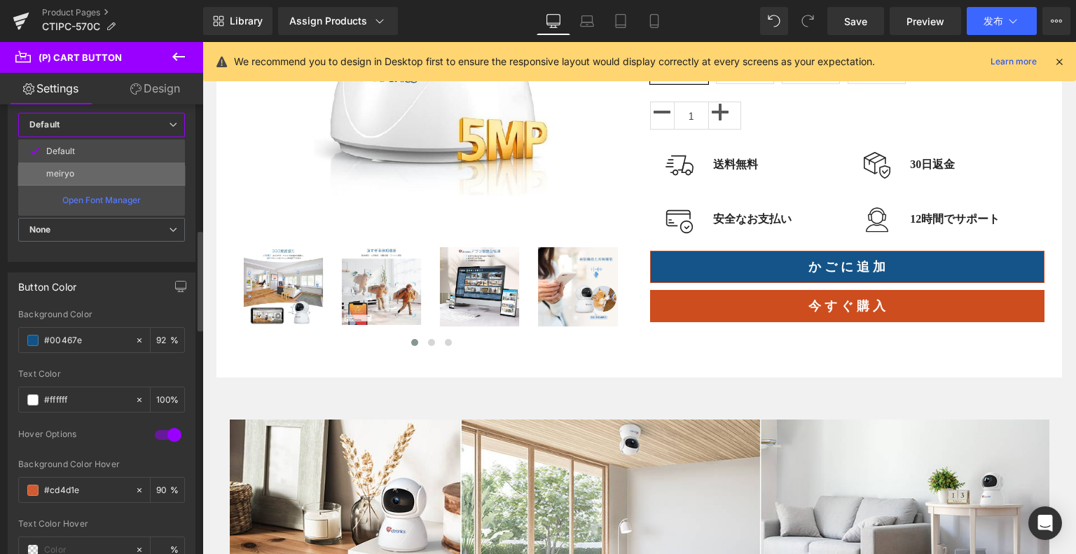
drag, startPoint x: 110, startPoint y: 173, endPoint x: 174, endPoint y: 173, distance: 63.7
click at [111, 173] on li "meiryo" at bounding box center [101, 173] width 167 height 22
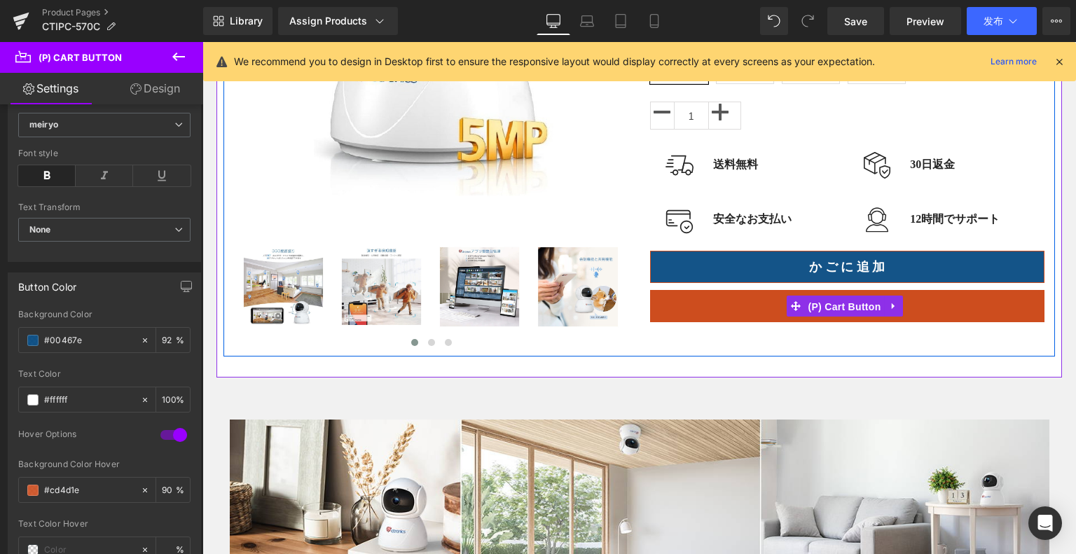
drag, startPoint x: 829, startPoint y: 299, endPoint x: 231, endPoint y: 160, distance: 613.9
click at [829, 300] on span "(P) Cart Button" at bounding box center [844, 306] width 80 height 21
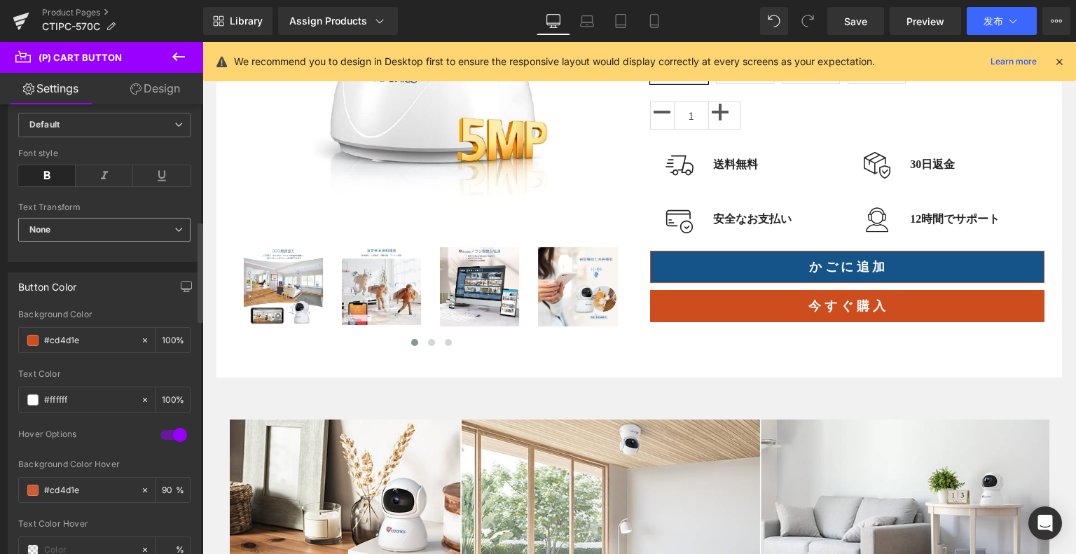
scroll to position [490, 0]
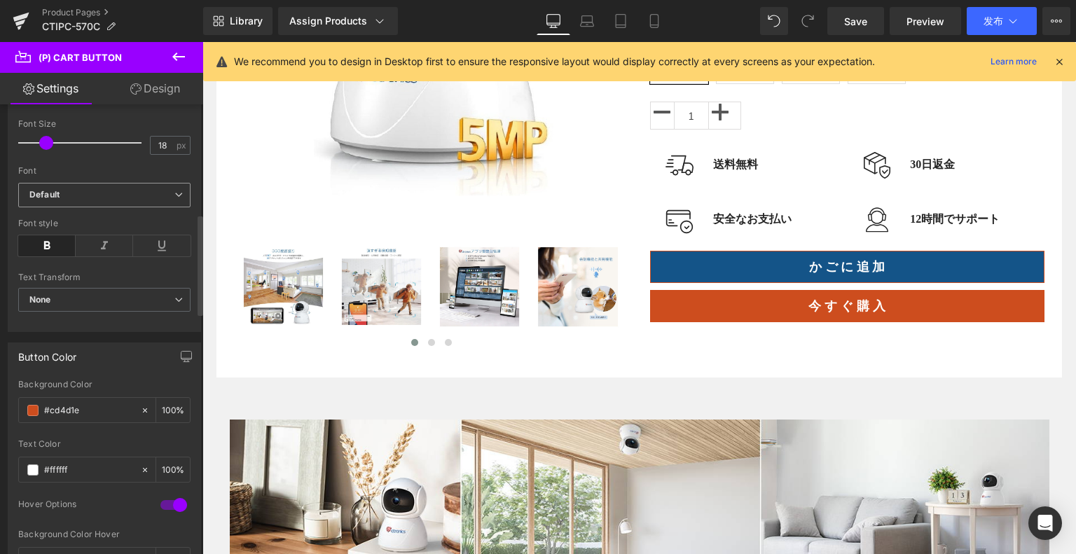
click at [94, 201] on span "Default" at bounding box center [104, 195] width 172 height 25
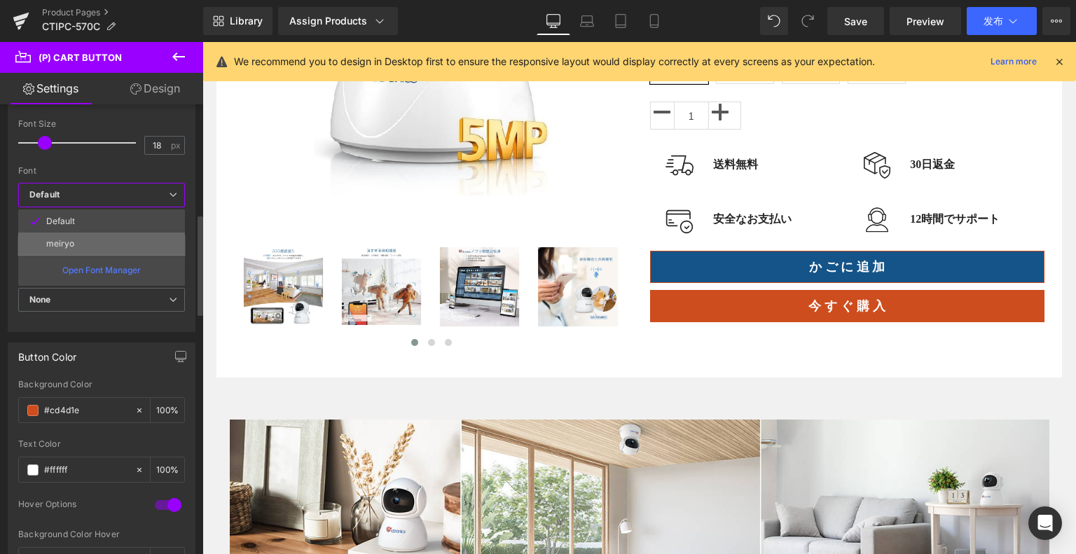
click at [95, 237] on li "meiryo" at bounding box center [101, 243] width 167 height 22
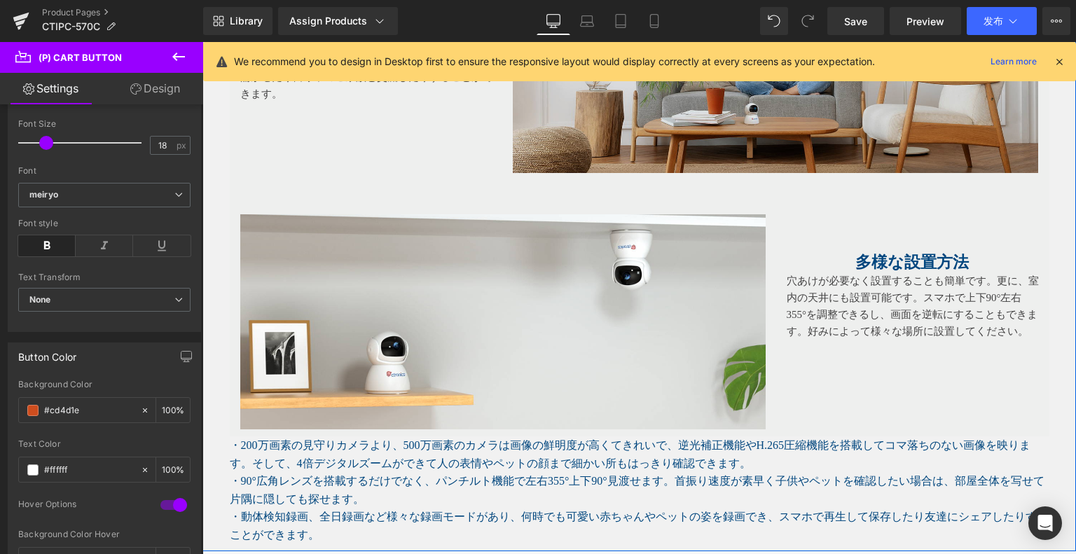
scroll to position [2241, 0]
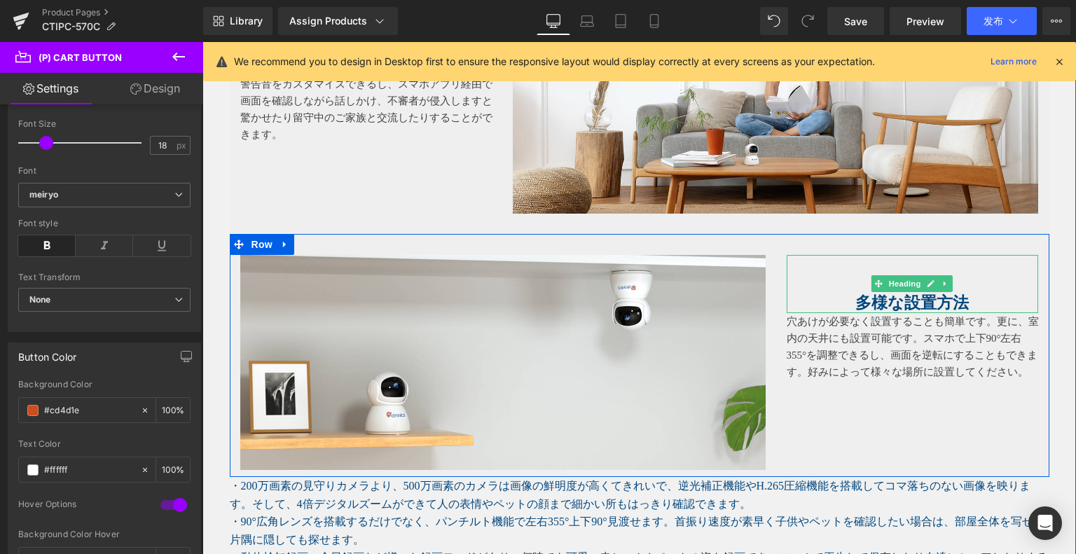
click at [925, 296] on span "多様な設置方法" at bounding box center [911, 303] width 113 height 18
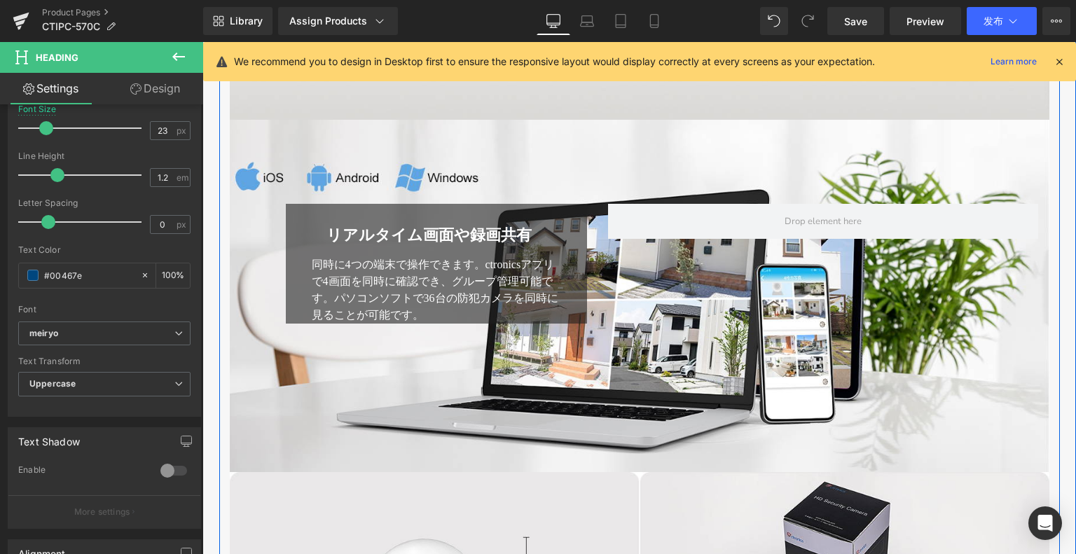
scroll to position [4552, 0]
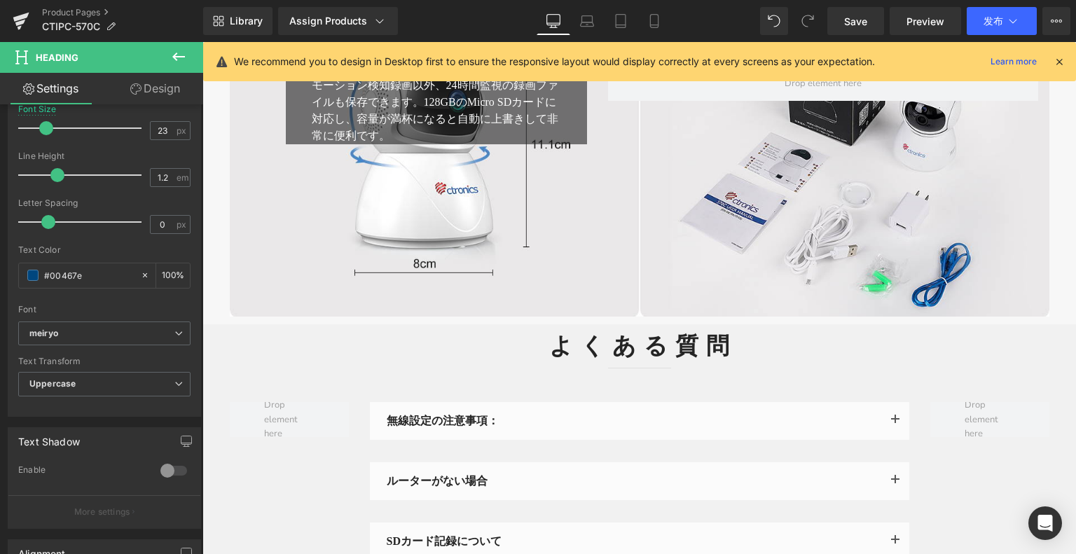
click at [659, 349] on strong "よ く あ る 質 問" at bounding box center [639, 344] width 180 height 34
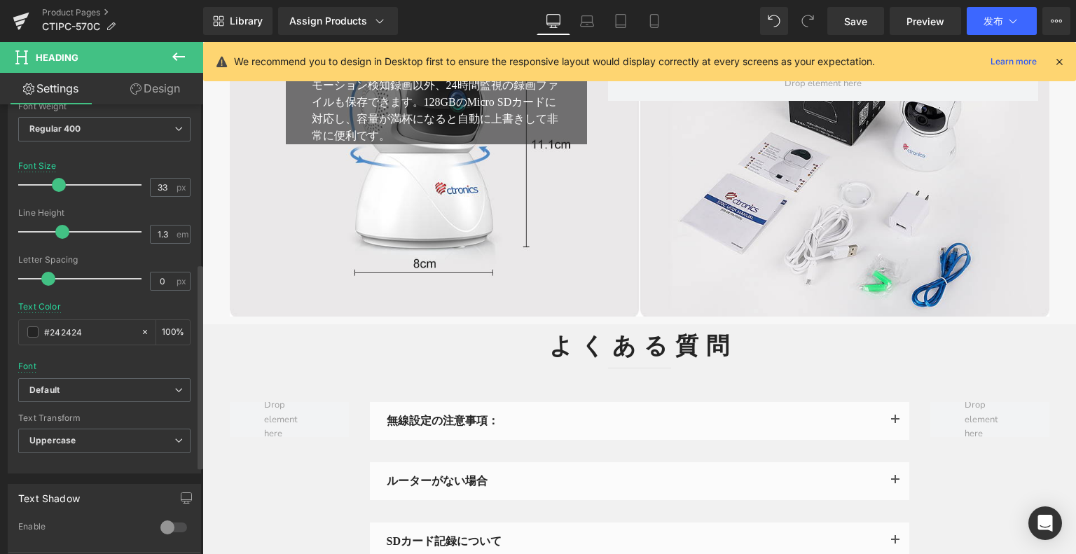
scroll to position [350, 0]
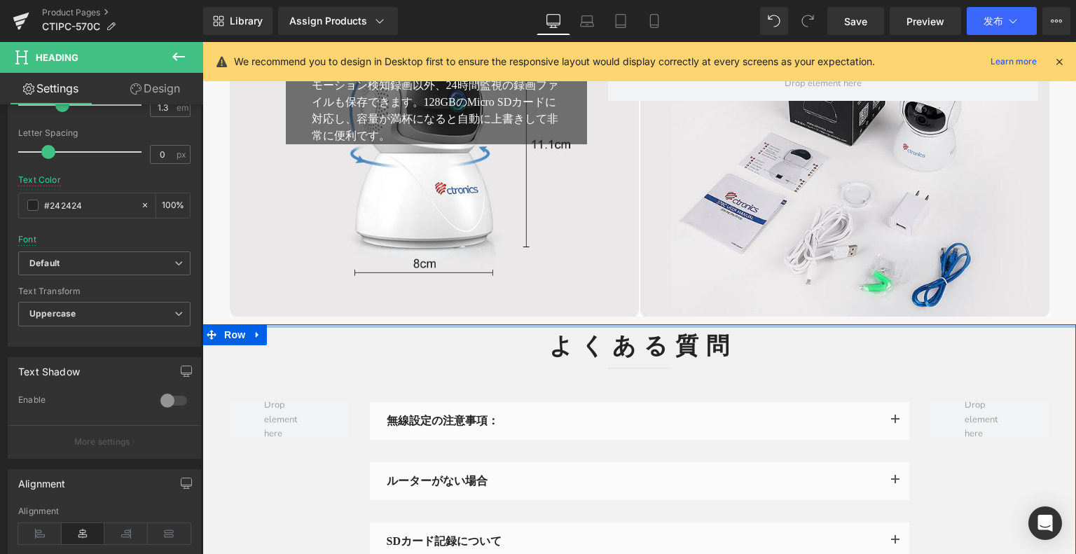
click at [543, 324] on div at bounding box center [638, 326] width 873 height 4
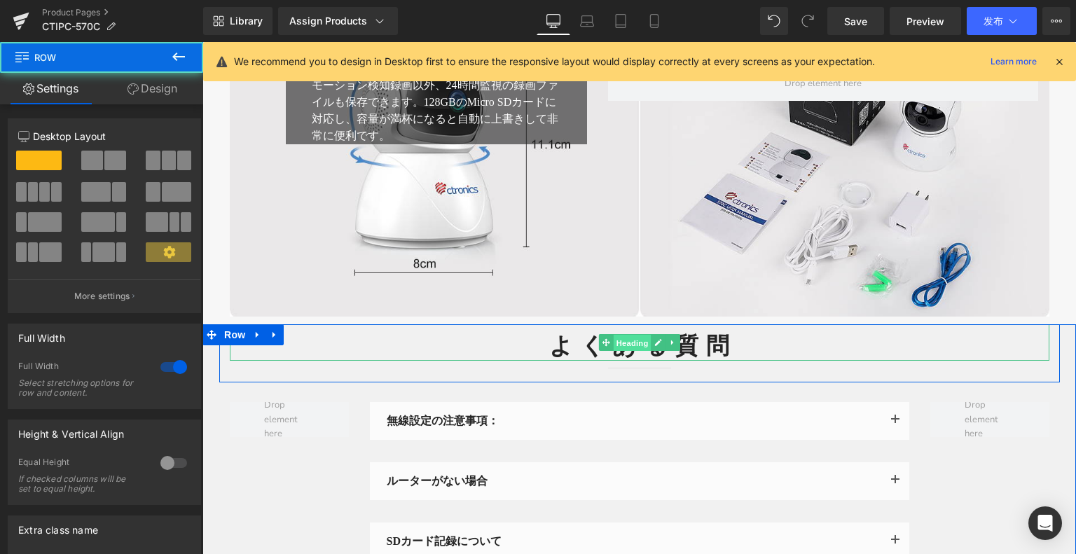
click at [625, 335] on span "Heading" at bounding box center [632, 343] width 38 height 17
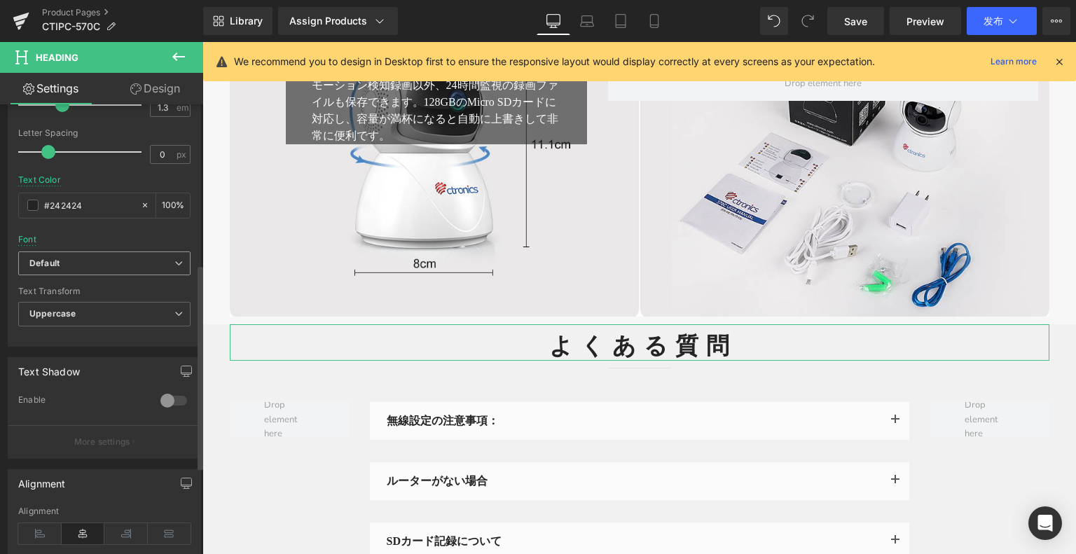
click at [98, 267] on span "Default" at bounding box center [104, 263] width 172 height 25
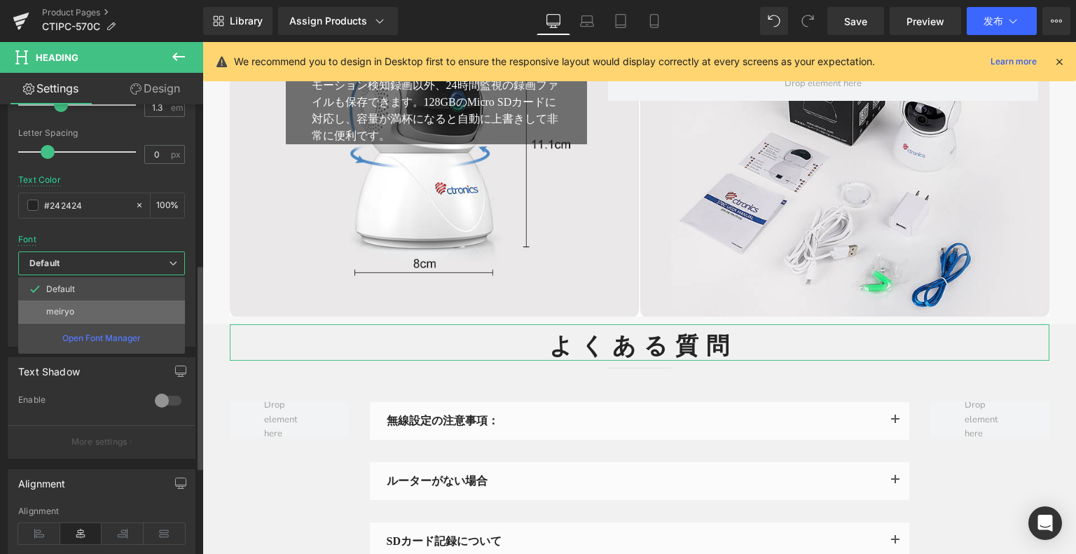
click at [102, 314] on li "meiryo" at bounding box center [101, 311] width 167 height 22
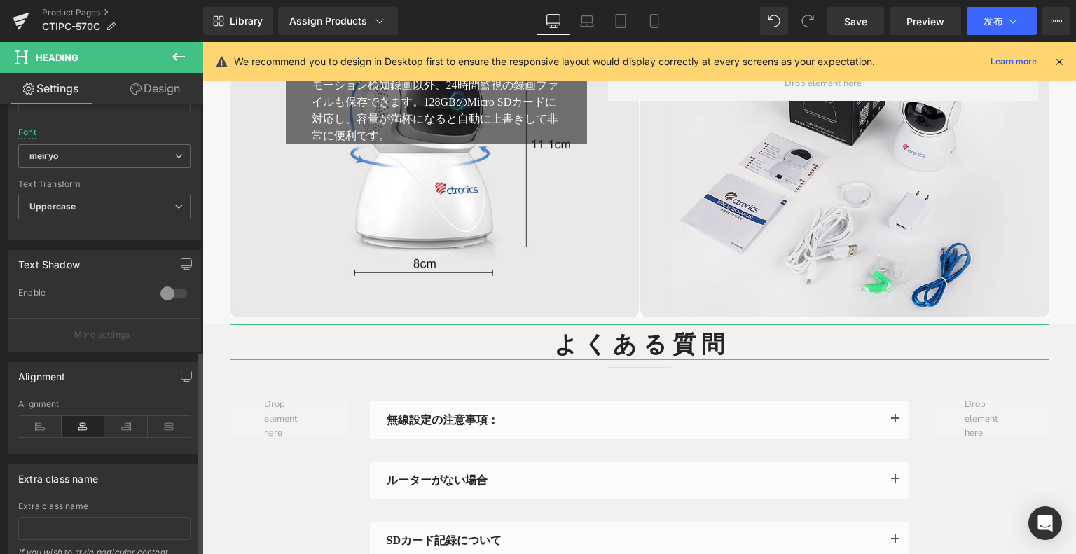
scroll to position [541, 0]
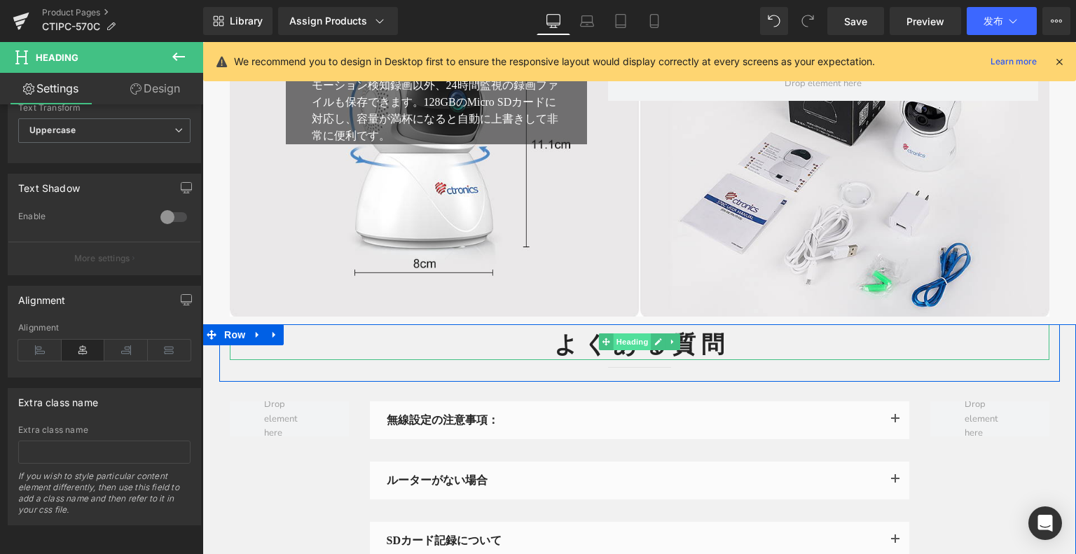
click at [613, 338] on span "Heading" at bounding box center [632, 341] width 38 height 17
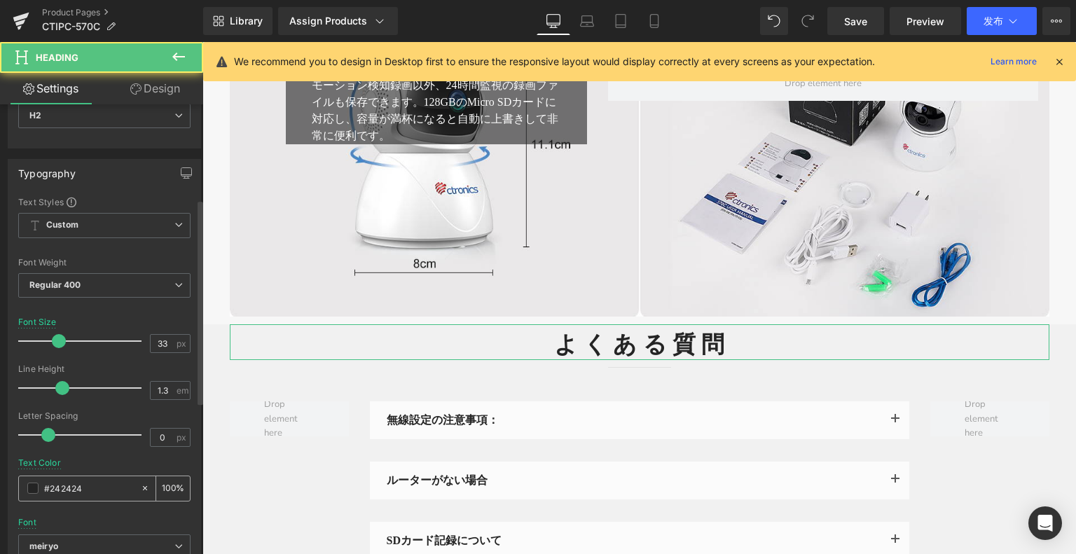
scroll to position [0, 0]
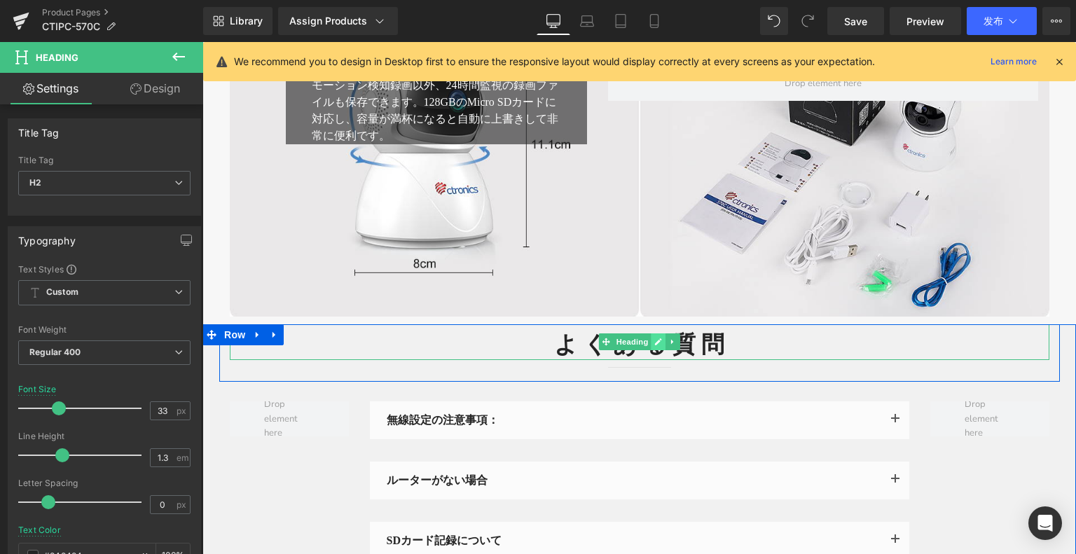
click at [651, 335] on link at bounding box center [658, 341] width 15 height 17
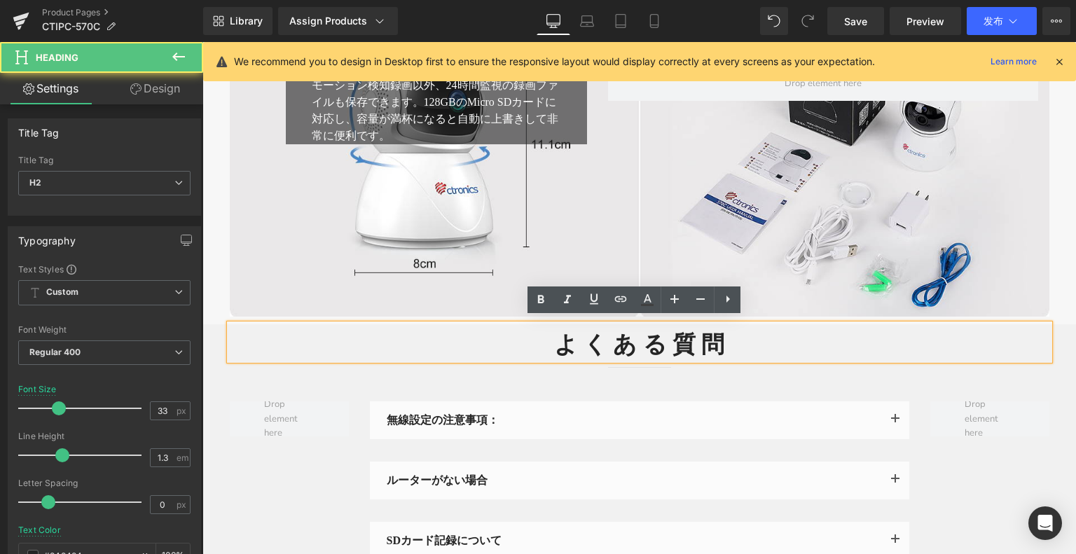
click at [637, 332] on strong "よ く あ る 質 問" at bounding box center [639, 344] width 170 height 25
drag, startPoint x: 743, startPoint y: 329, endPoint x: 667, endPoint y: 335, distance: 75.9
click at [667, 335] on h2 "よ く あ る 質 問" at bounding box center [639, 345] width 819 height 30
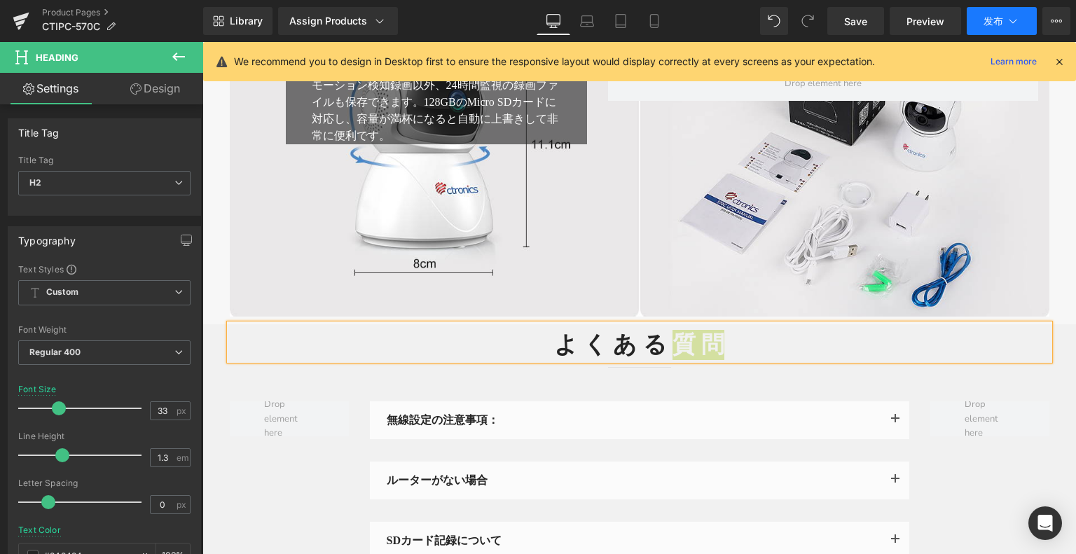
click at [998, 16] on font "发布" at bounding box center [993, 21] width 20 height 12
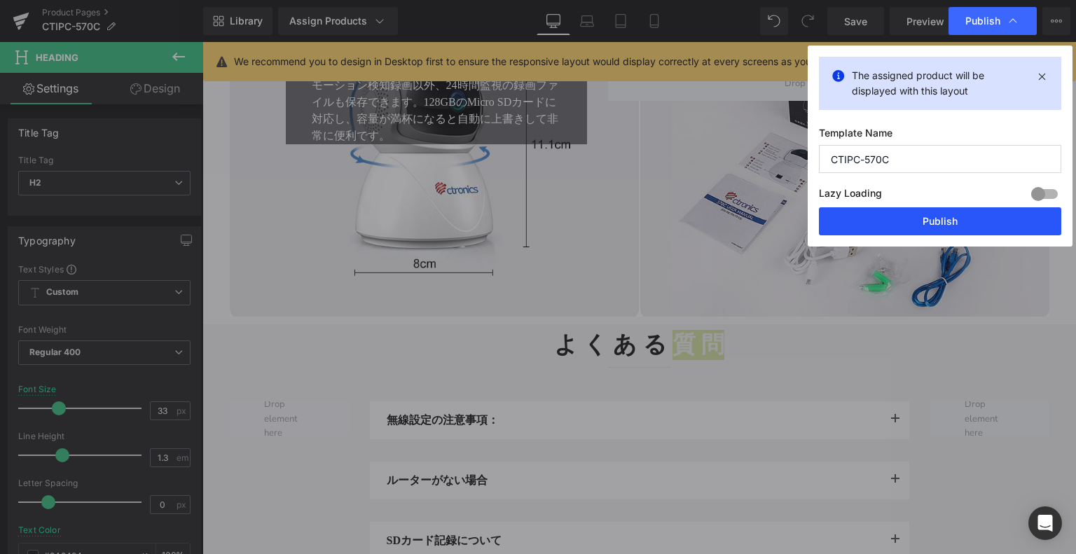
drag, startPoint x: 933, startPoint y: 221, endPoint x: 459, endPoint y: 135, distance: 482.4
click at [933, 221] on button "Publish" at bounding box center [940, 221] width 242 height 28
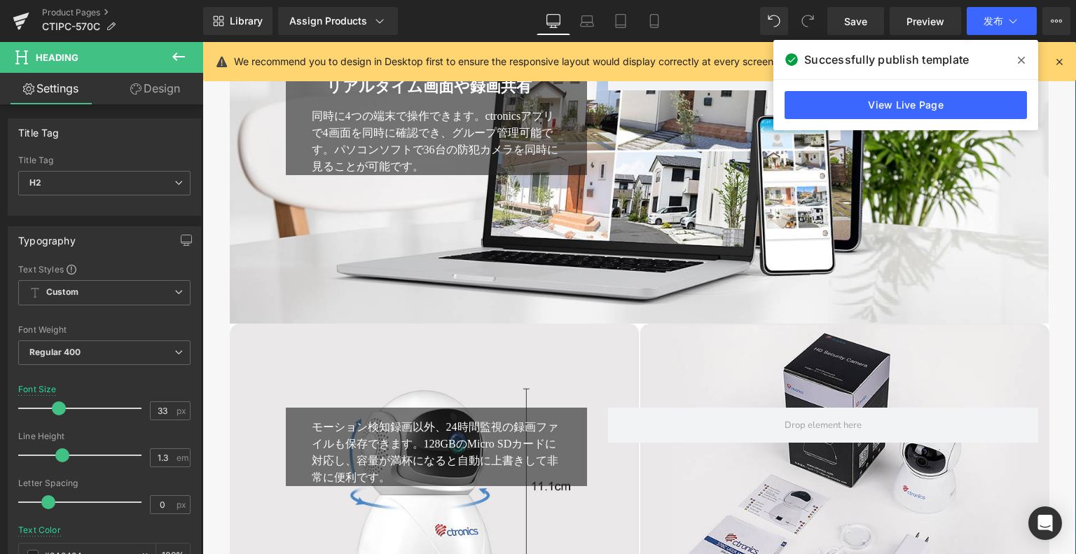
scroll to position [4412, 0]
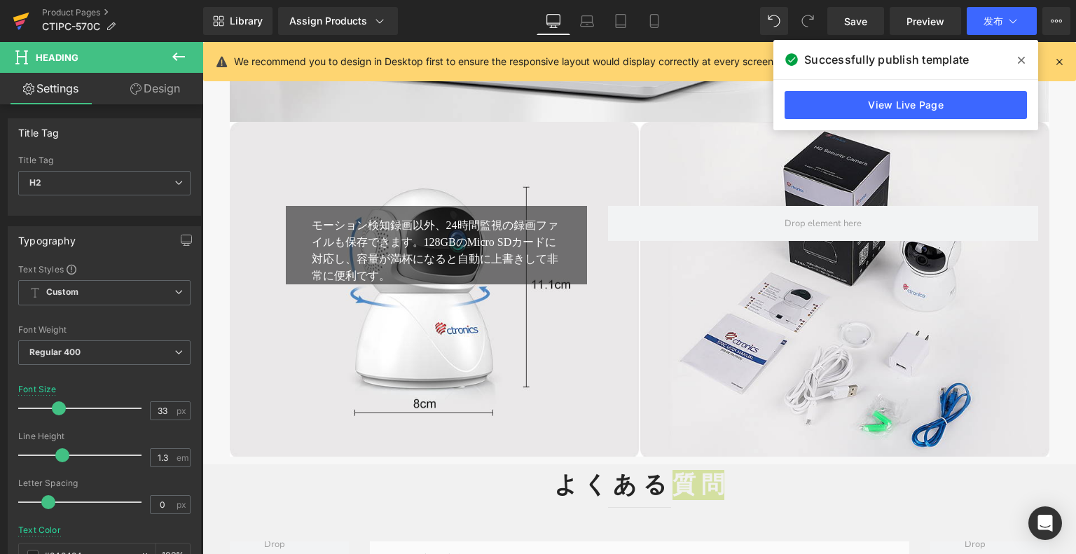
click at [13, 19] on icon at bounding box center [21, 21] width 17 height 35
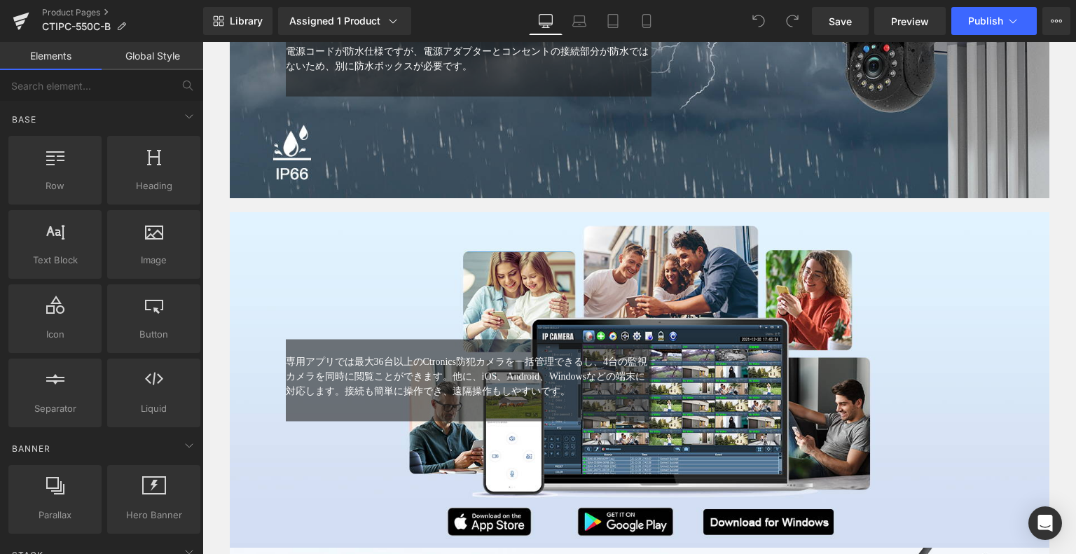
scroll to position [4271, 0]
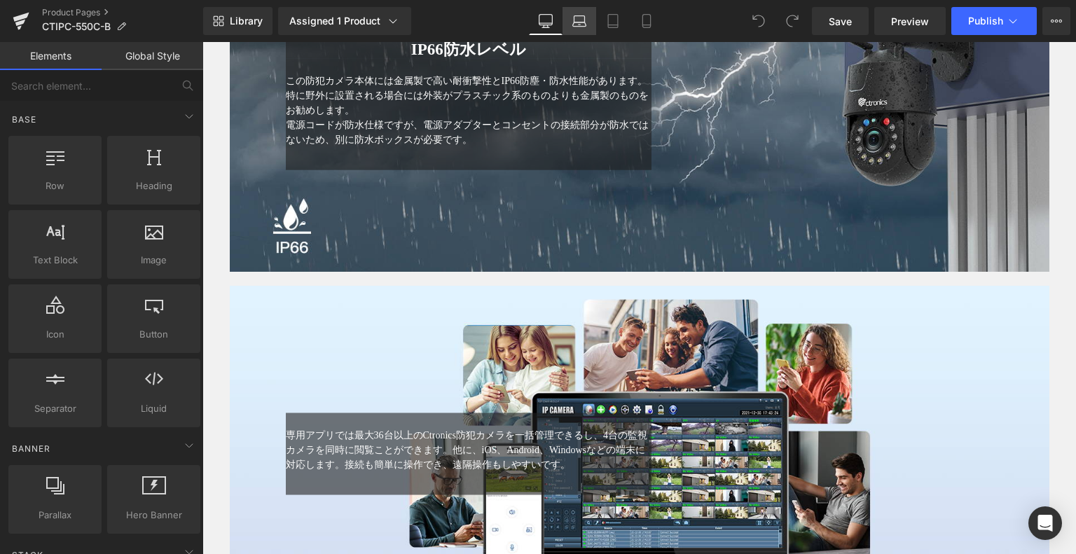
click at [589, 22] on link "Laptop" at bounding box center [579, 21] width 34 height 28
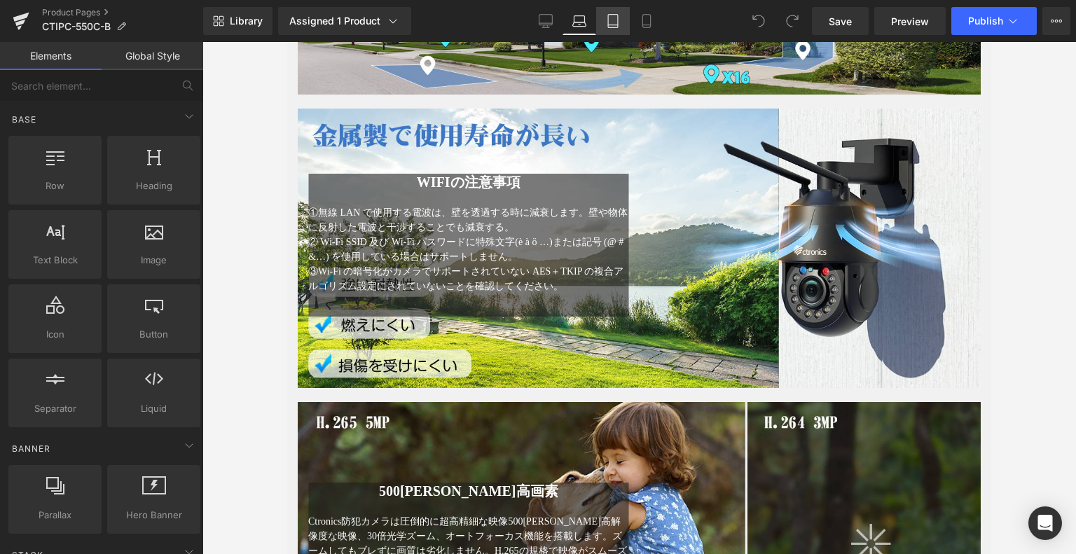
click at [608, 23] on icon at bounding box center [613, 21] width 14 height 14
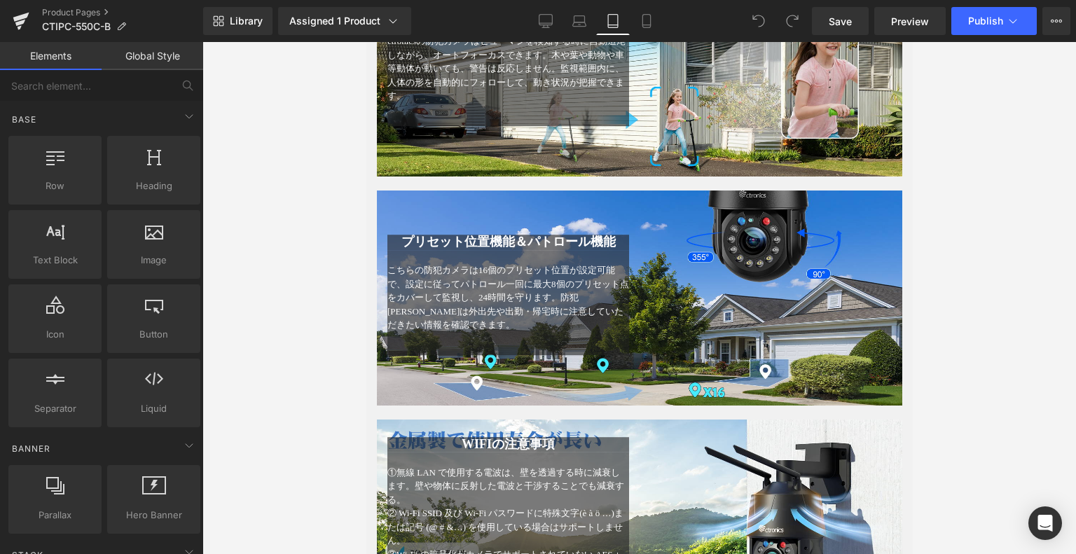
scroll to position [1148, 0]
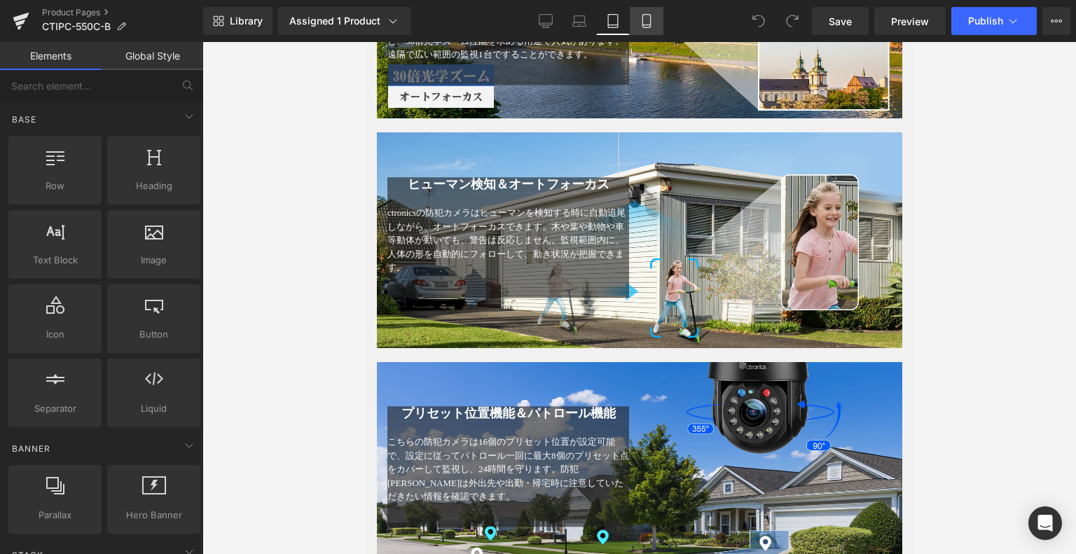
click at [640, 29] on link "Mobile" at bounding box center [647, 21] width 34 height 28
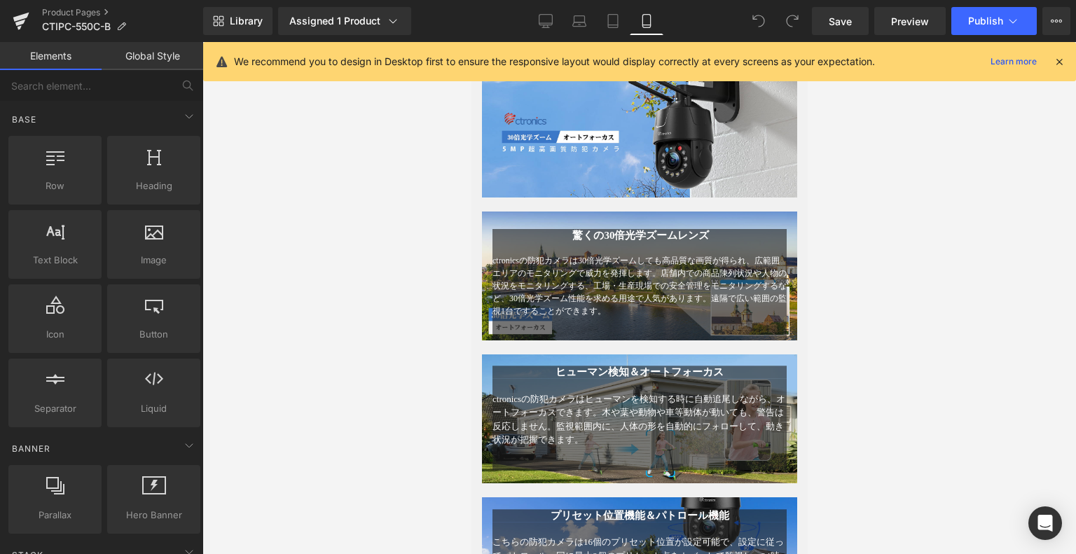
scroll to position [1173, 0]
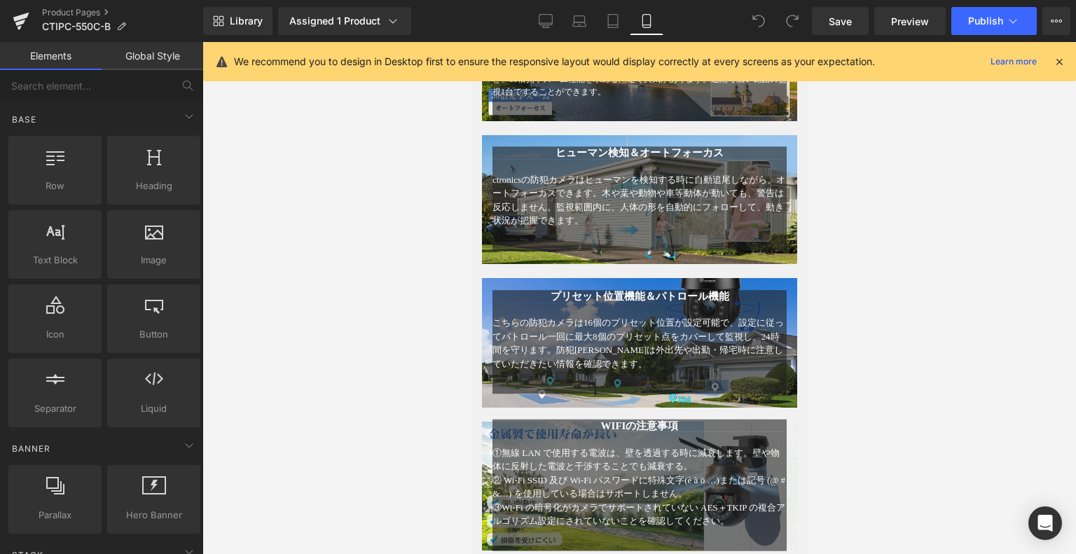
click at [664, 226] on span "ctronicsの防犯カメラはヒューマンを検知する時に自動追尾しながら、オートフォーカスできます。木や葉や動物や車等動体が動いても、警告は反応しません。監視範…" at bounding box center [638, 200] width 293 height 52
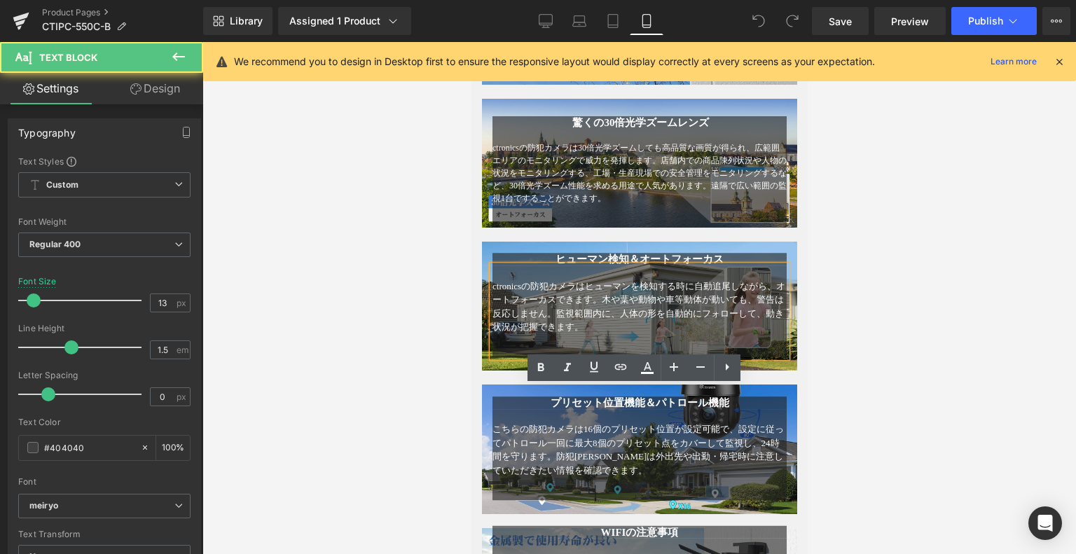
scroll to position [963, 0]
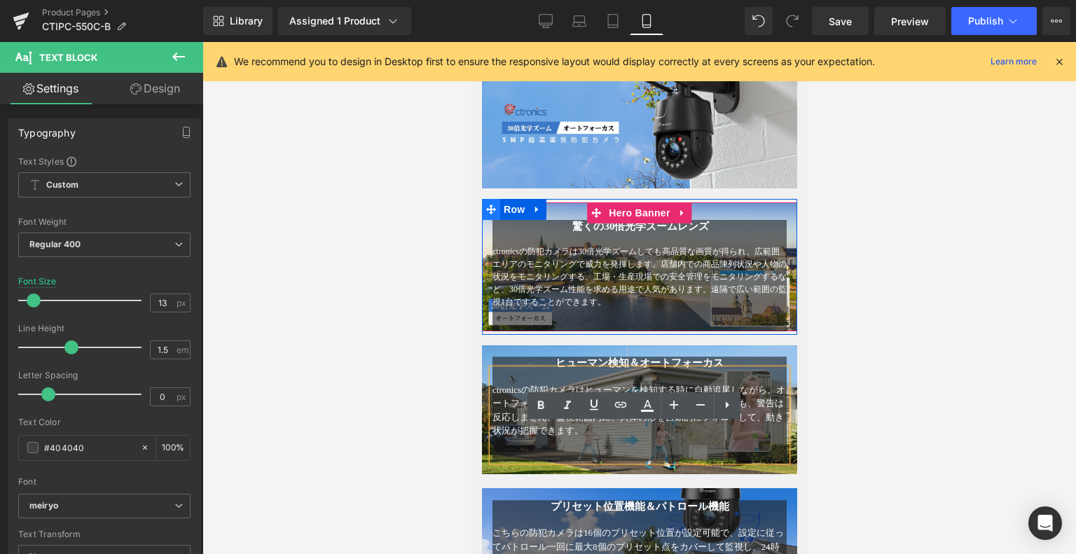
click at [481, 220] on span at bounding box center [490, 209] width 18 height 21
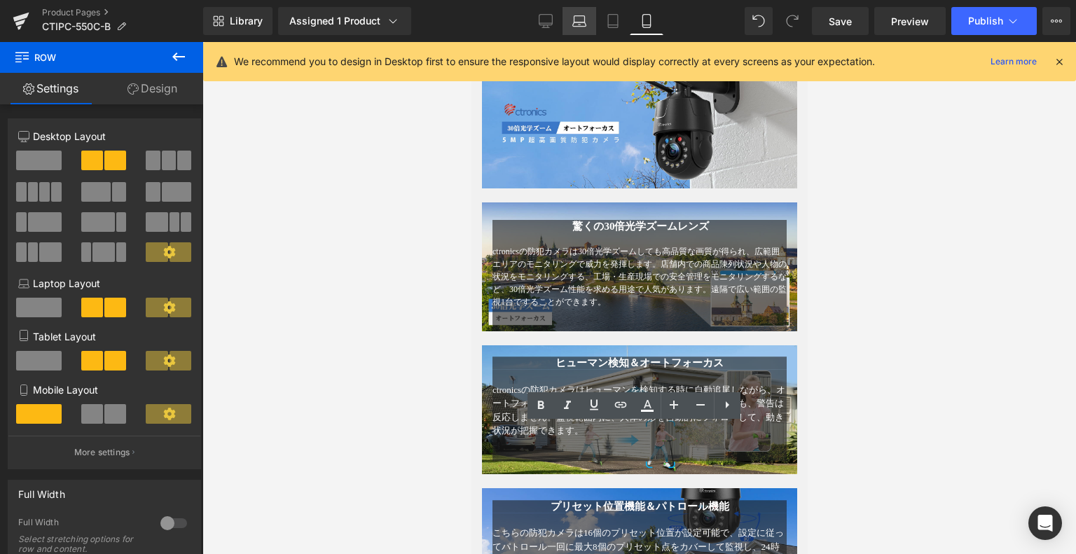
click at [576, 19] on icon at bounding box center [579, 21] width 14 height 14
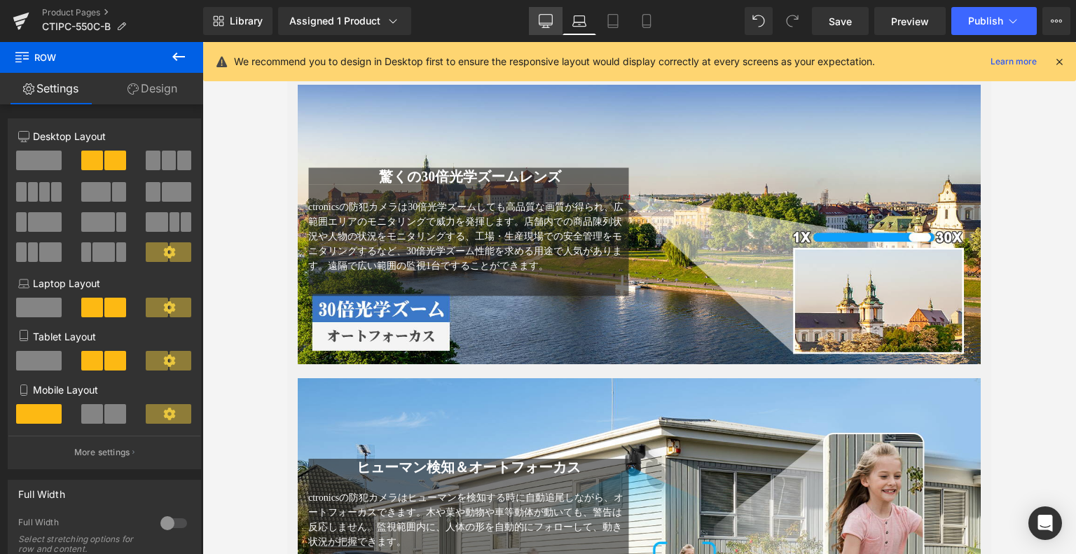
scroll to position [851, 0]
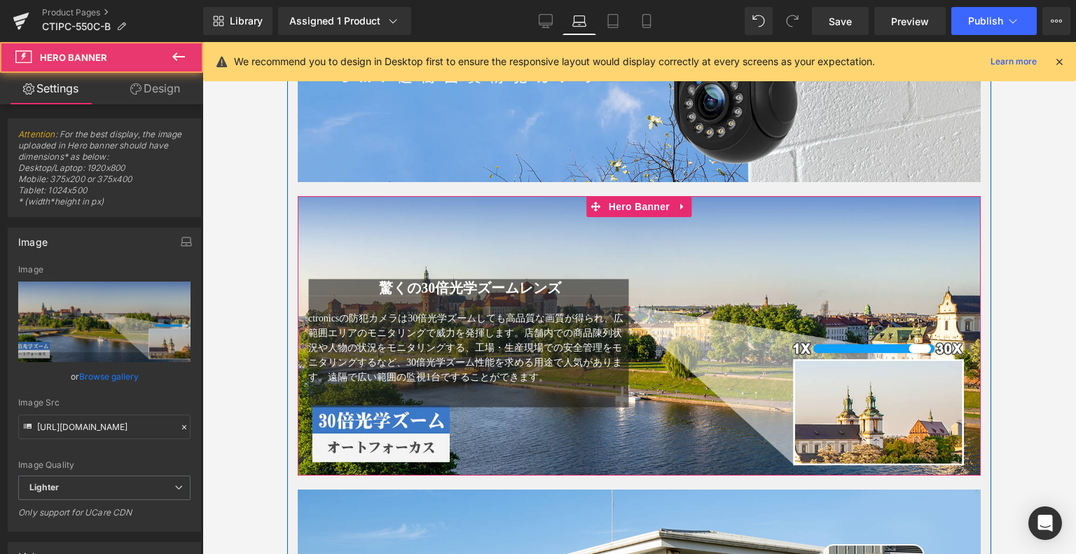
click at [537, 229] on div "驚くの30倍光学ズームレンズ Heading ctronicsの防犯カメラは30倍光学ズームしても高品質な画質が得られ、広範囲エリアのモニタリングで威力を発揮…" at bounding box center [639, 336] width 683 height 280
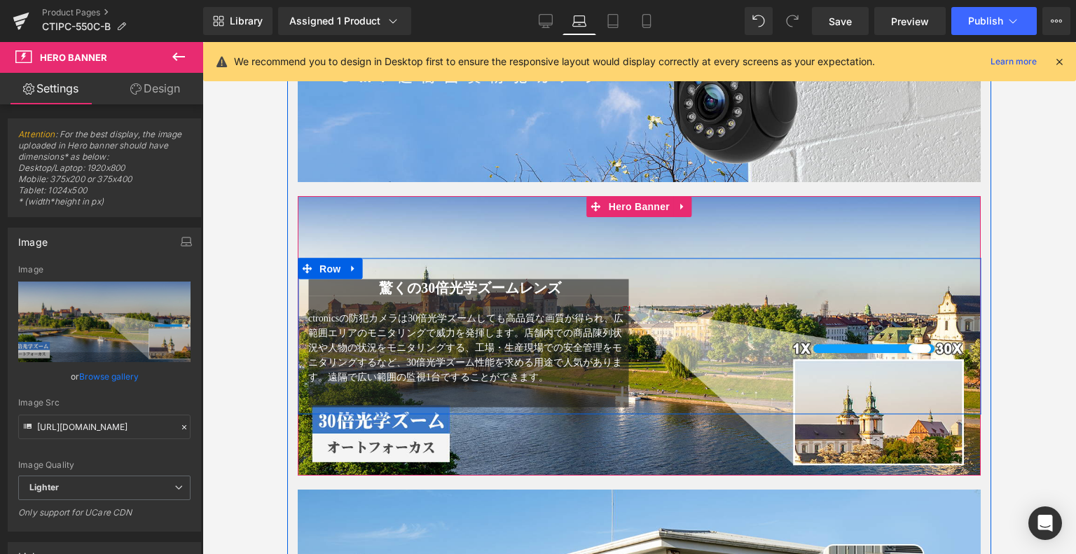
click at [681, 321] on div "驚くの30倍光学ズームレンズ Heading ctronicsの防犯カメラは30倍光学ズームしても高品質な画質が得られ、広範囲エリアのモニタリングで威力を発揮…" at bounding box center [639, 336] width 683 height 156
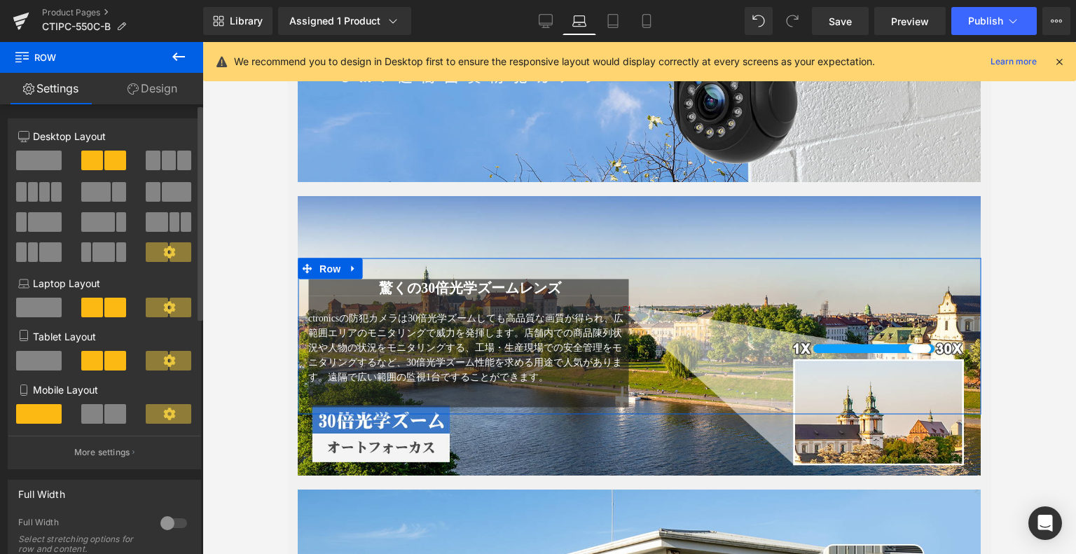
click at [36, 171] on button at bounding box center [39, 161] width 47 height 21
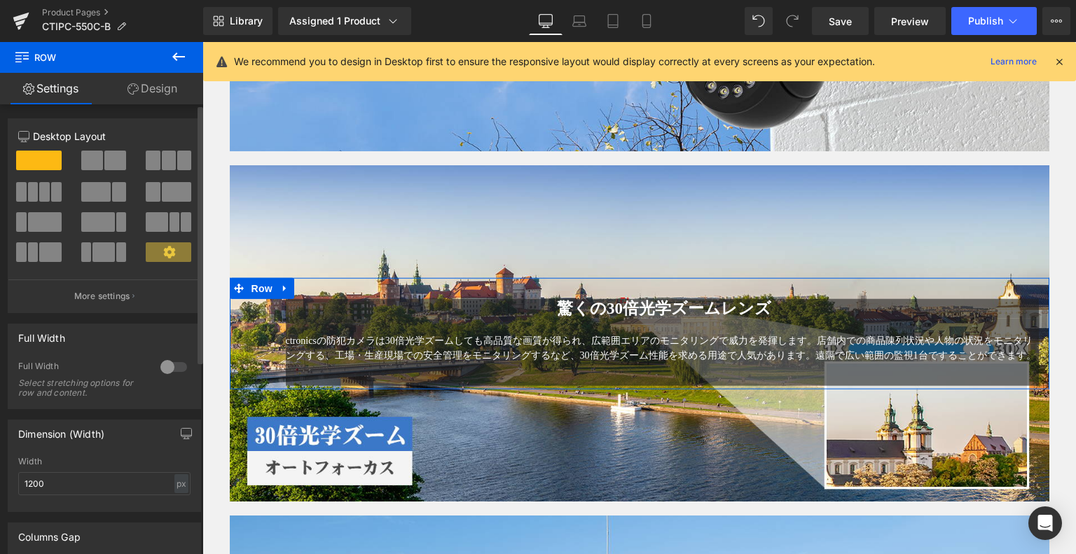
click at [104, 165] on span at bounding box center [115, 161] width 22 height 20
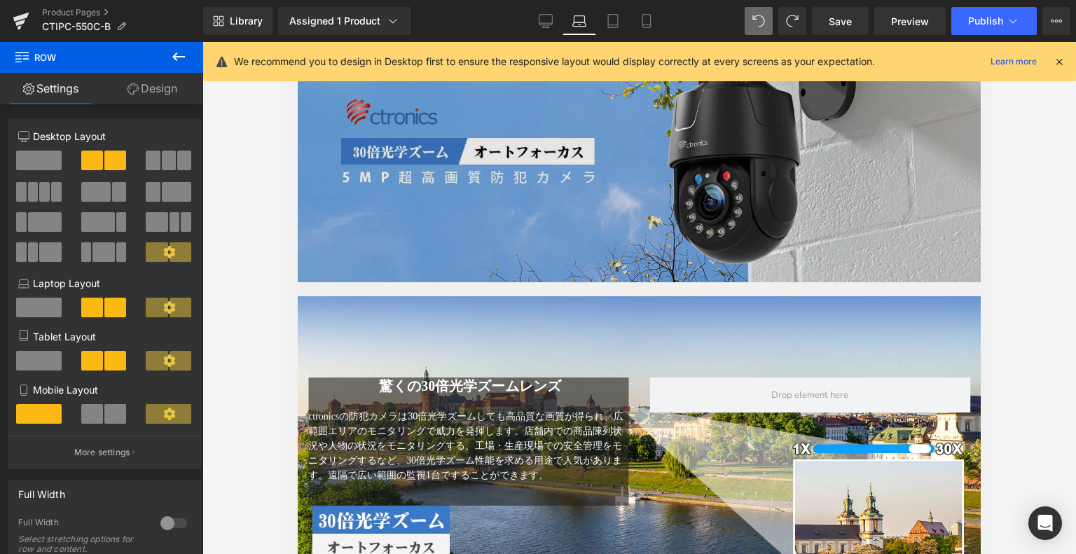
scroll to position [1172, 0]
